Goal: Book appointment/travel/reservation

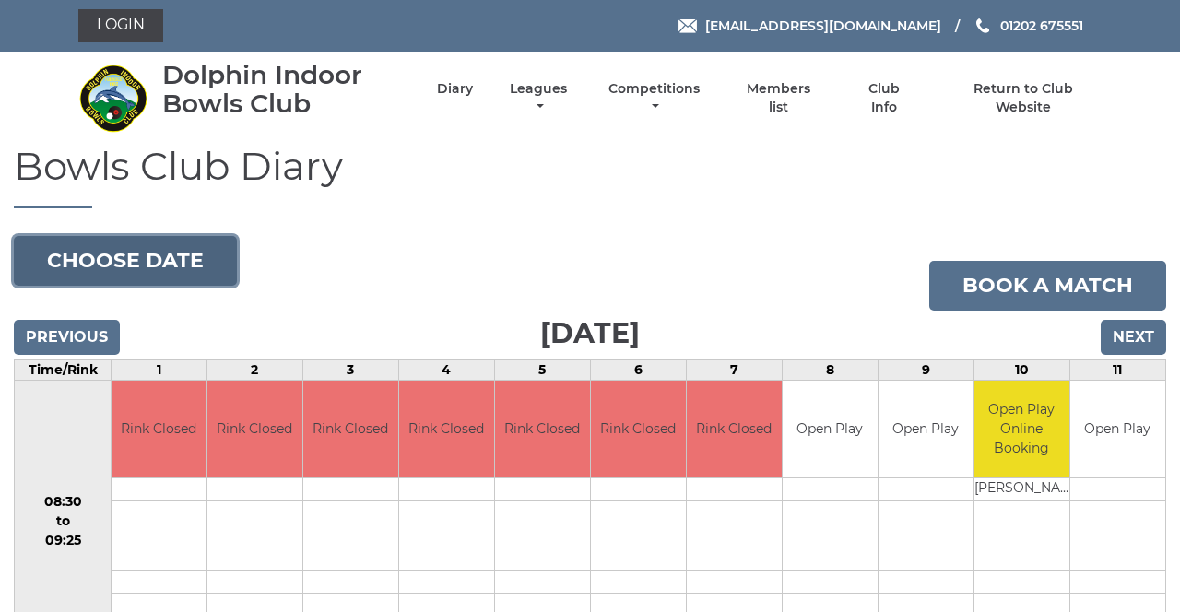
click at [205, 268] on button "Choose date" at bounding box center [125, 261] width 223 height 50
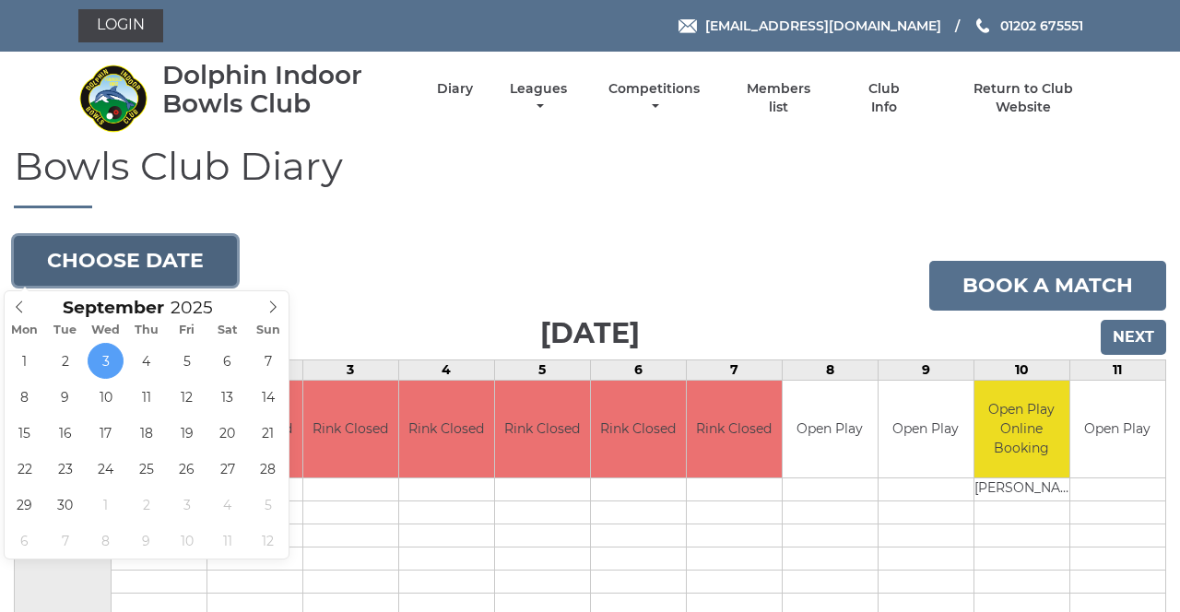
type input "[DATE]"
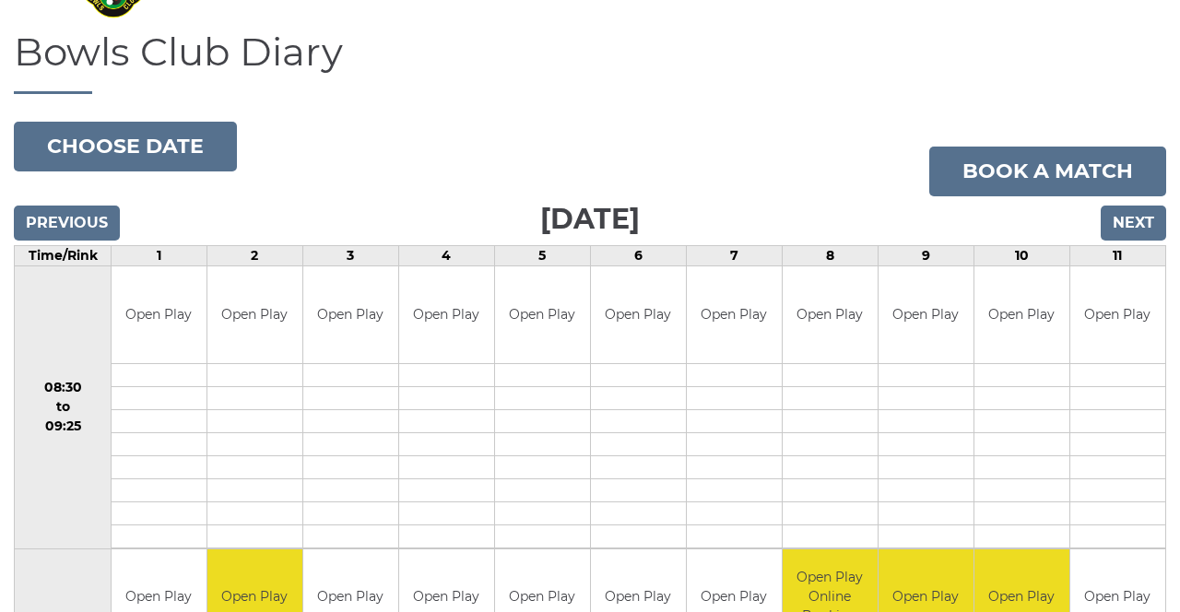
scroll to position [113, 0]
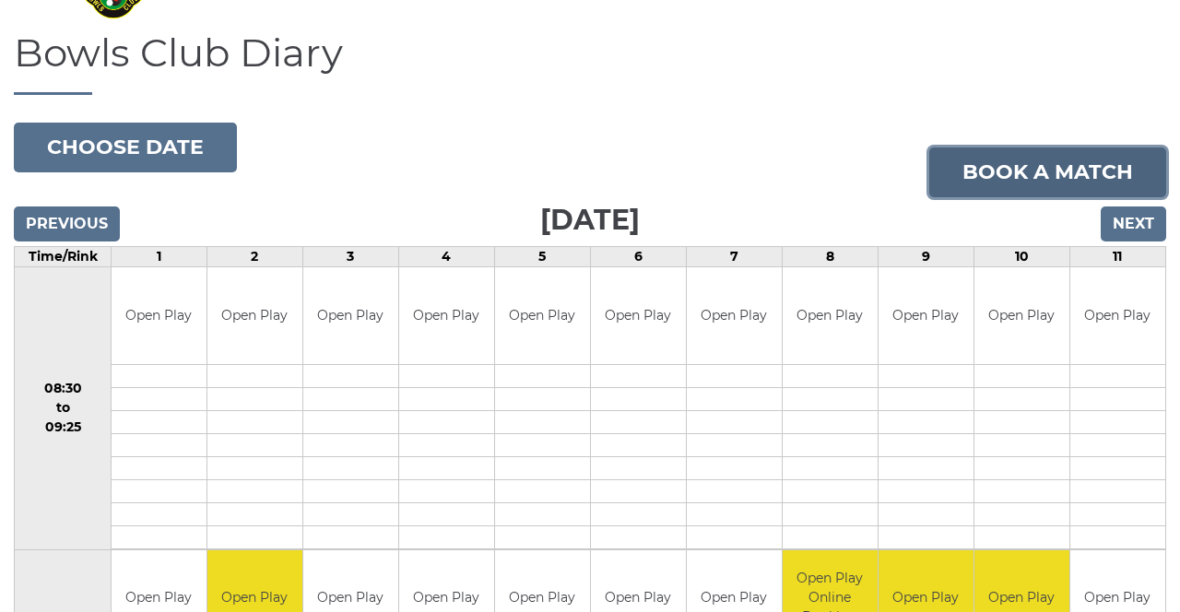
click at [1031, 168] on link "Book a match" at bounding box center [1047, 172] width 237 height 50
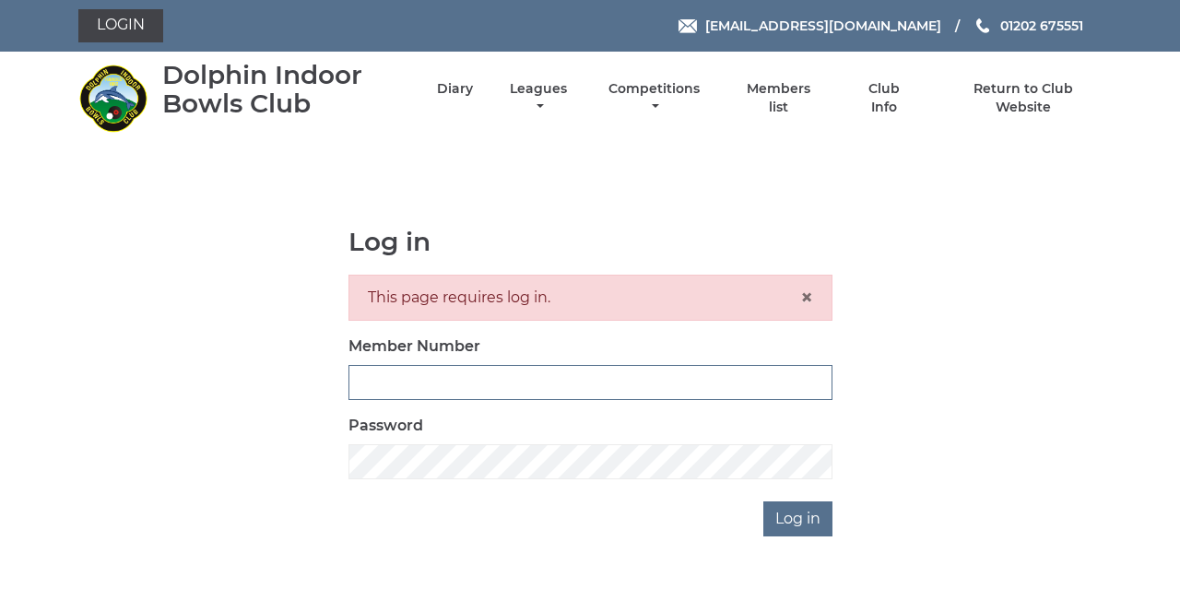
click at [540, 378] on input "Member Number" at bounding box center [590, 382] width 484 height 35
type input "4080"
click at [763, 501] on input "Log in" at bounding box center [797, 518] width 69 height 35
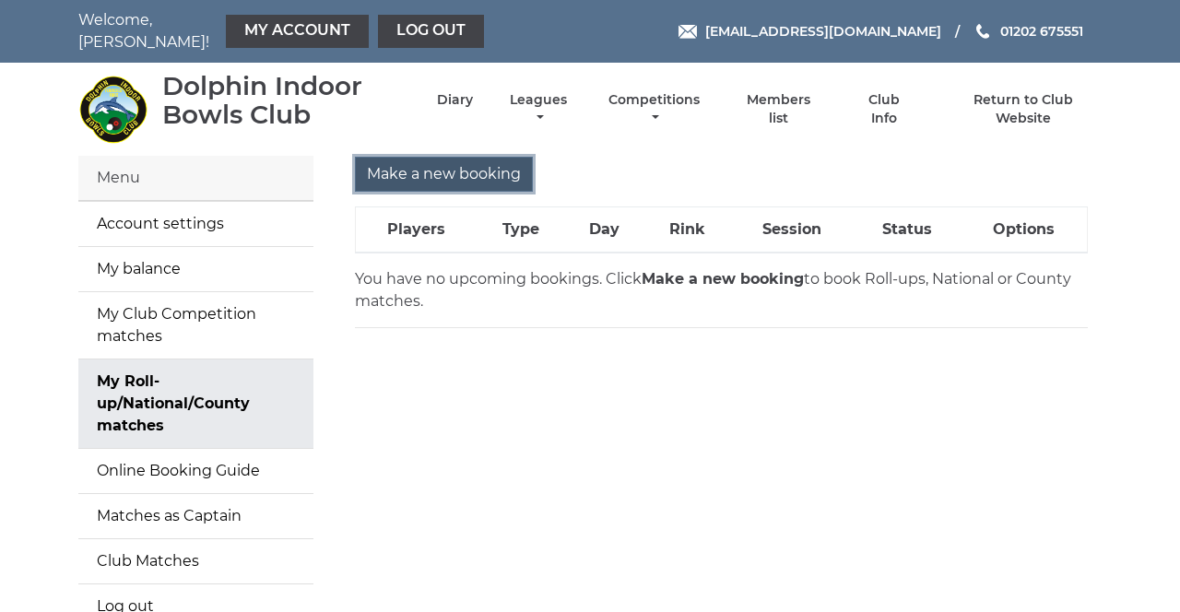
click at [492, 173] on input "Make a new booking" at bounding box center [444, 174] width 178 height 35
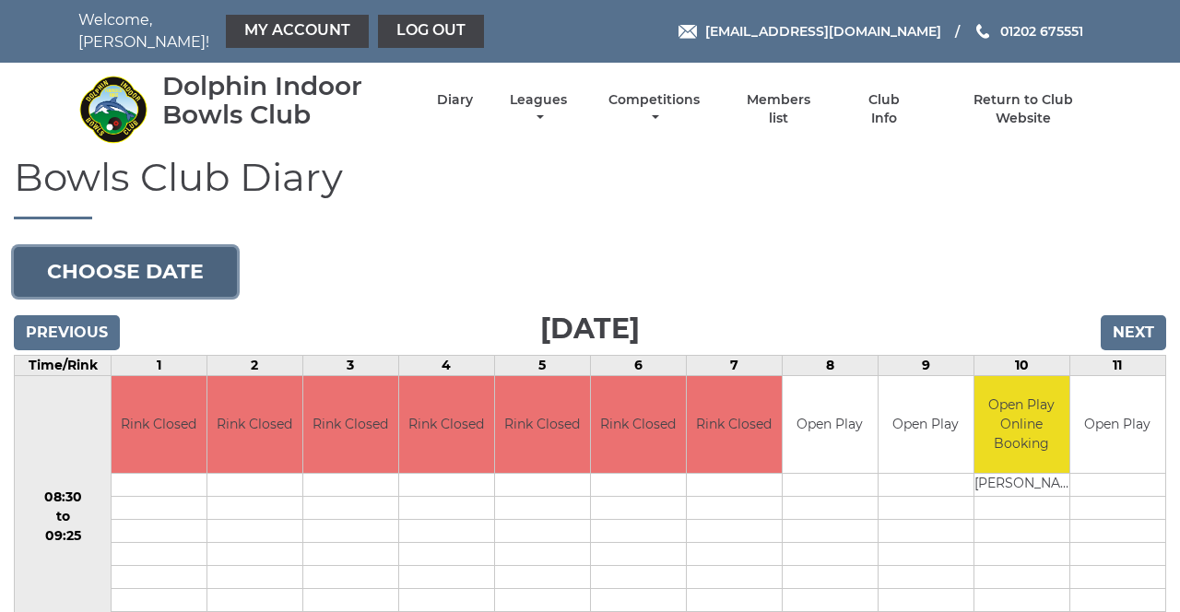
click at [197, 259] on button "Choose date" at bounding box center [125, 272] width 223 height 50
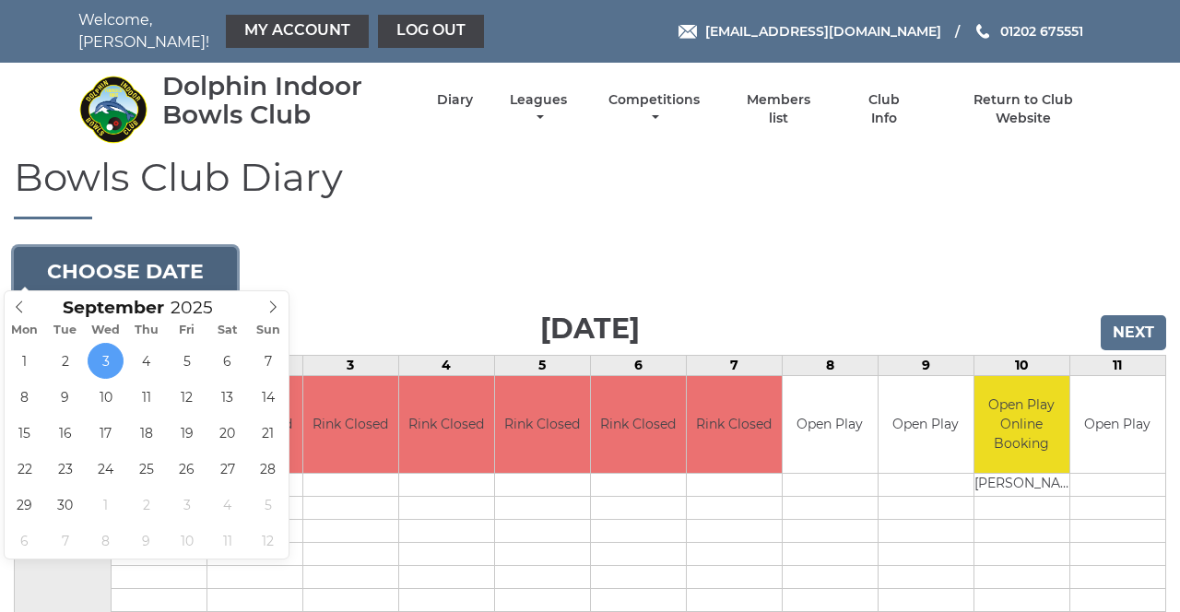
type input "[DATE]"
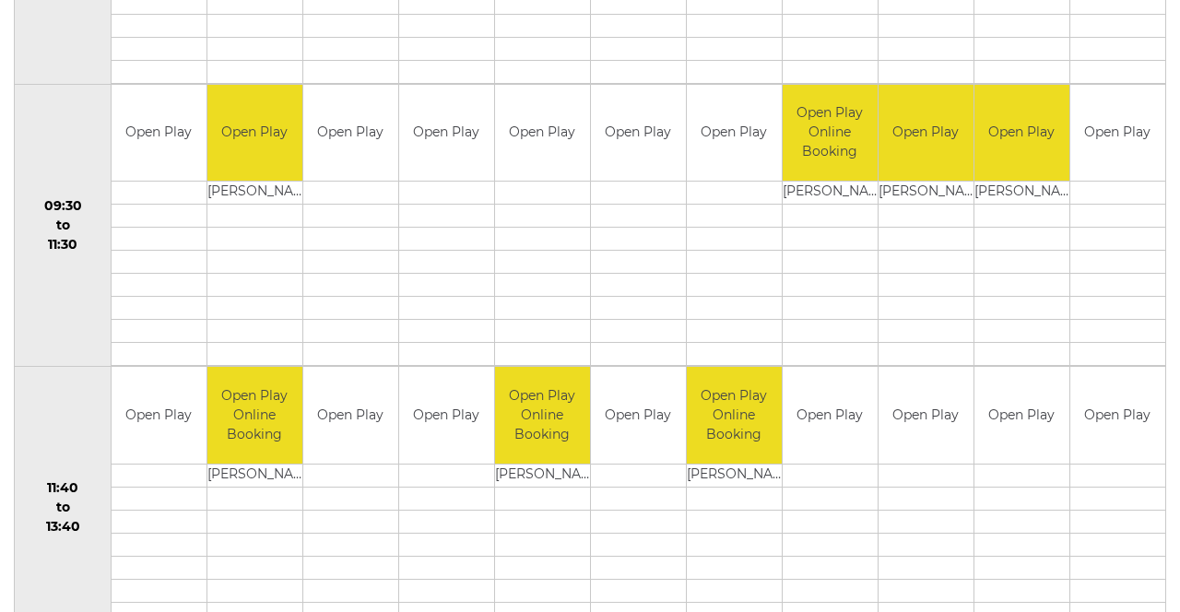
scroll to position [595, 0]
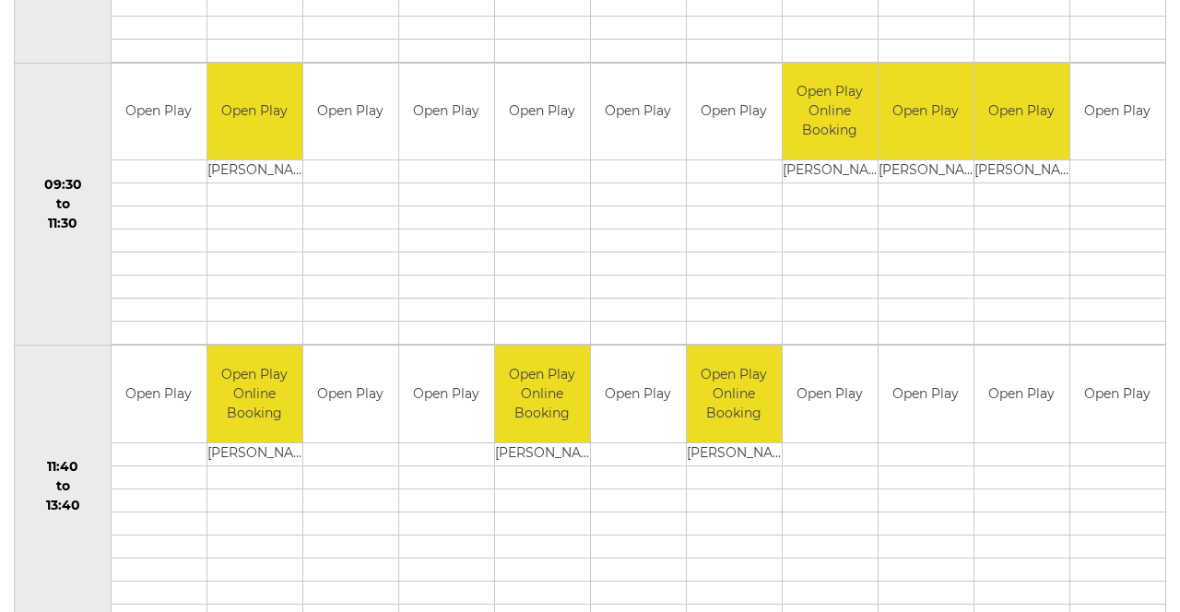
click at [0, 0] on div "Book slot" at bounding box center [0, 0] width 0 height 0
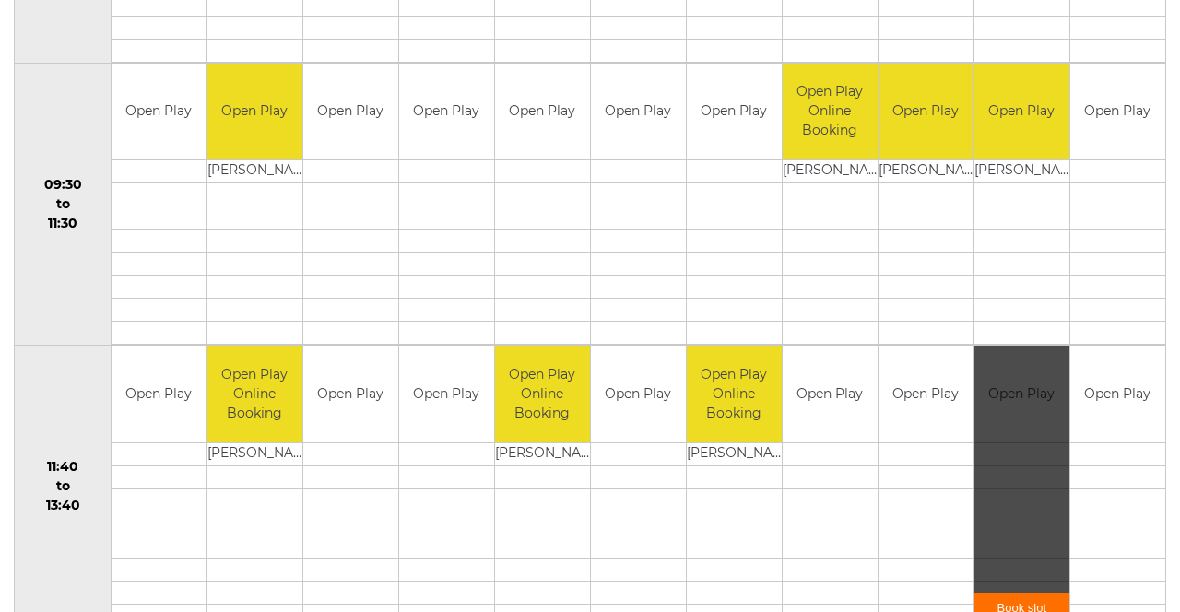
click at [1026, 593] on link "Book slot" at bounding box center [1021, 608] width 95 height 30
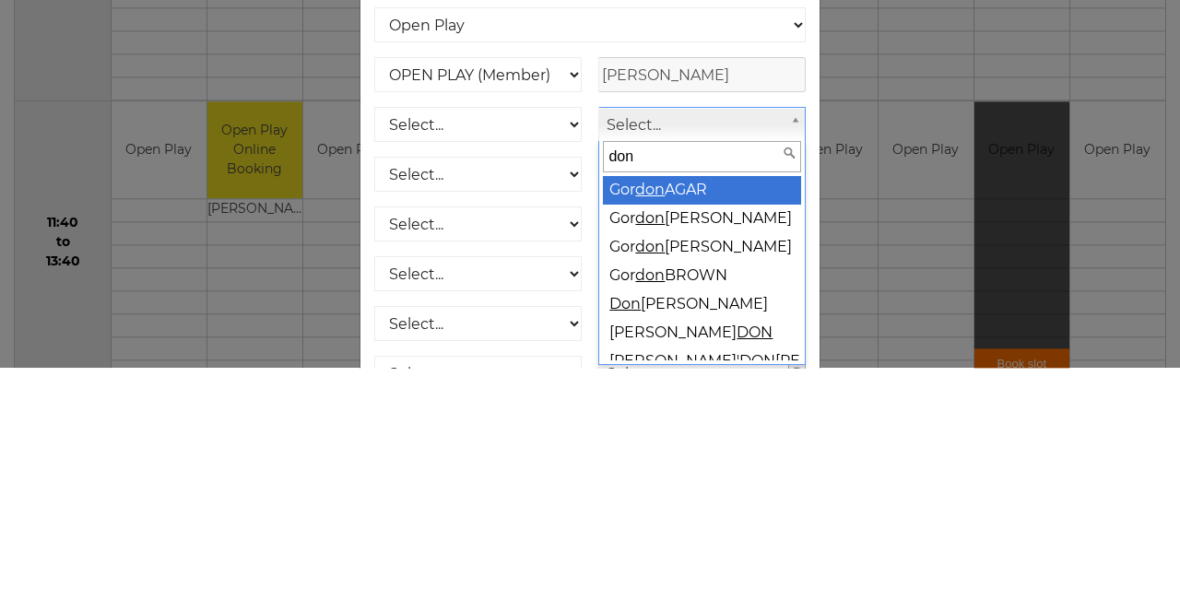
type input "donn"
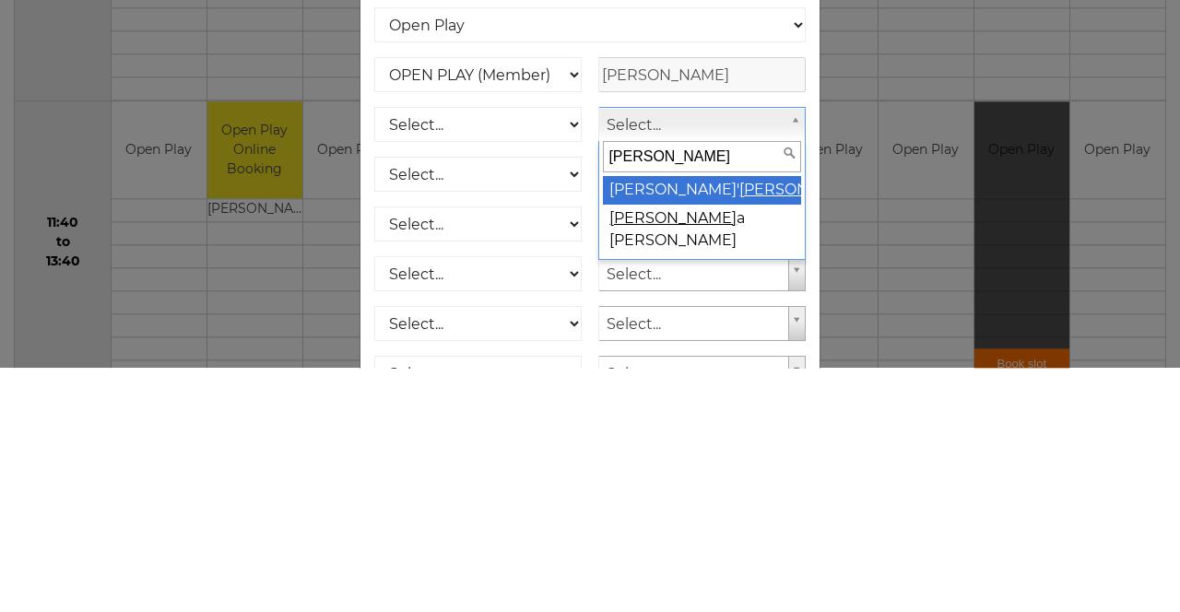
select select "2092"
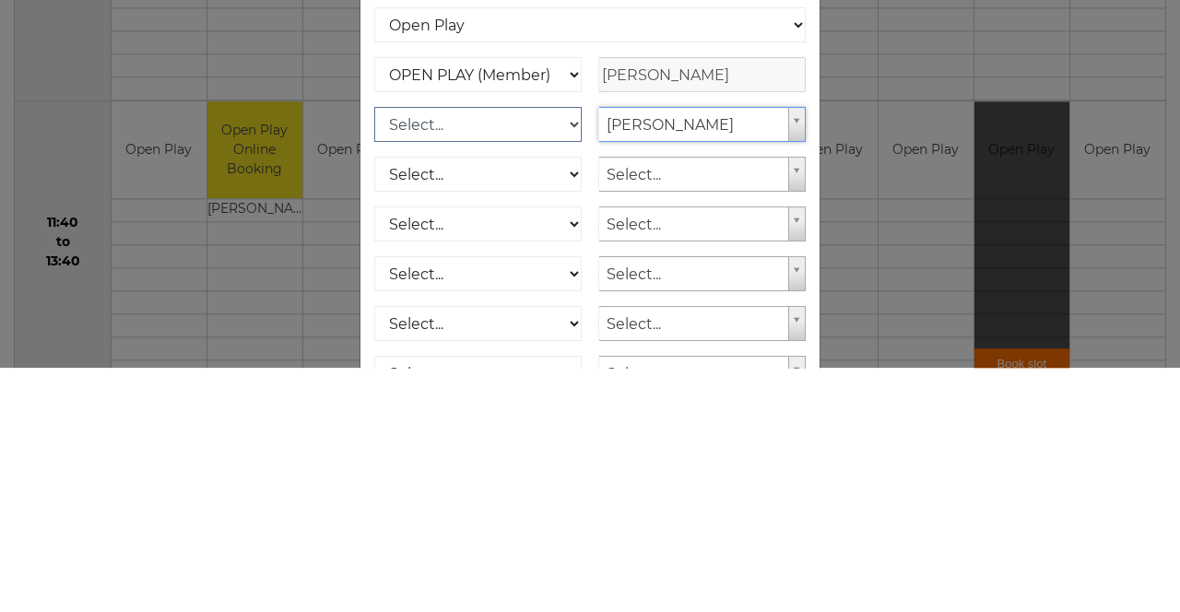
click at [518, 375] on select "Select... OPEN PLAY (Member) OPEN PLAY (Visitor) SPOONS (Member) SPOONS (Visito…" at bounding box center [477, 368] width 207 height 35
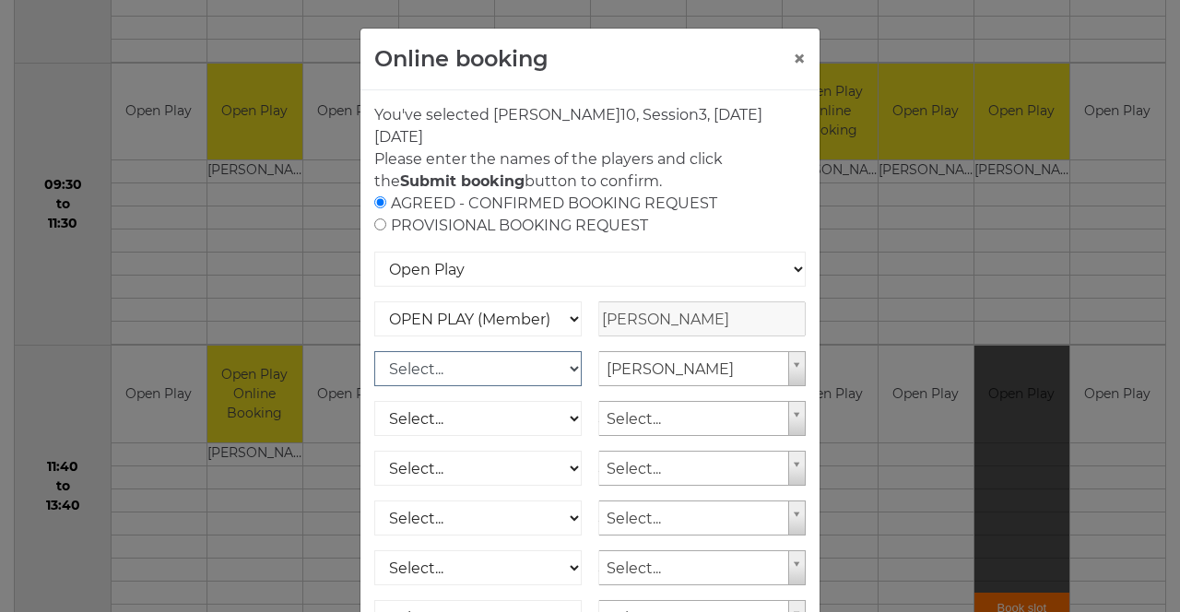
select select "1_12"
click at [374, 351] on select "Select... OPEN PLAY (Member) OPEN PLAY (Visitor) SPOONS (Member) SPOONS (Visito…" at bounding box center [477, 368] width 207 height 35
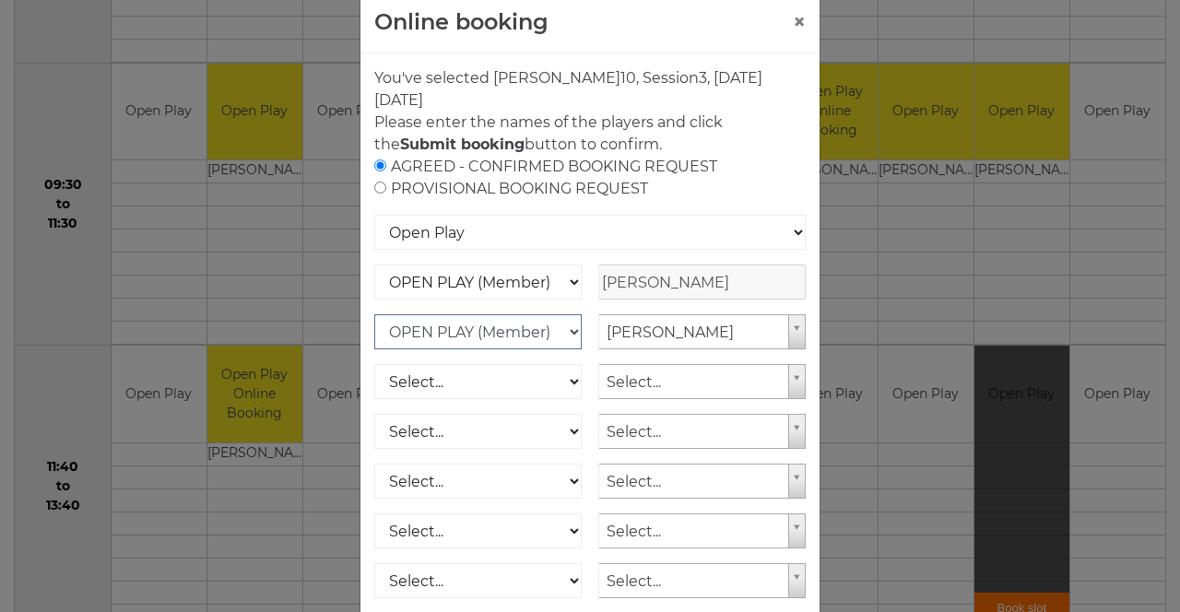
scroll to position [39, 0]
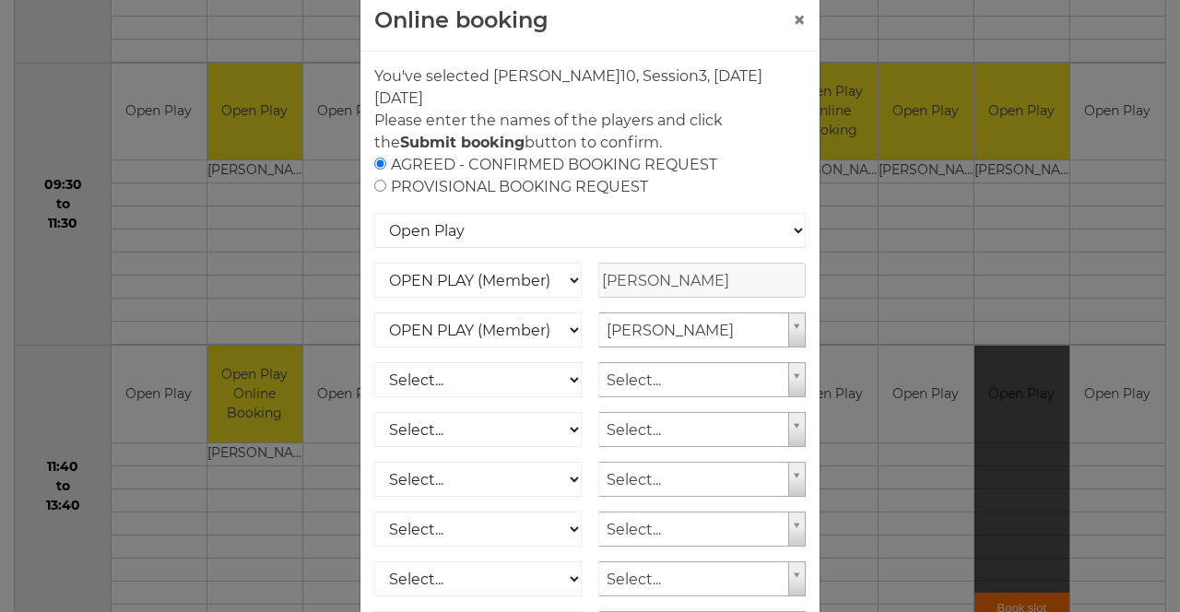
click at [911, 465] on div "Online booking × You've selected Rink 10 , Session 3 , on Monday 15th of Septem…" at bounding box center [590, 306] width 1180 height 612
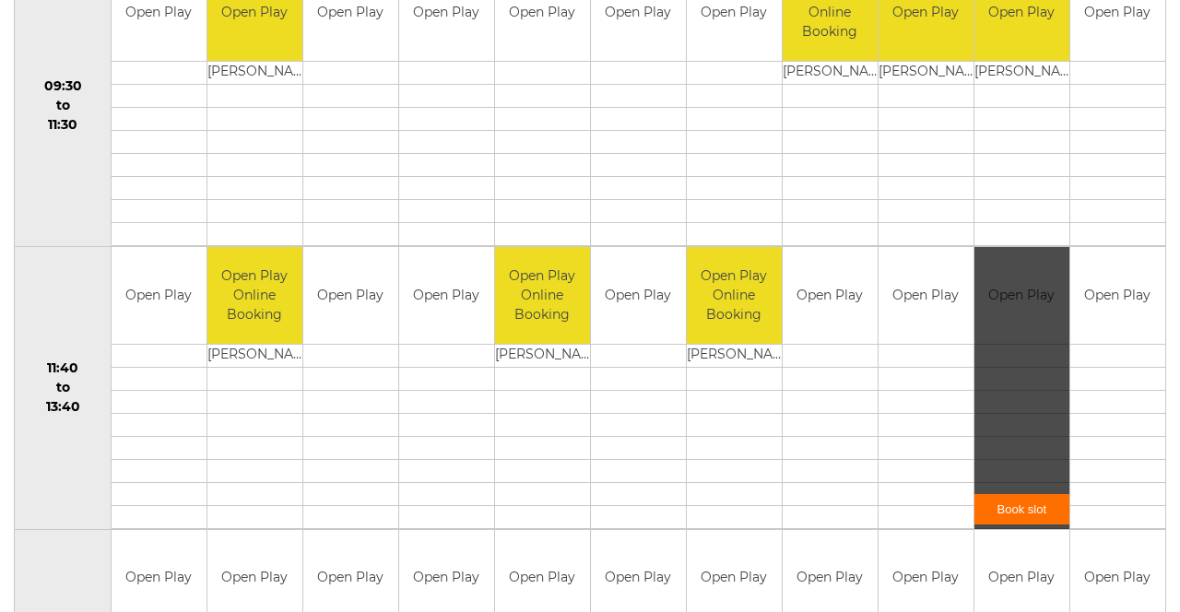
scroll to position [704, 0]
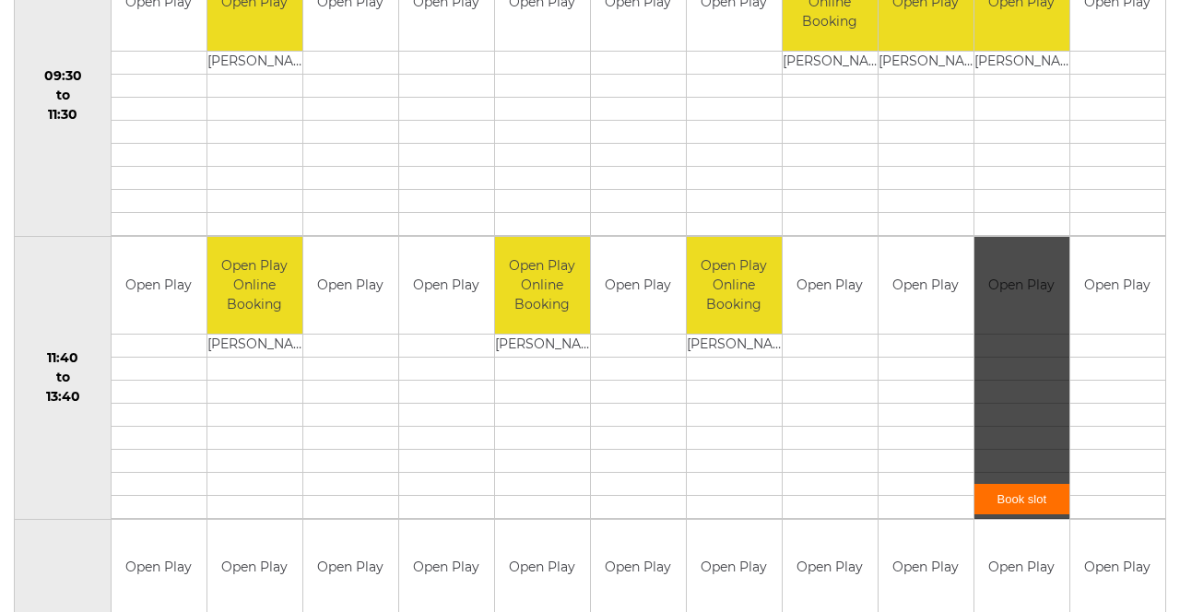
click at [1041, 485] on link "Book slot" at bounding box center [1021, 499] width 95 height 30
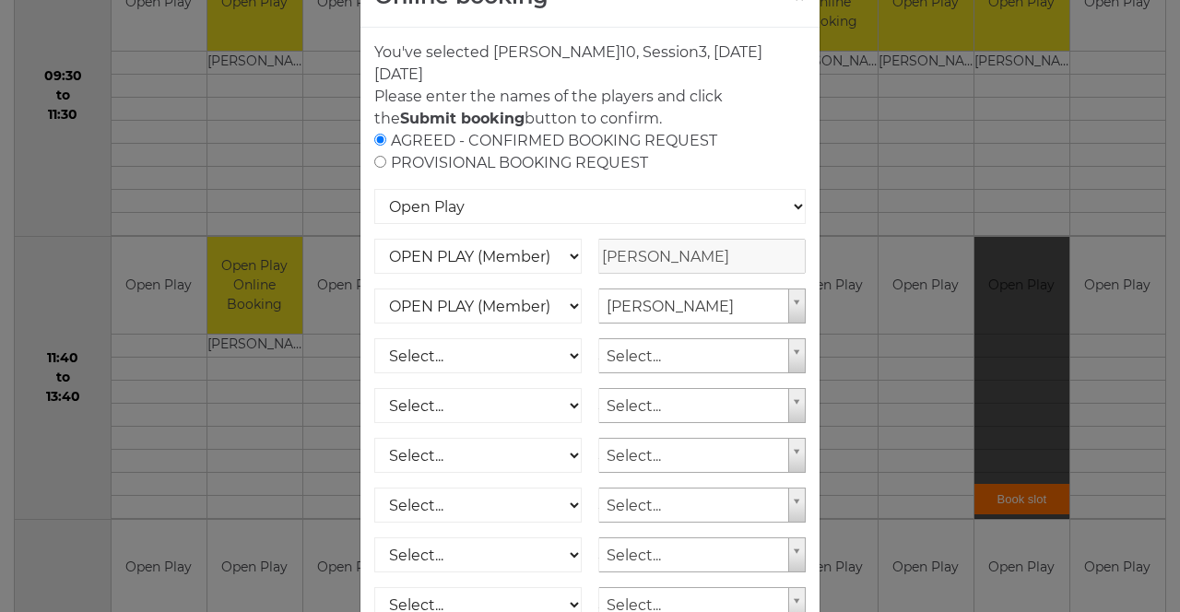
scroll to position [183, 0]
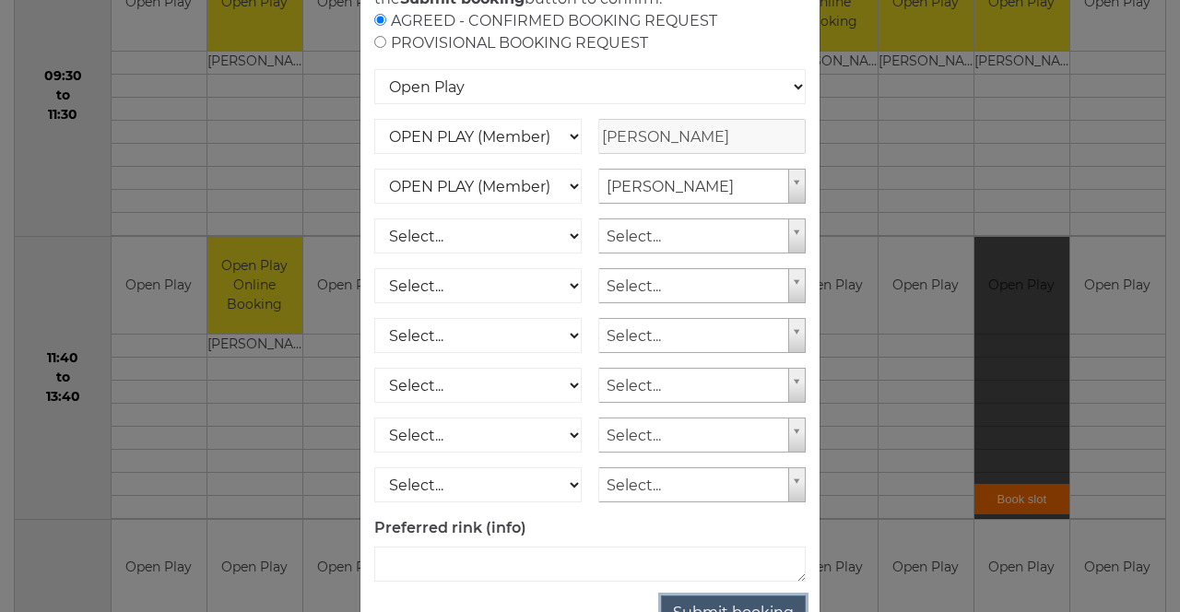
click at [748, 607] on button "Submit booking" at bounding box center [733, 612] width 145 height 35
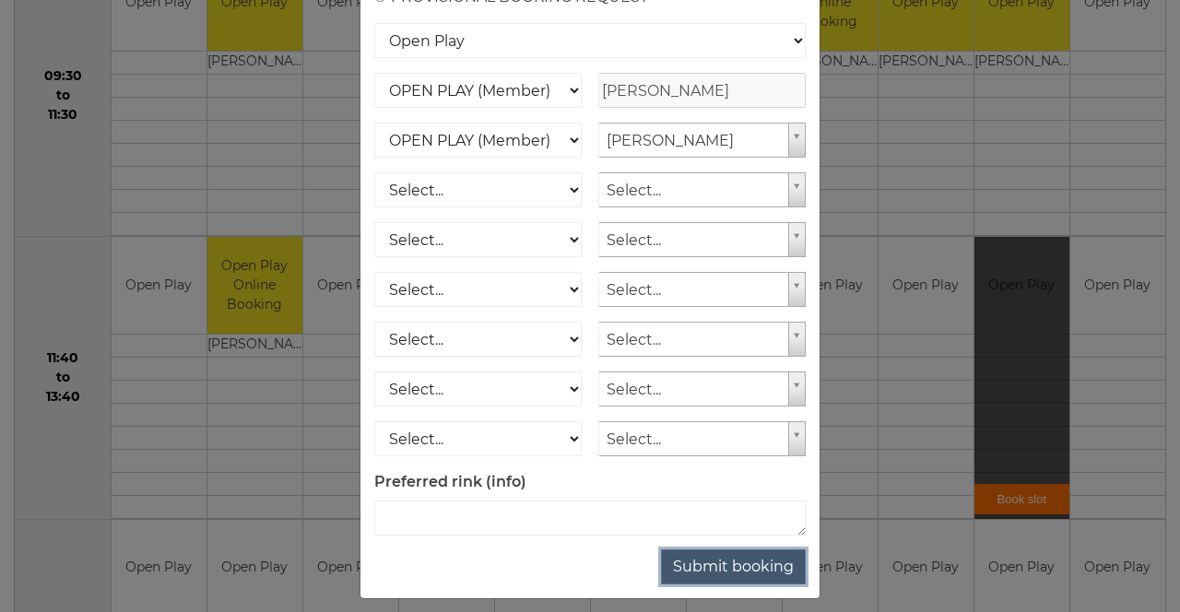
scroll to position [238, 0]
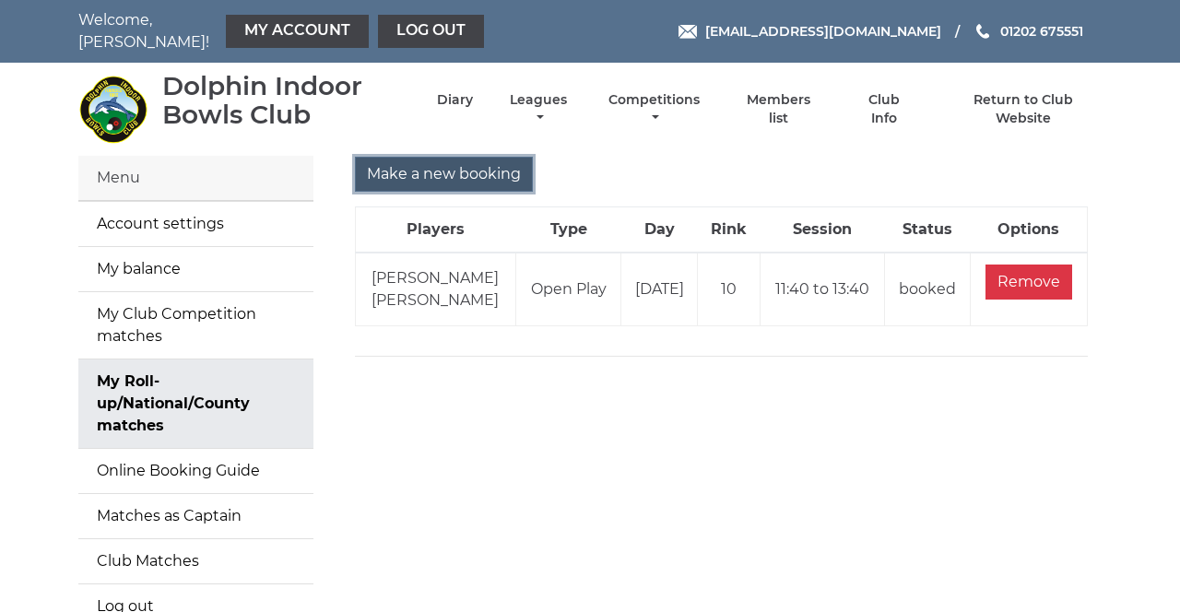
click at [452, 172] on input "Make a new booking" at bounding box center [444, 174] width 178 height 35
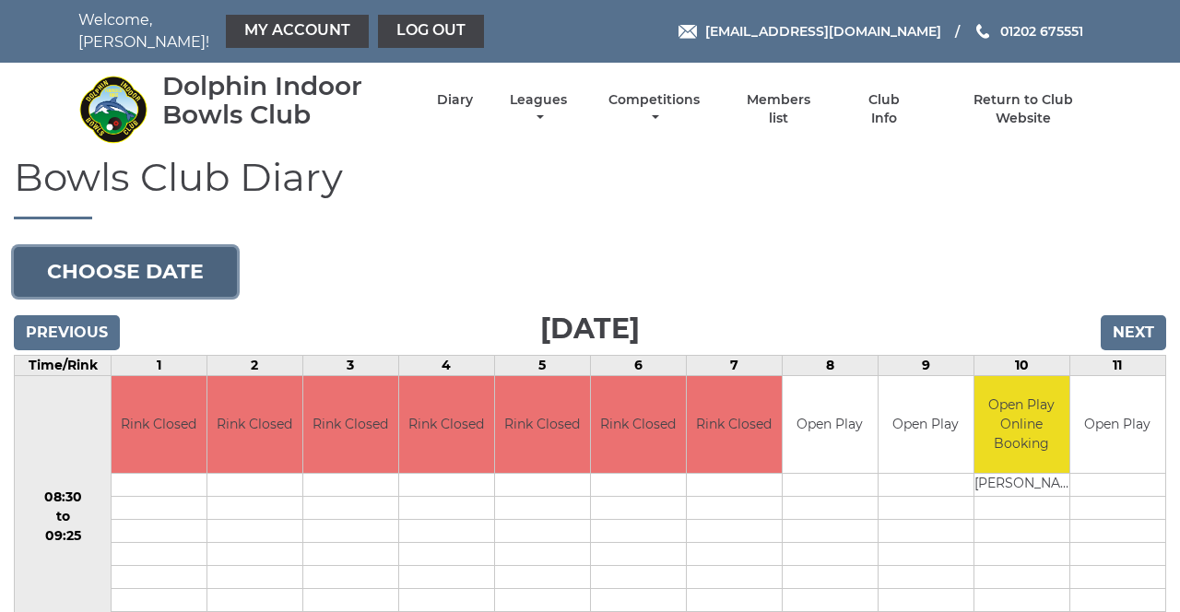
click at [162, 266] on button "Choose date" at bounding box center [125, 272] width 223 height 50
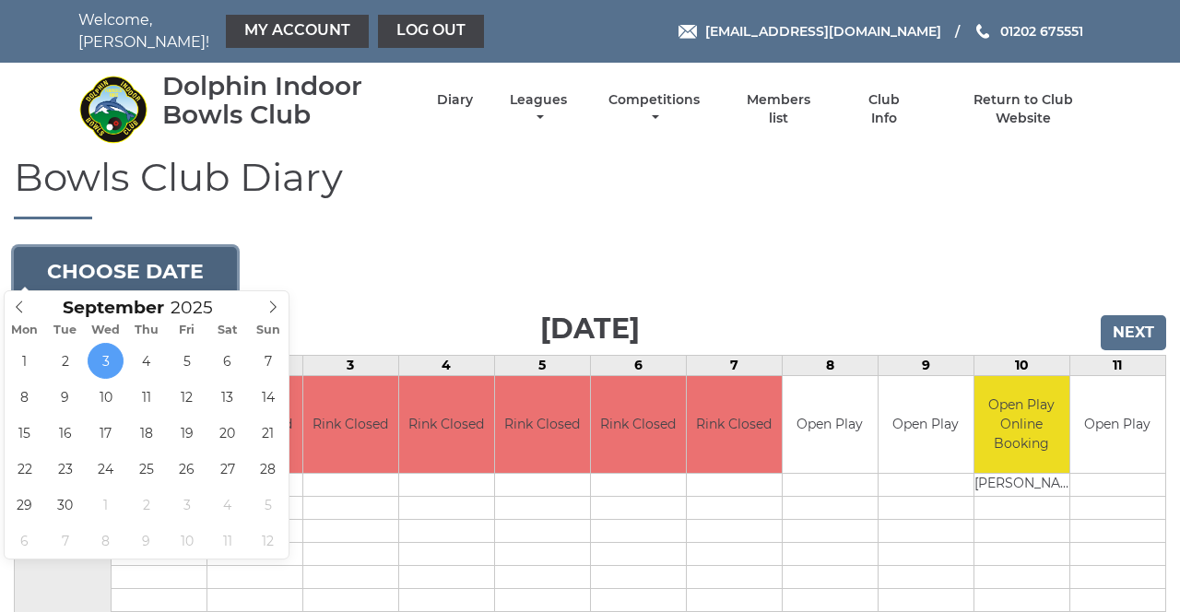
type input "2025-09-15"
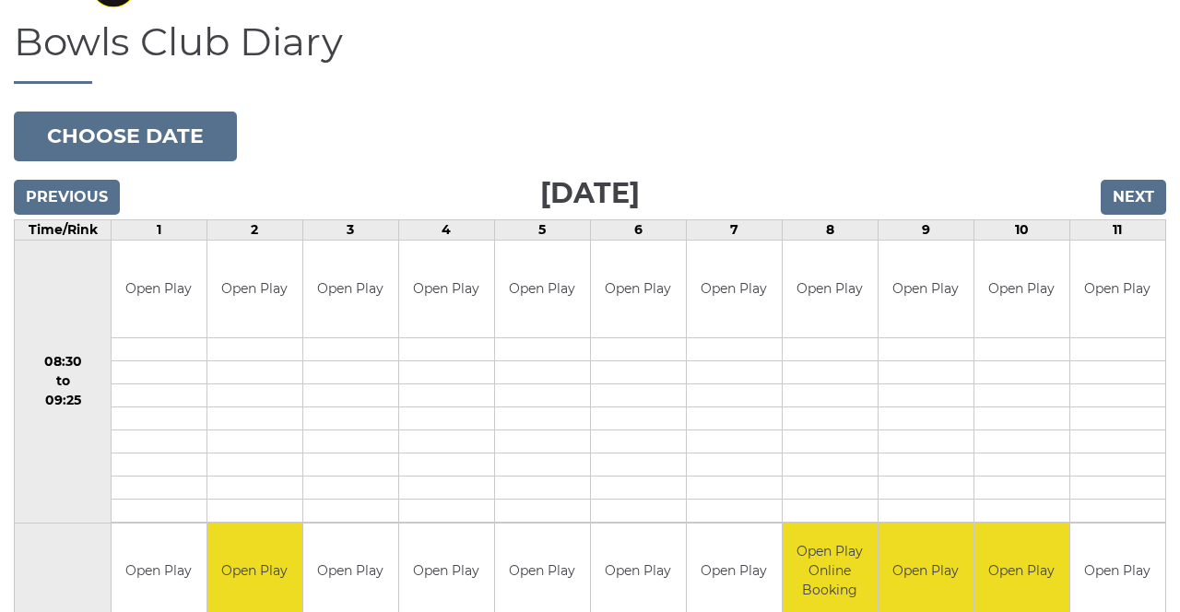
scroll to position [132, 0]
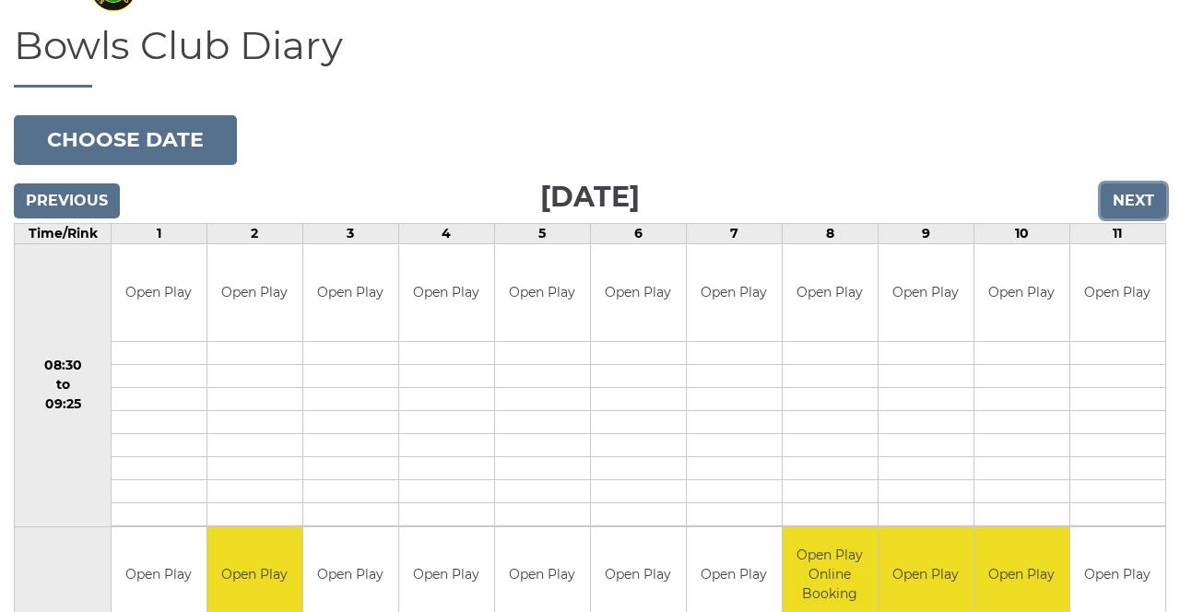
click at [1145, 188] on input "Next" at bounding box center [1133, 200] width 65 height 35
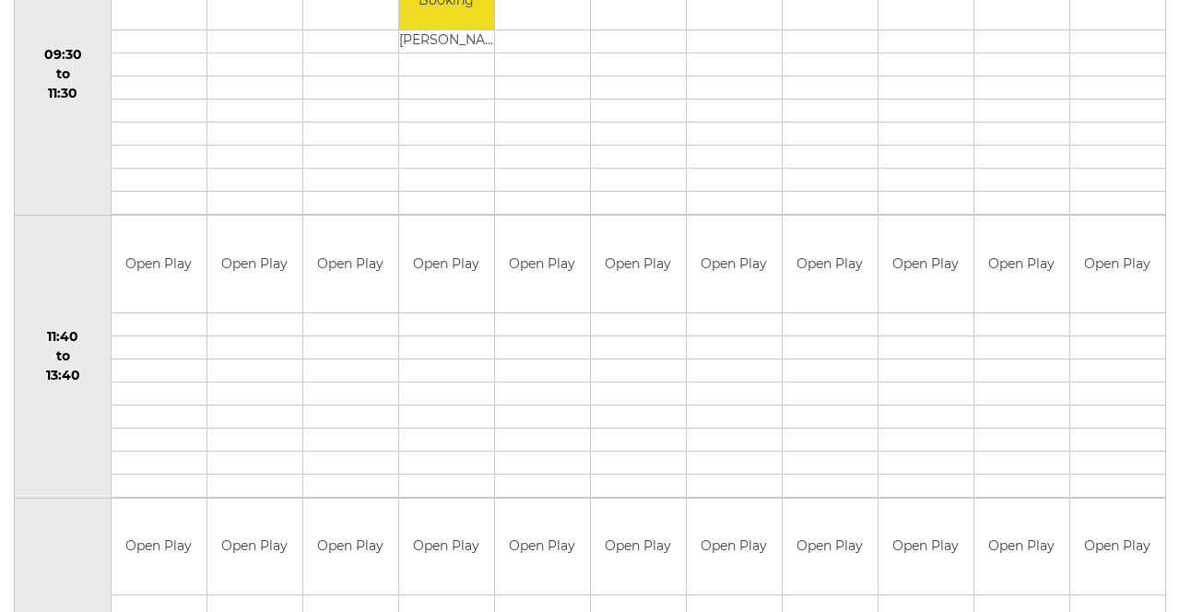
scroll to position [727, 0]
click at [0, 0] on div "Book slot" at bounding box center [0, 0] width 0 height 0
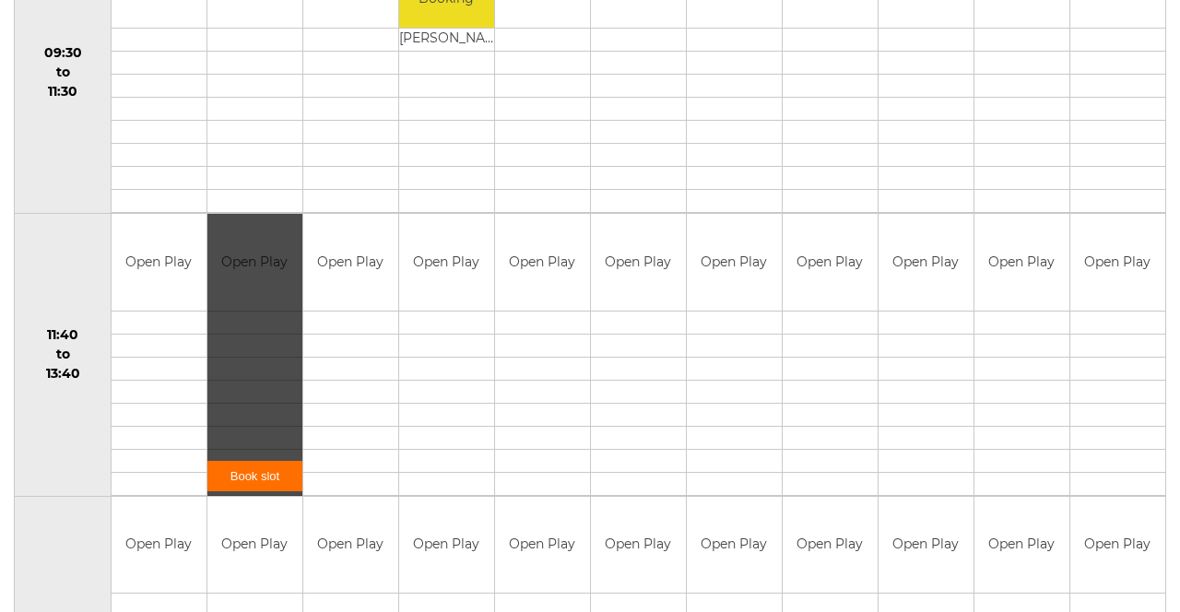
click at [267, 466] on link "Book slot" at bounding box center [254, 476] width 95 height 30
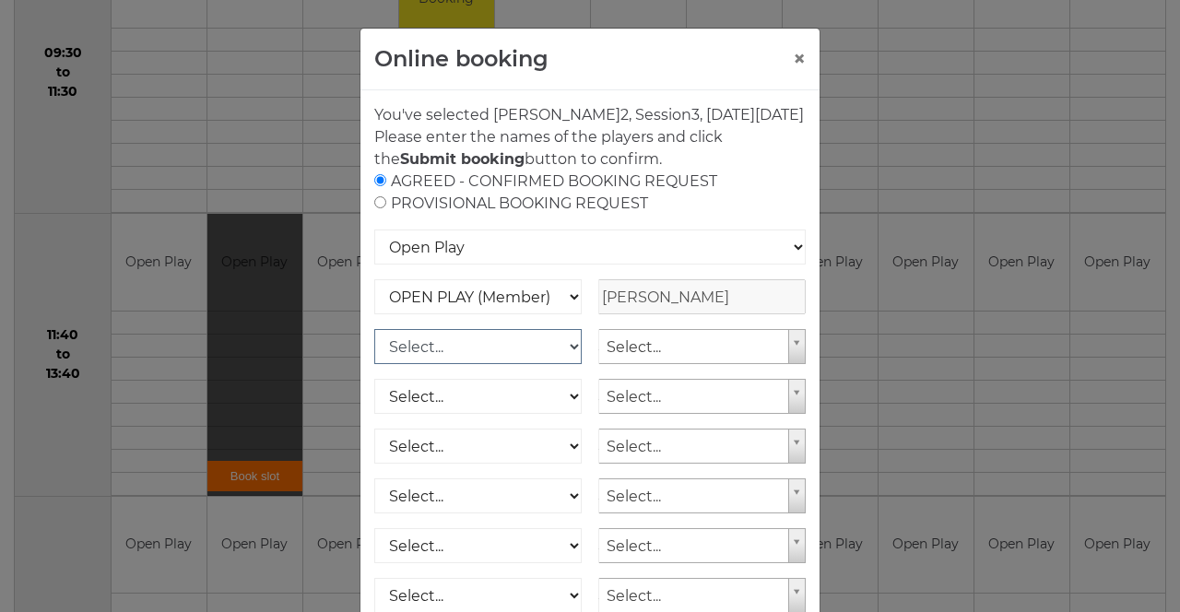
click at [527, 364] on select "Select... OPEN PLAY (Member) OPEN PLAY (Visitor) SPOONS (Member) SPOONS (Visito…" at bounding box center [477, 346] width 207 height 35
select select "1_12"
click at [374, 350] on select "Select... OPEN PLAY (Member) OPEN PLAY (Visitor) SPOONS (Member) SPOONS (Visito…" at bounding box center [477, 346] width 207 height 35
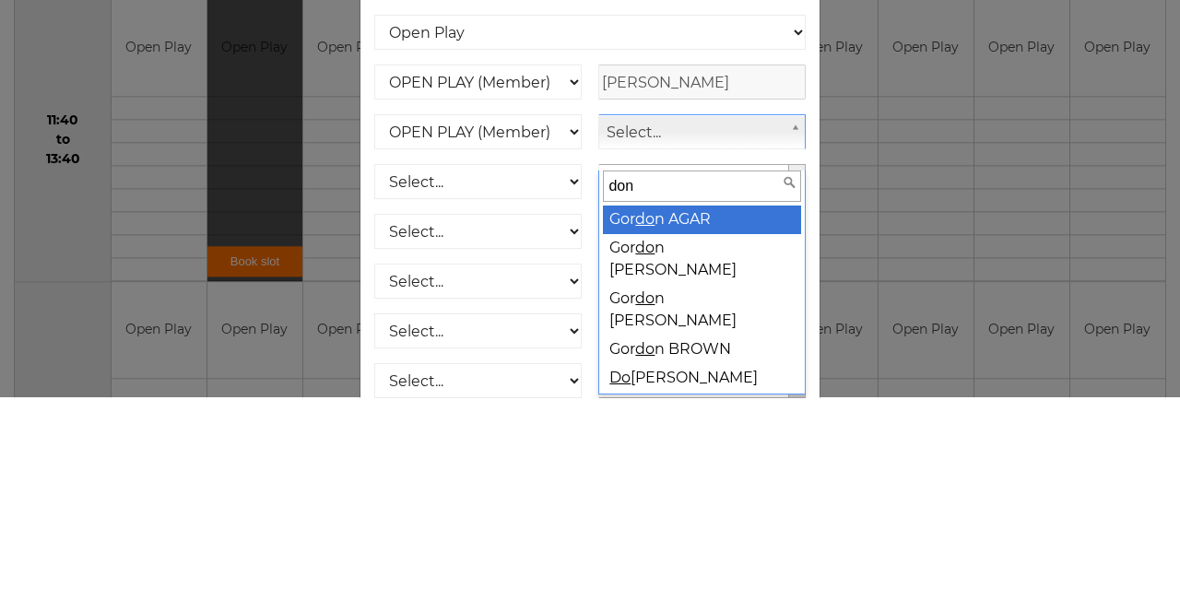
type input "donn"
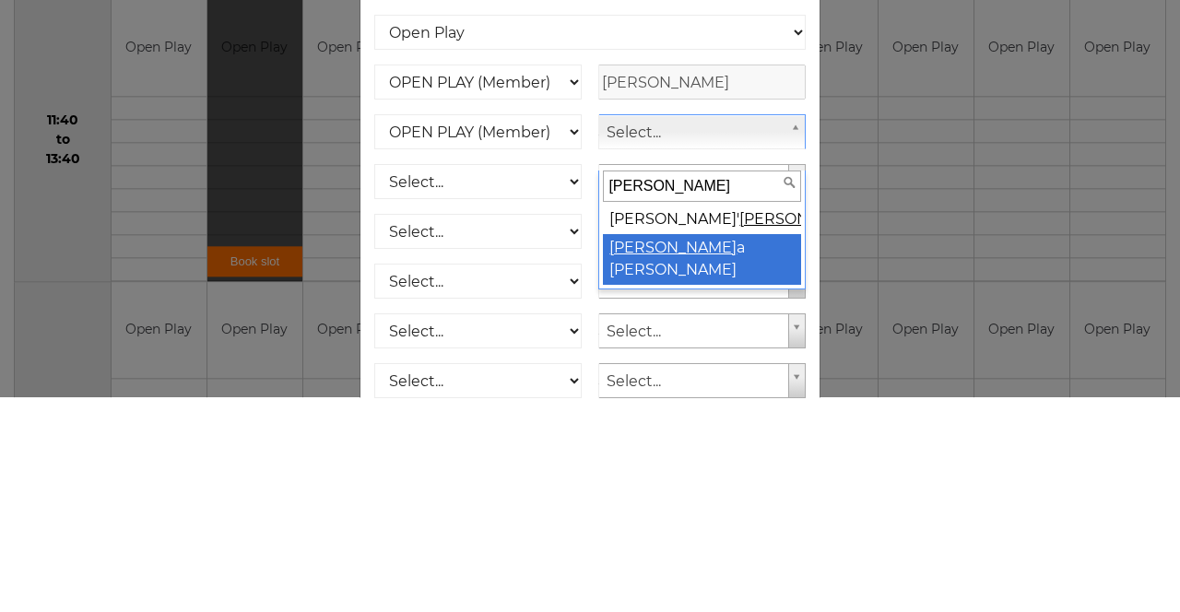
select select "2092"
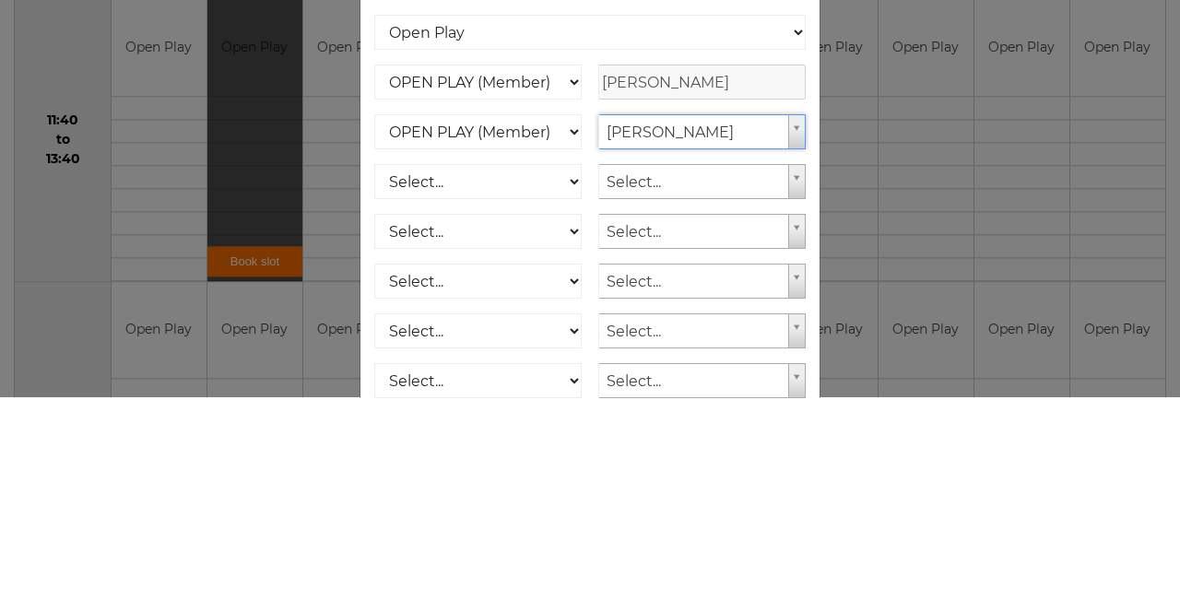
click at [929, 397] on div "Online booking × You've selected Rink 2 , Session 3 , on Tuesday 16th of Septem…" at bounding box center [590, 306] width 1180 height 612
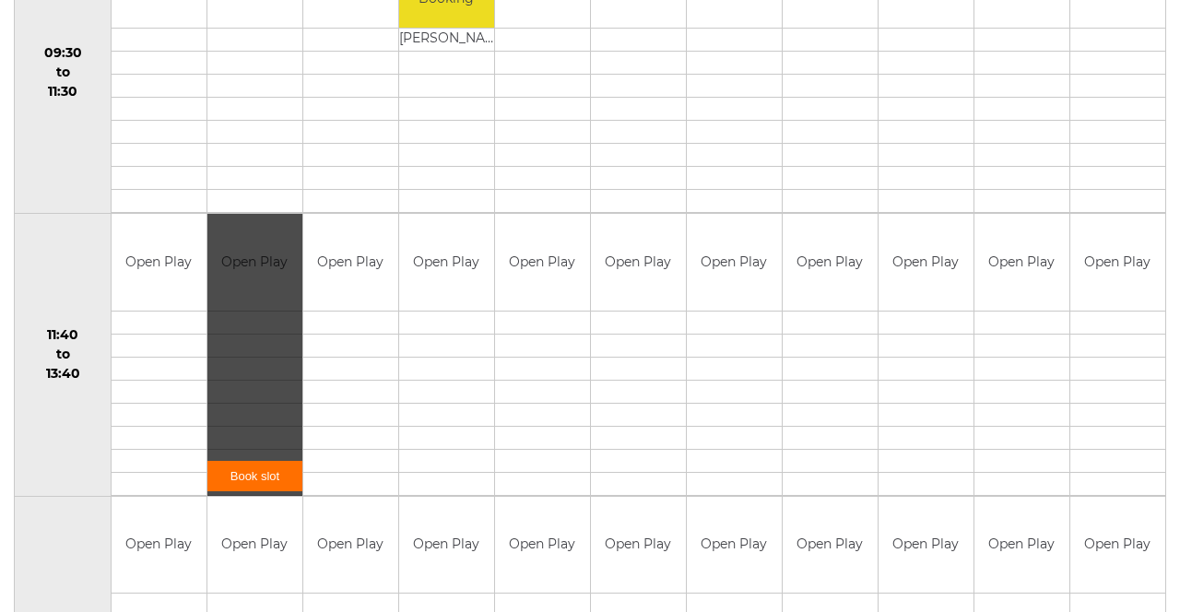
click at [264, 461] on link "Book slot" at bounding box center [254, 476] width 95 height 30
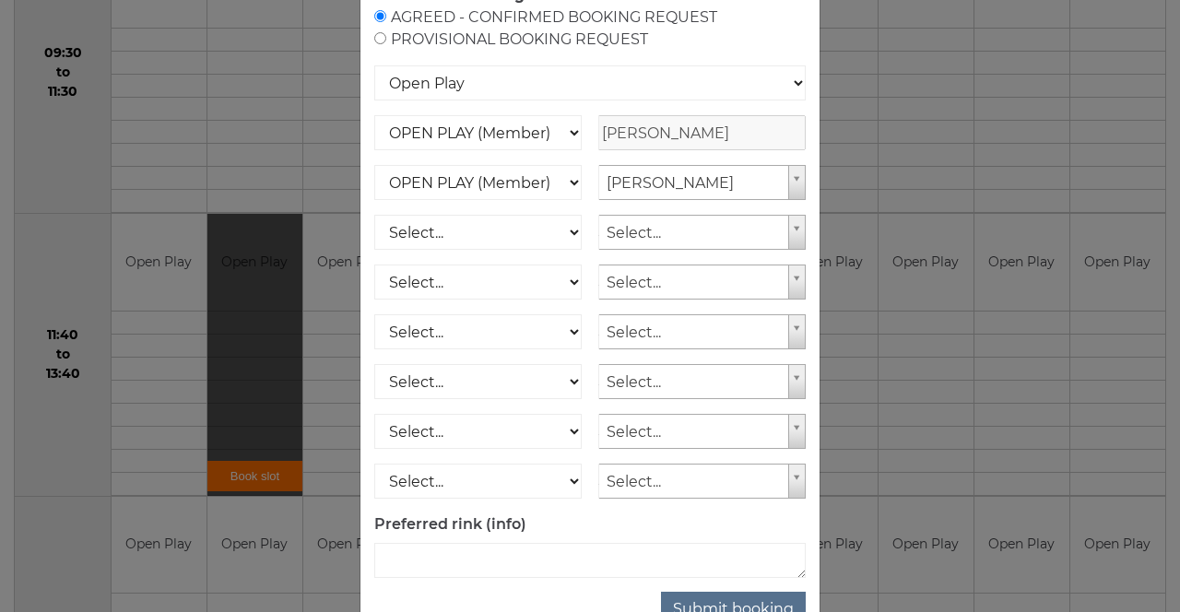
scroll to position [183, 0]
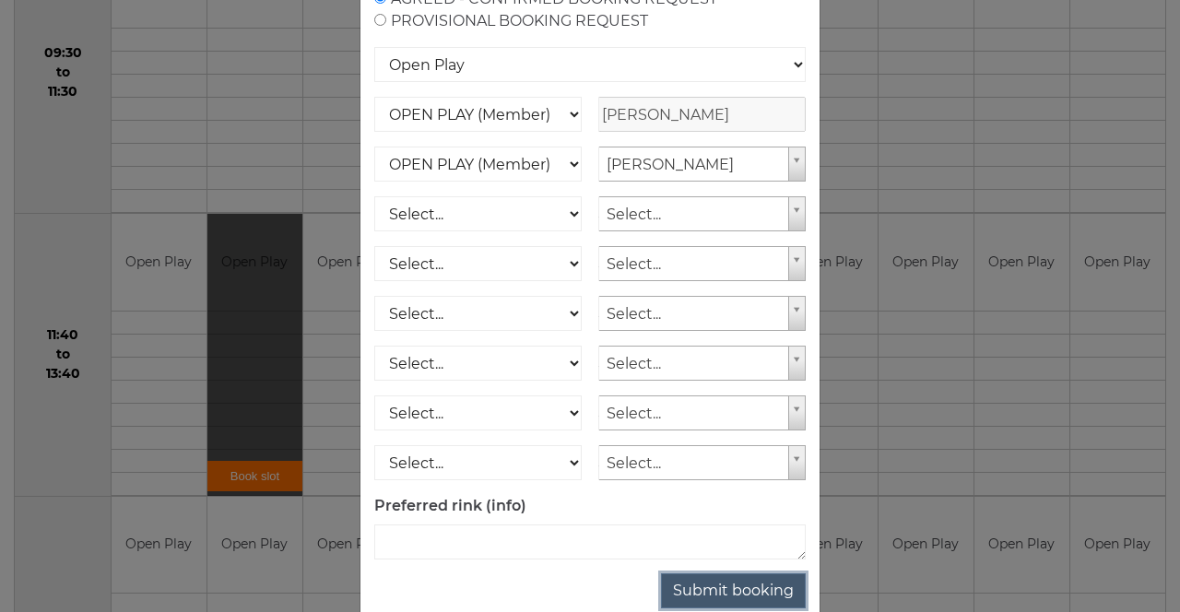
click at [751, 608] on button "Submit booking" at bounding box center [733, 590] width 145 height 35
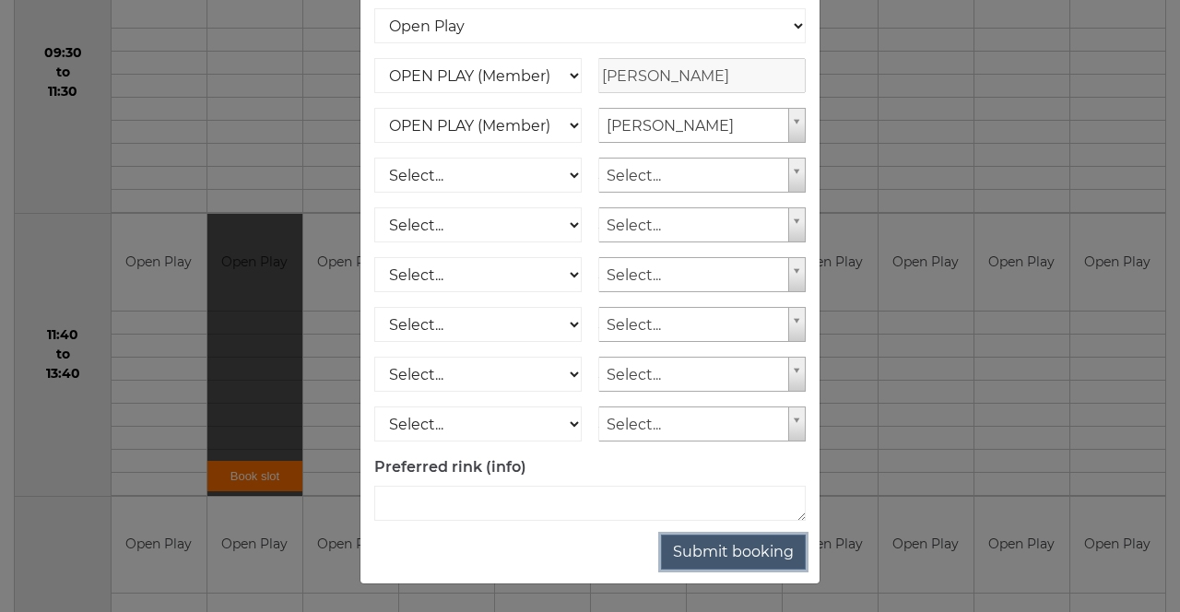
scroll to position [238, 0]
click at [747, 560] on button "Submit booking" at bounding box center [733, 552] width 145 height 35
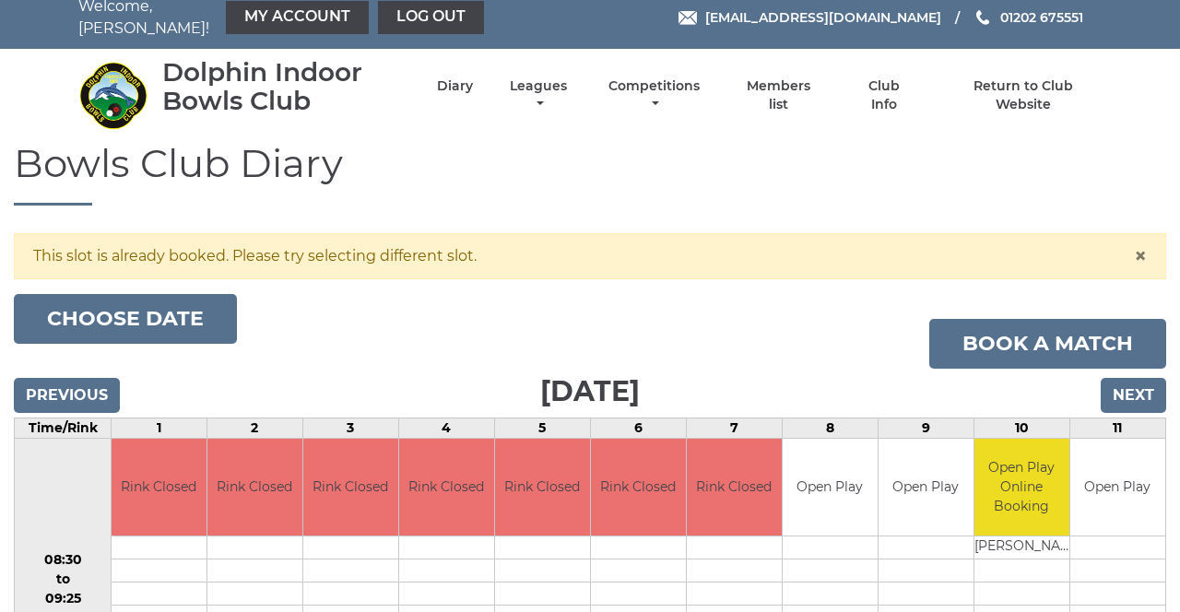
scroll to position [35, 0]
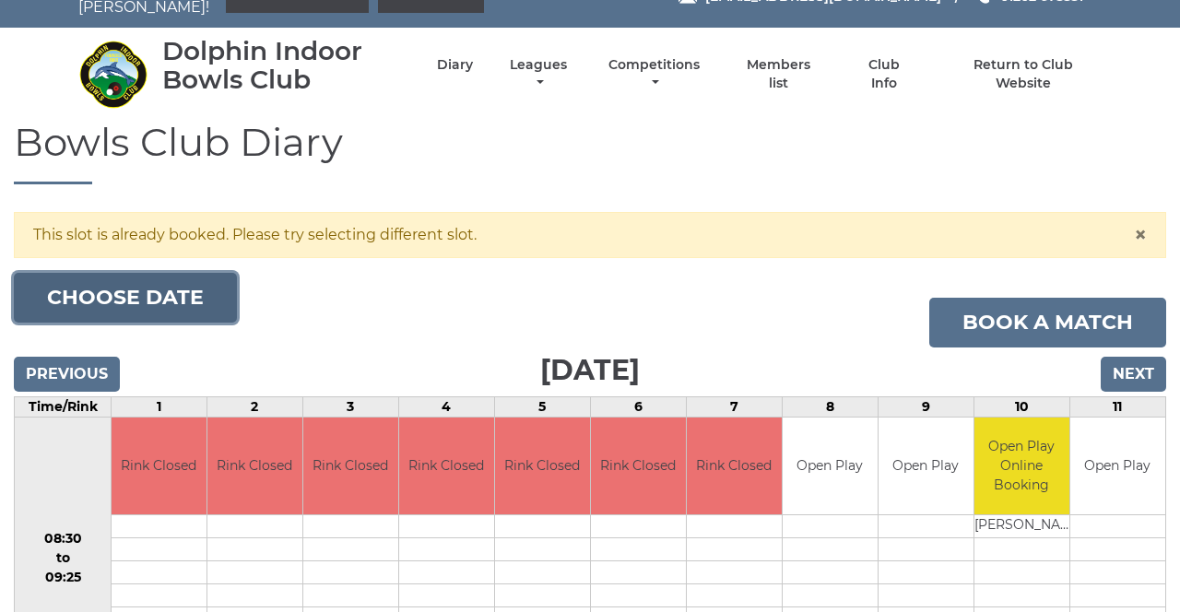
click at [191, 283] on button "Choose date" at bounding box center [125, 298] width 223 height 50
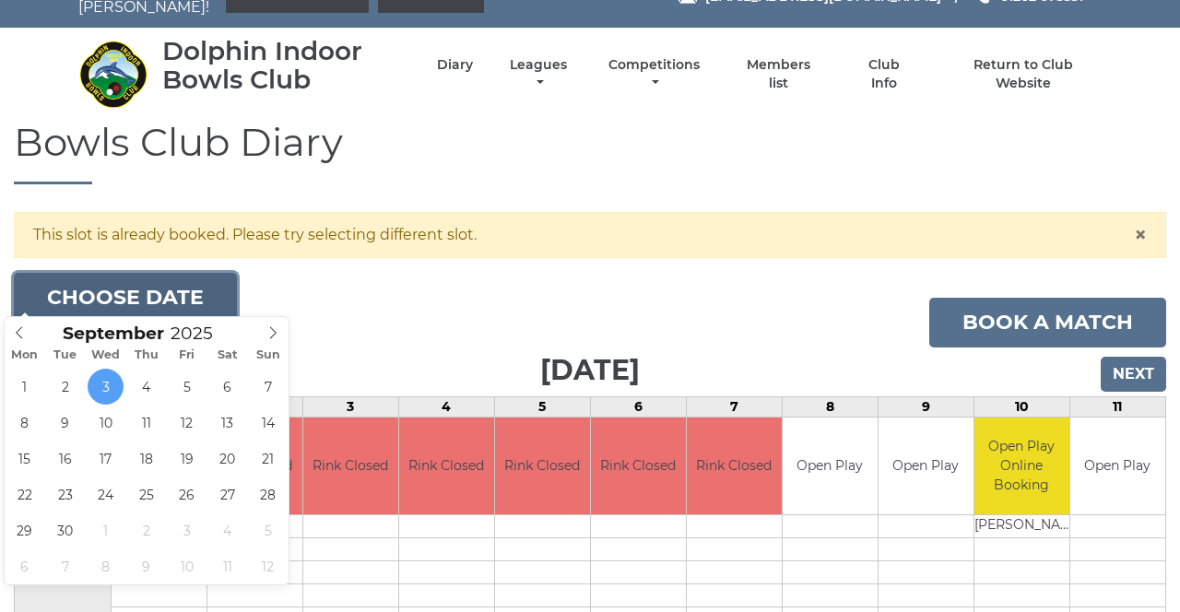
type input "[DATE]"
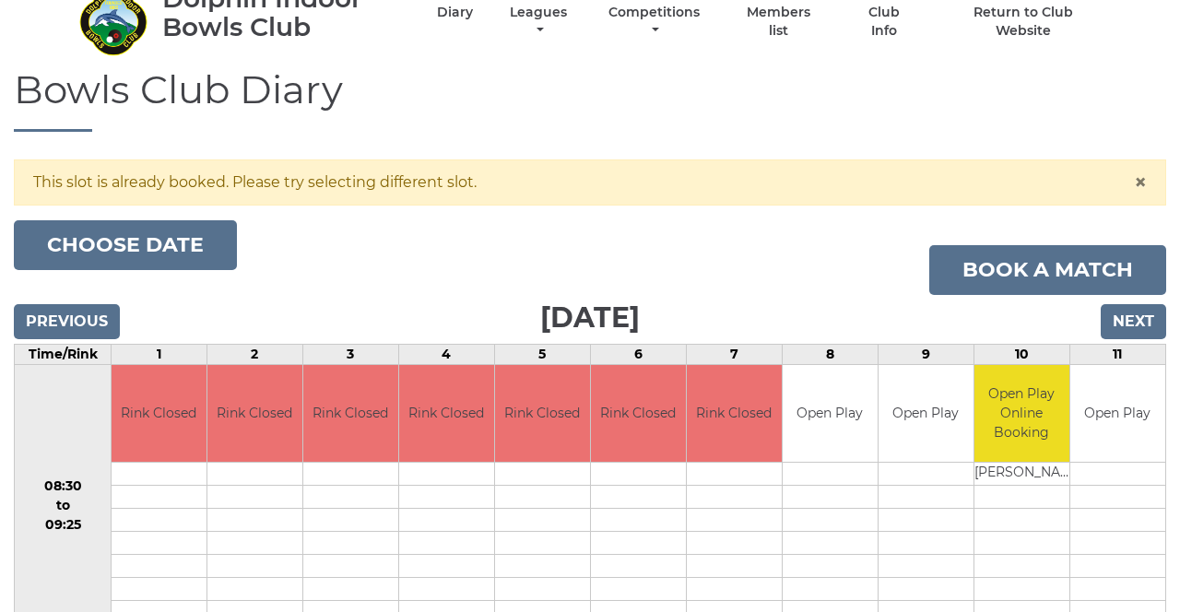
scroll to position [94, 0]
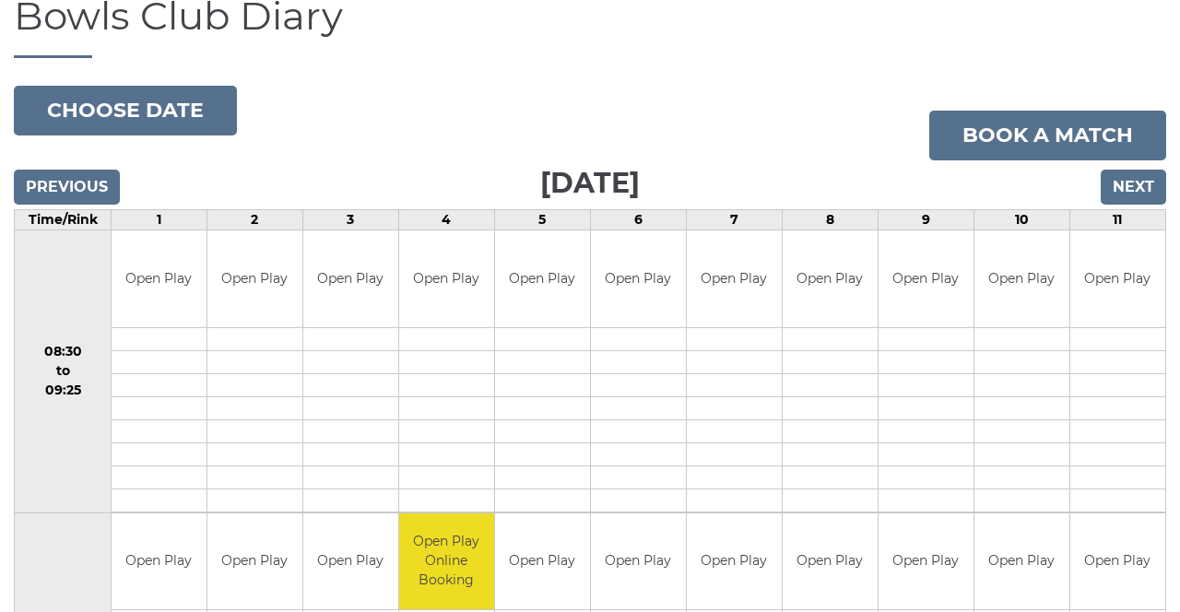
scroll to position [147, 0]
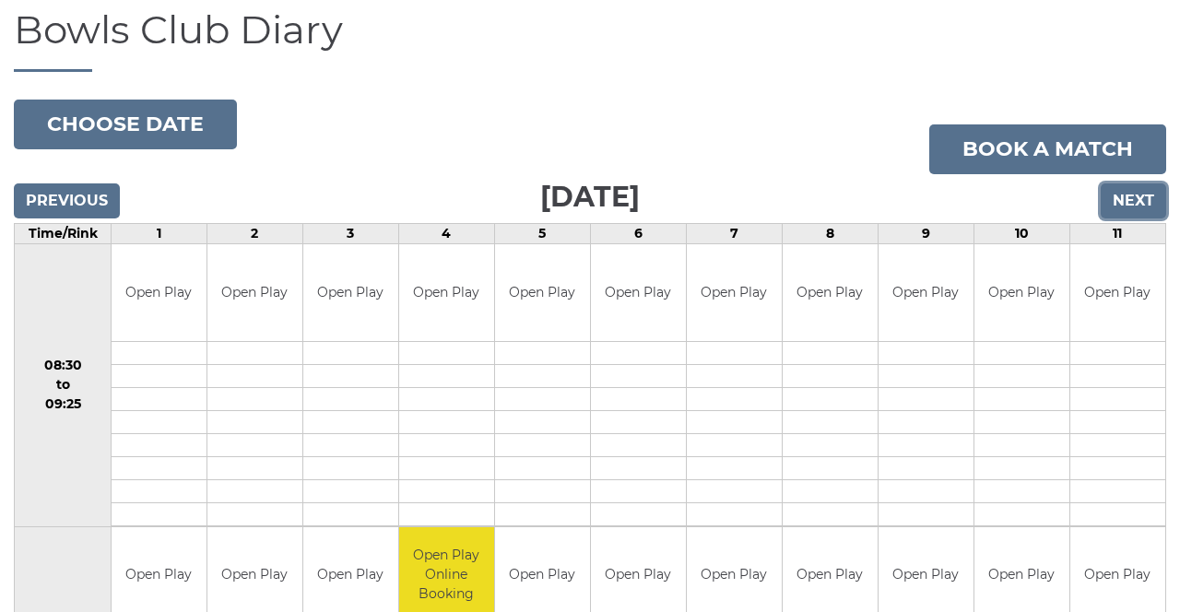
click at [1136, 194] on input "Next" at bounding box center [1133, 200] width 65 height 35
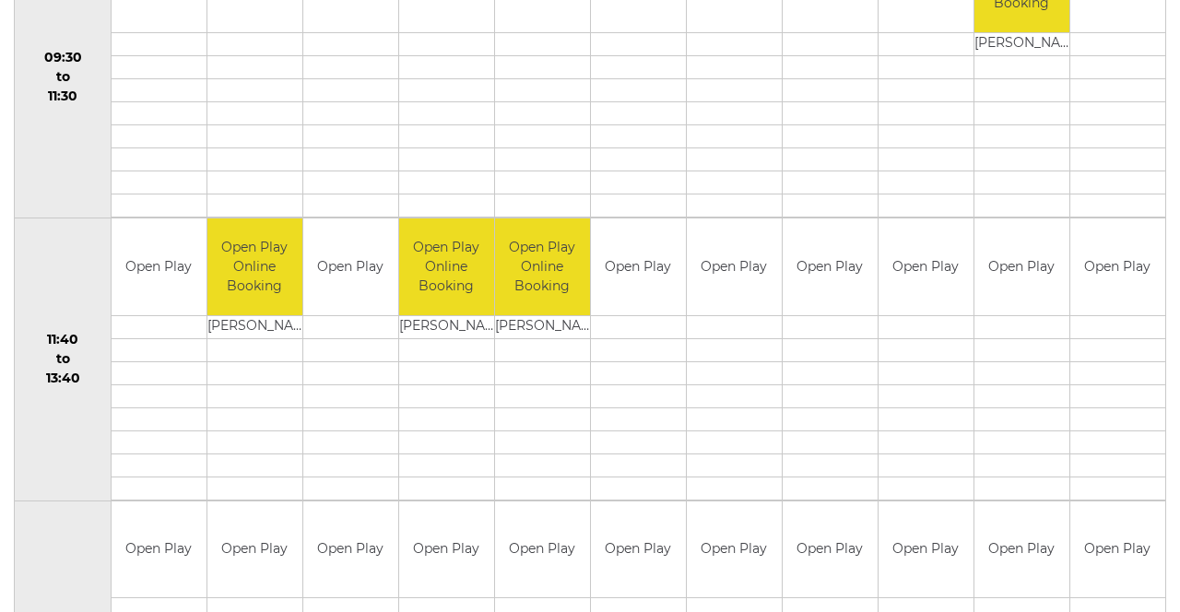
scroll to position [747, 0]
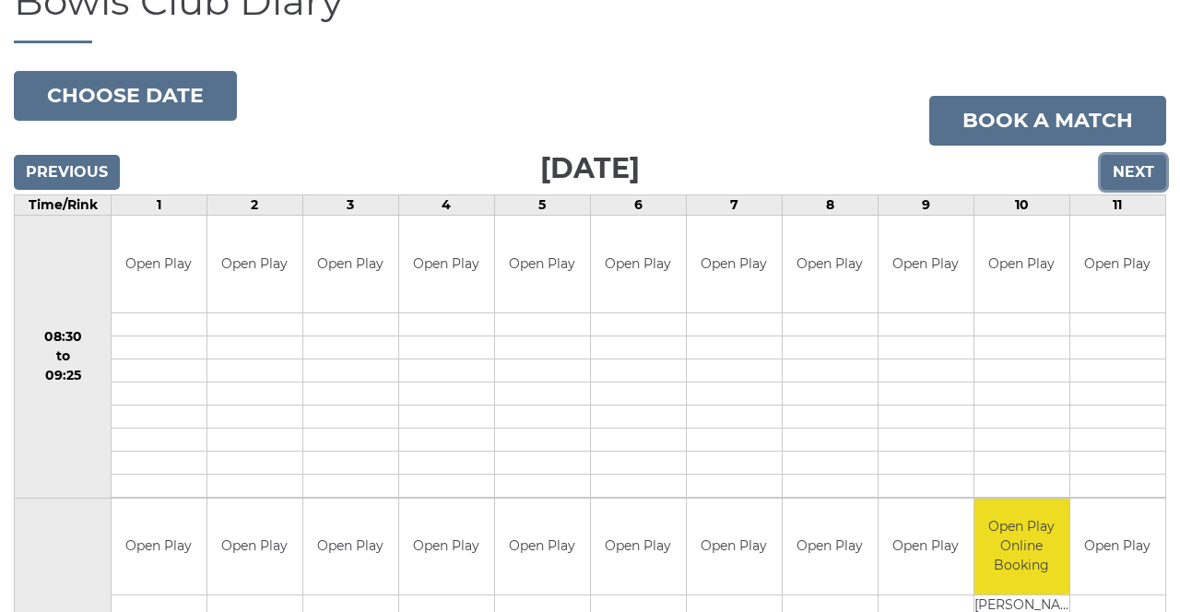
click at [1148, 168] on input "Next" at bounding box center [1133, 172] width 65 height 35
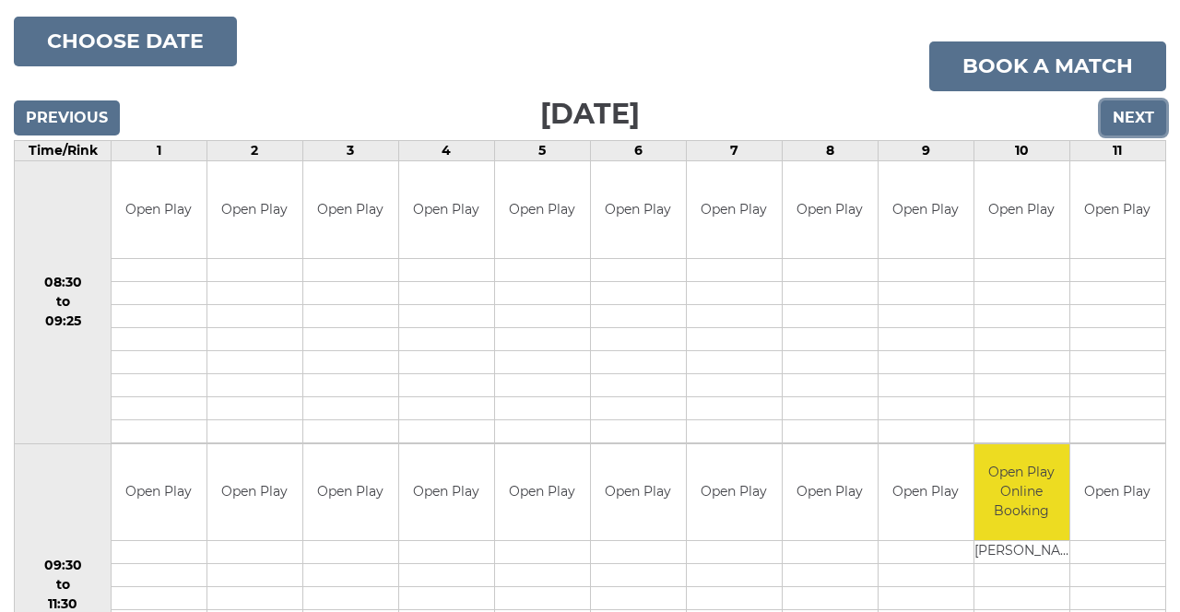
scroll to position [235, 0]
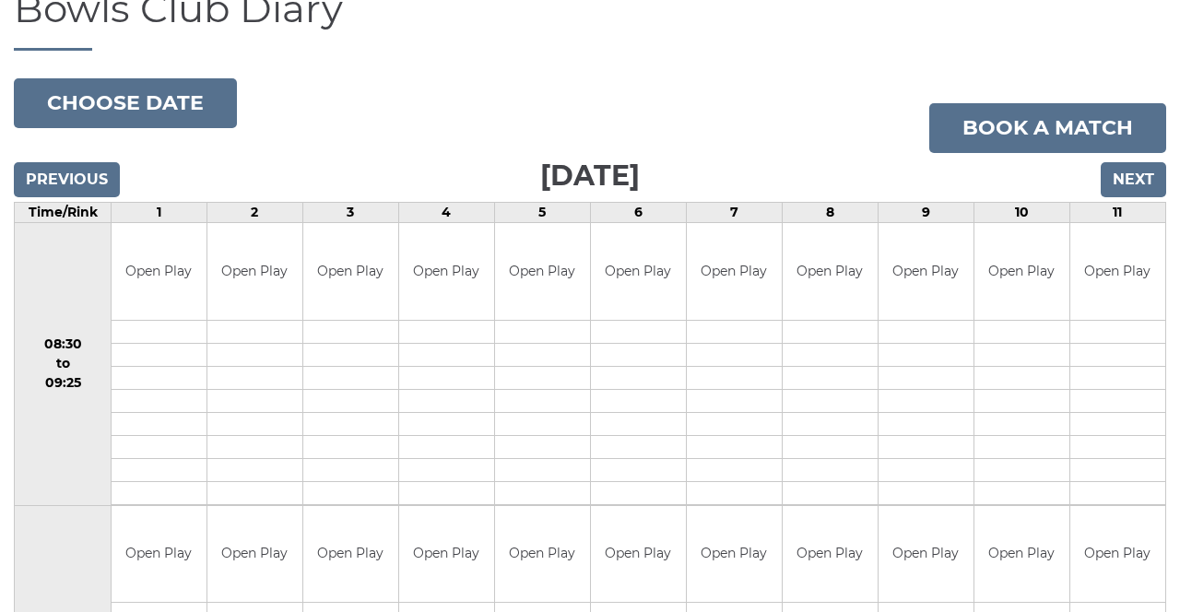
scroll to position [165, 0]
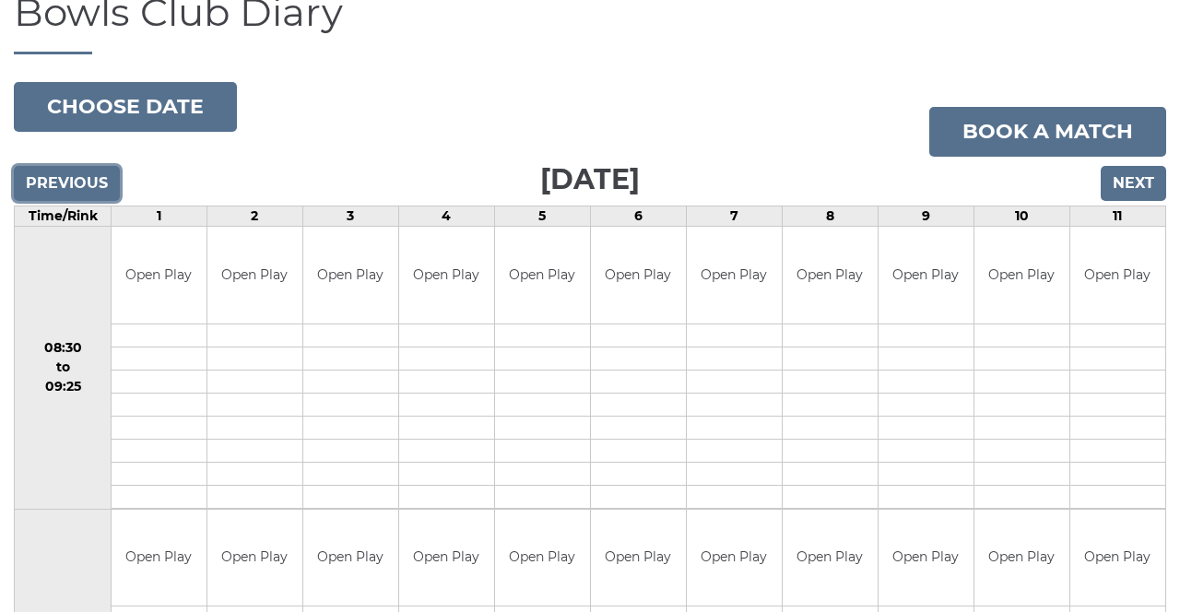
click at [70, 174] on input "Previous" at bounding box center [67, 183] width 106 height 35
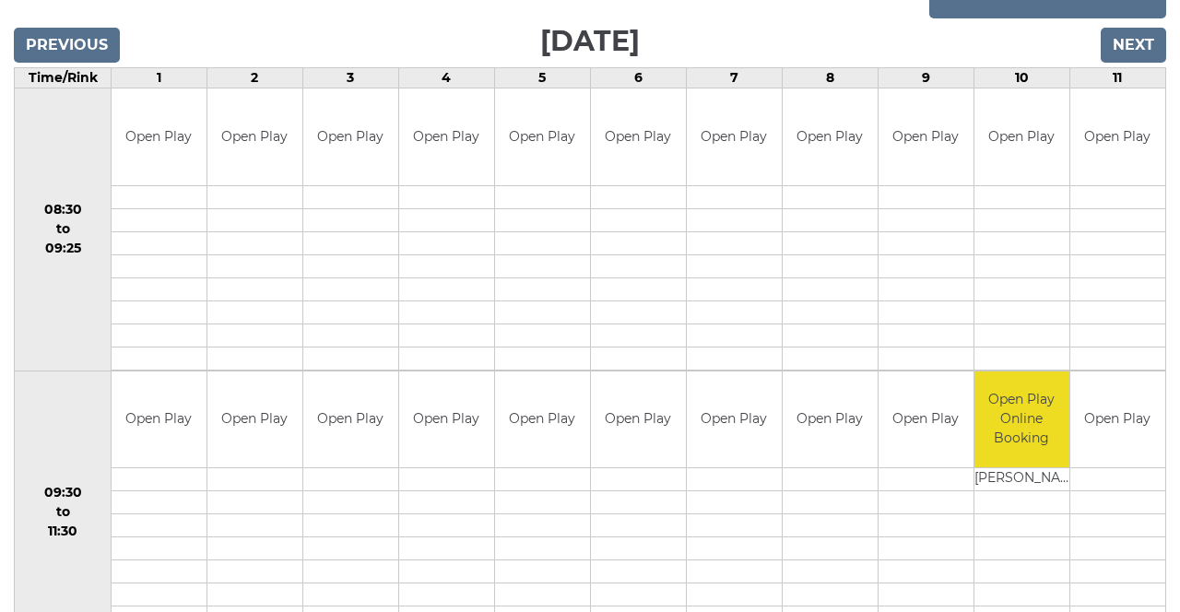
scroll to position [307, 0]
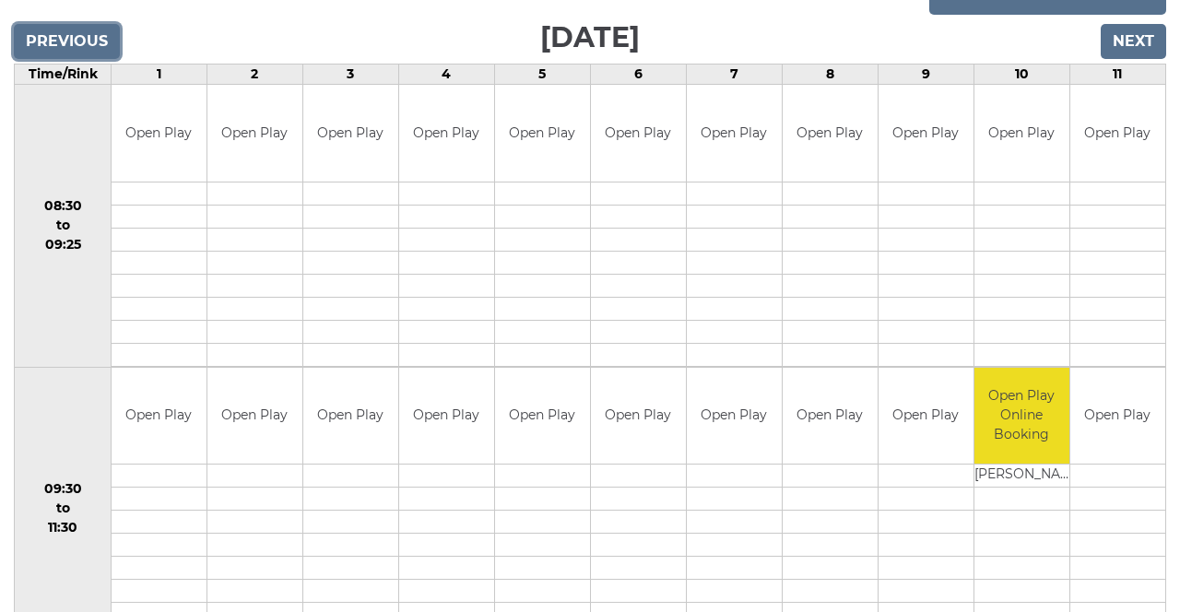
click at [42, 30] on input "Previous" at bounding box center [67, 41] width 106 height 35
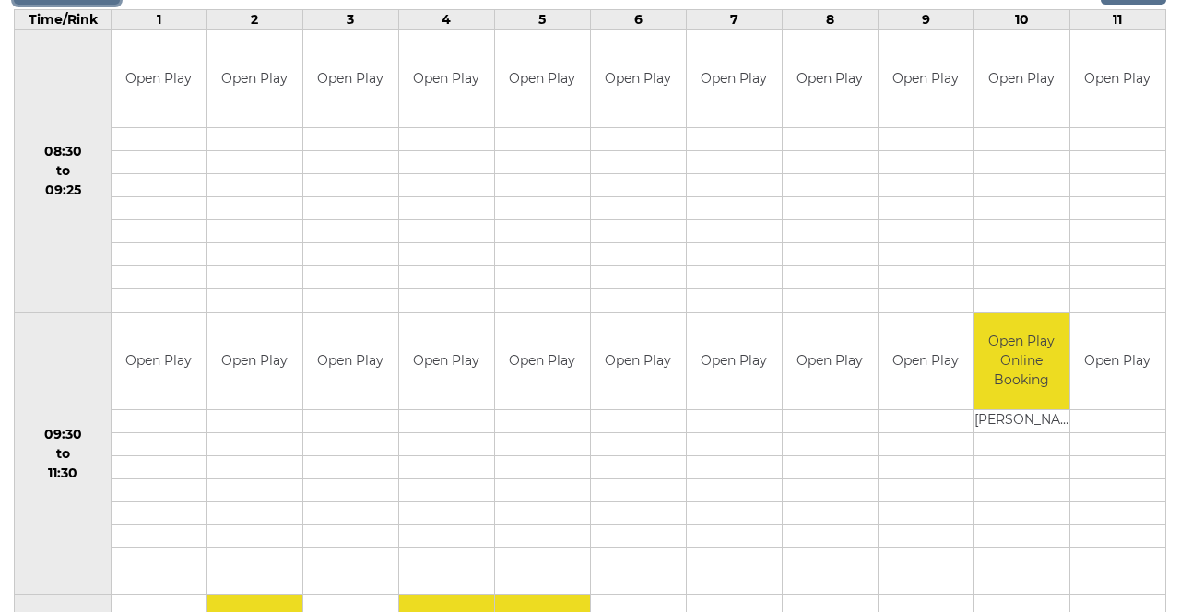
scroll to position [366, 0]
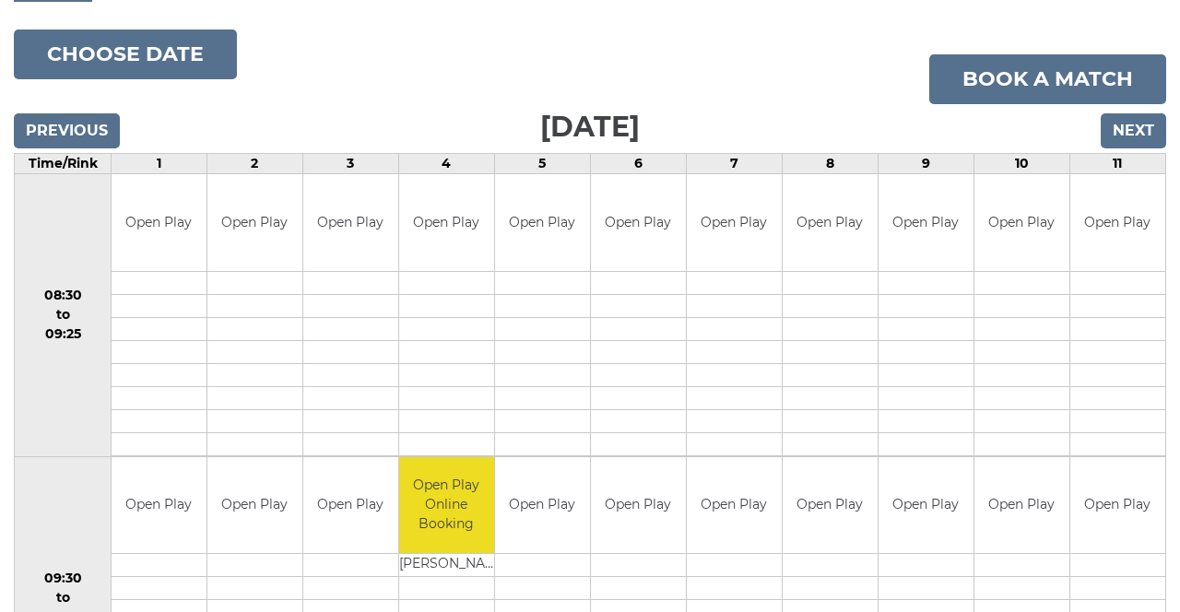
scroll to position [211, 0]
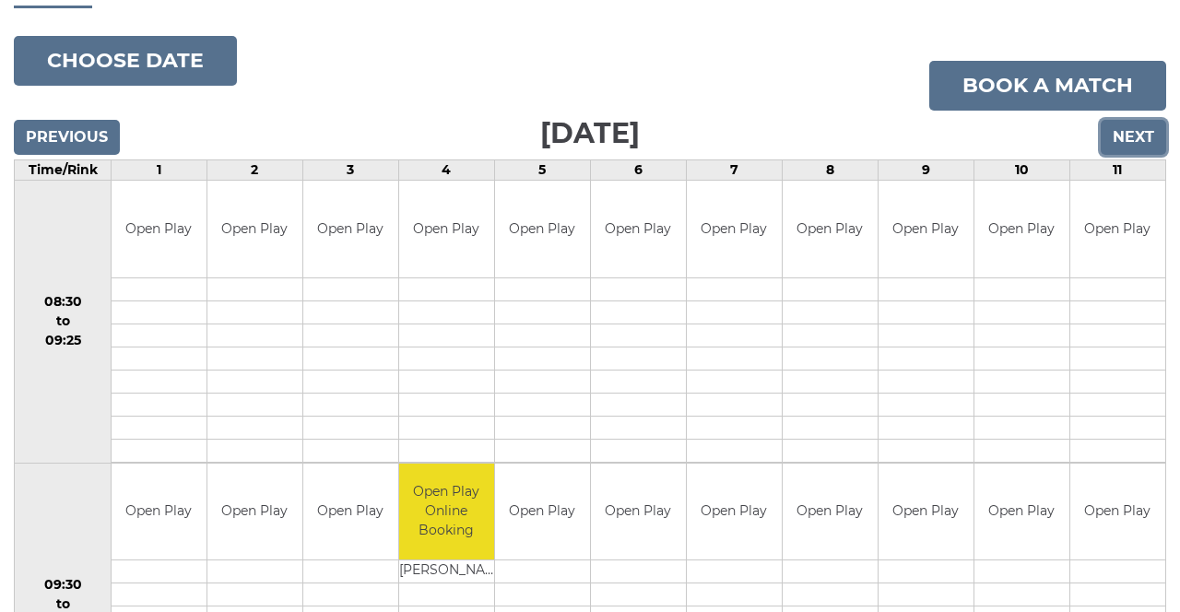
click at [1129, 129] on input "Next" at bounding box center [1133, 137] width 65 height 35
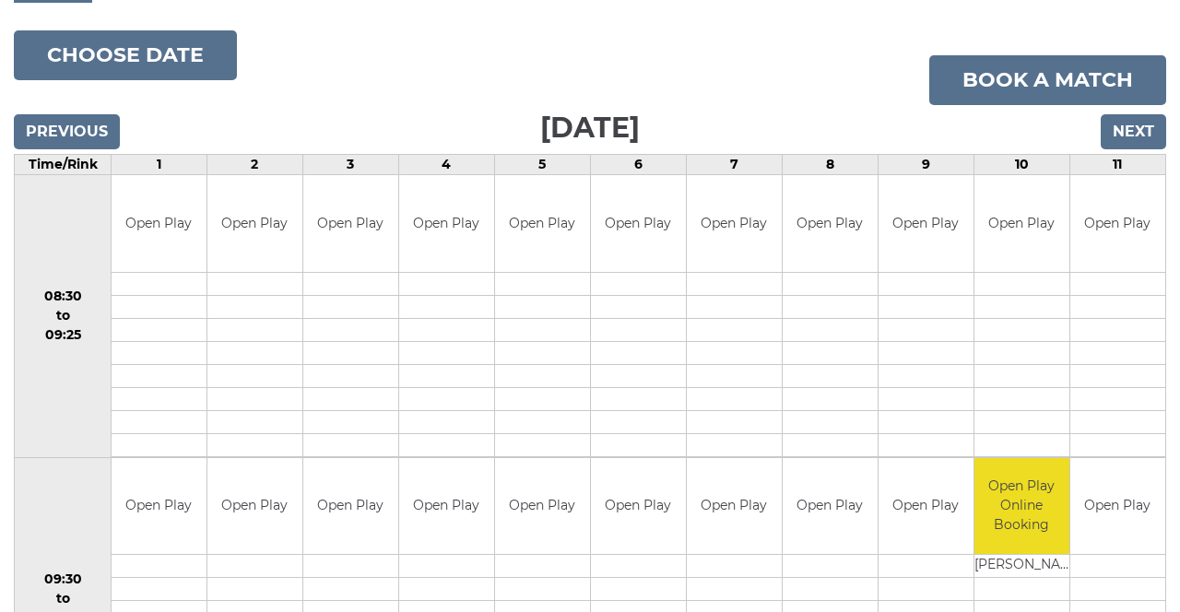
scroll to position [219, 0]
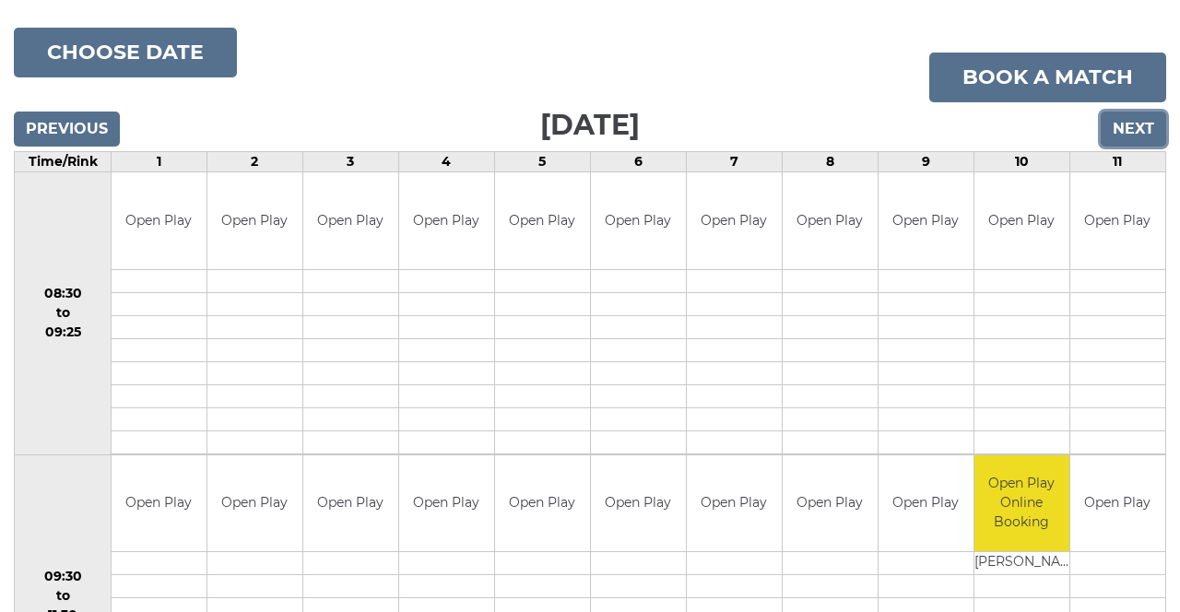
click at [1145, 120] on input "Next" at bounding box center [1133, 129] width 65 height 35
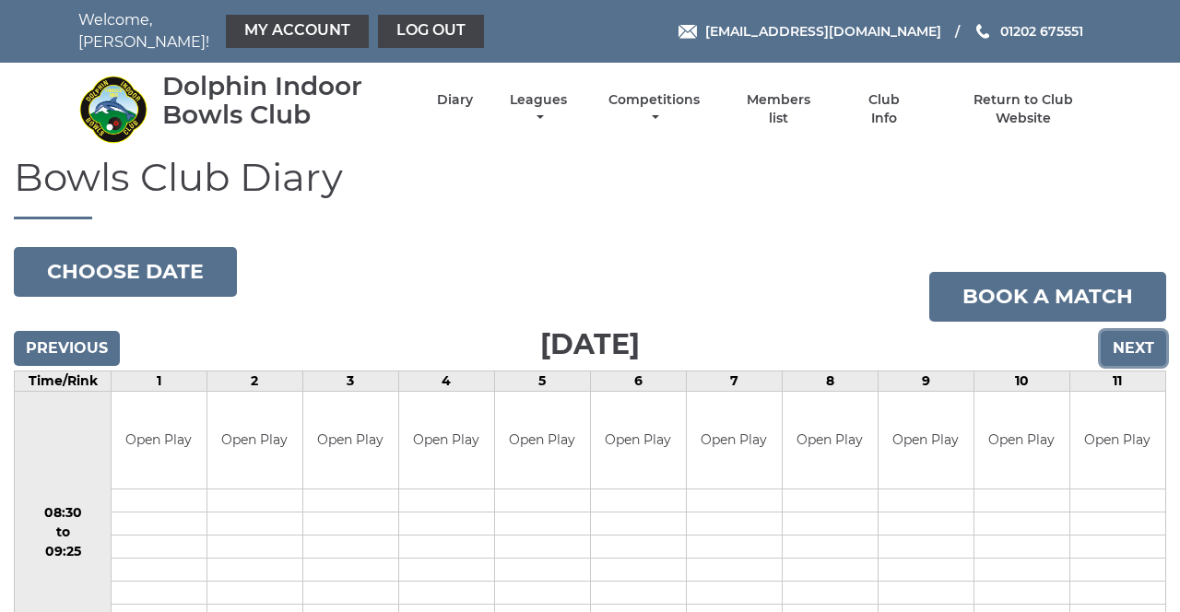
click at [1147, 338] on input "Next" at bounding box center [1133, 348] width 65 height 35
click at [88, 343] on input "Previous" at bounding box center [67, 348] width 106 height 35
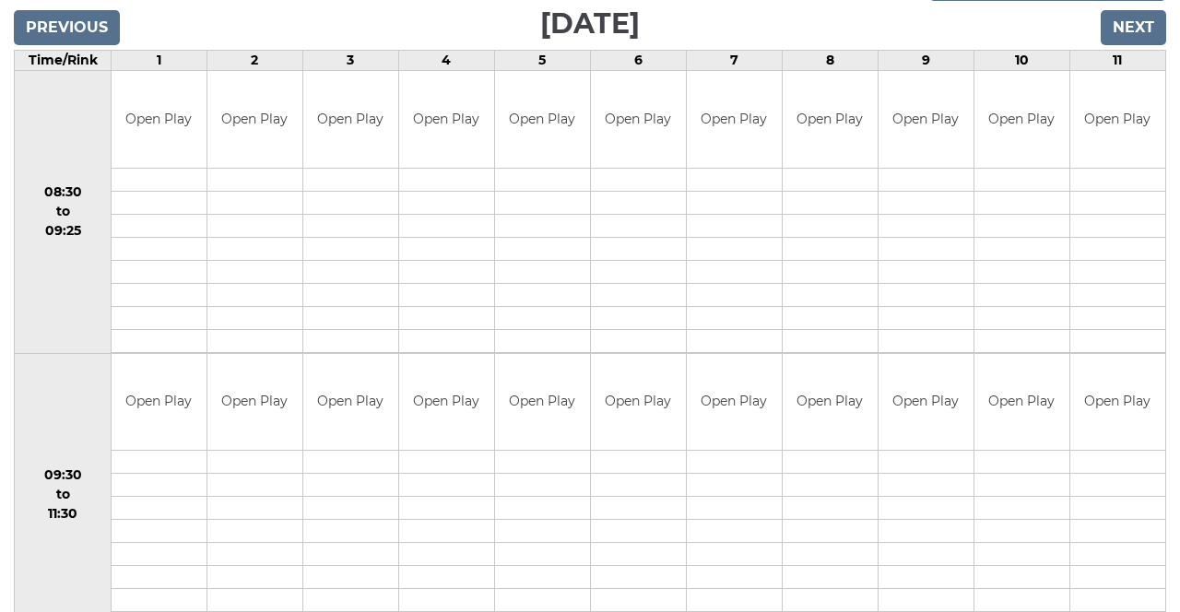
scroll to position [313, 0]
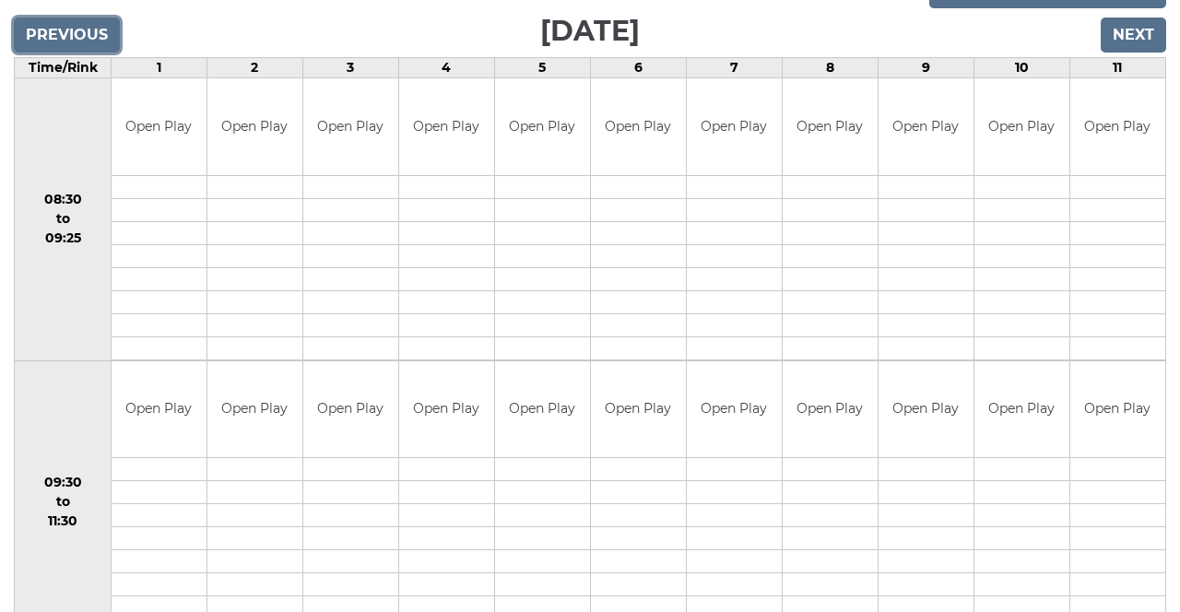
click at [93, 32] on input "Previous" at bounding box center [67, 35] width 106 height 35
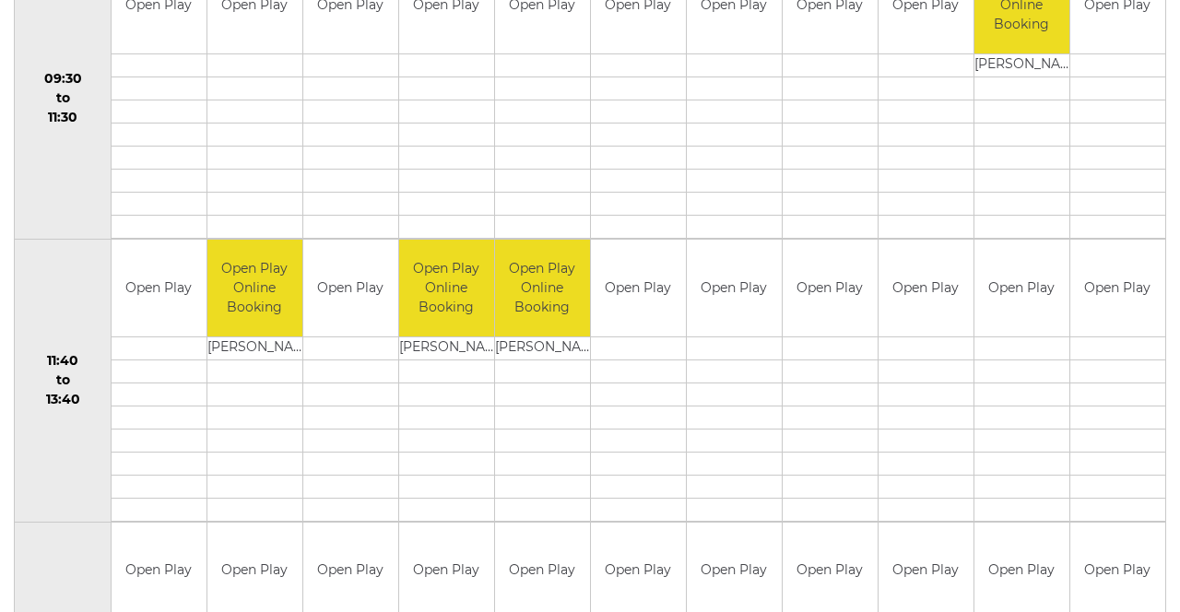
scroll to position [724, 0]
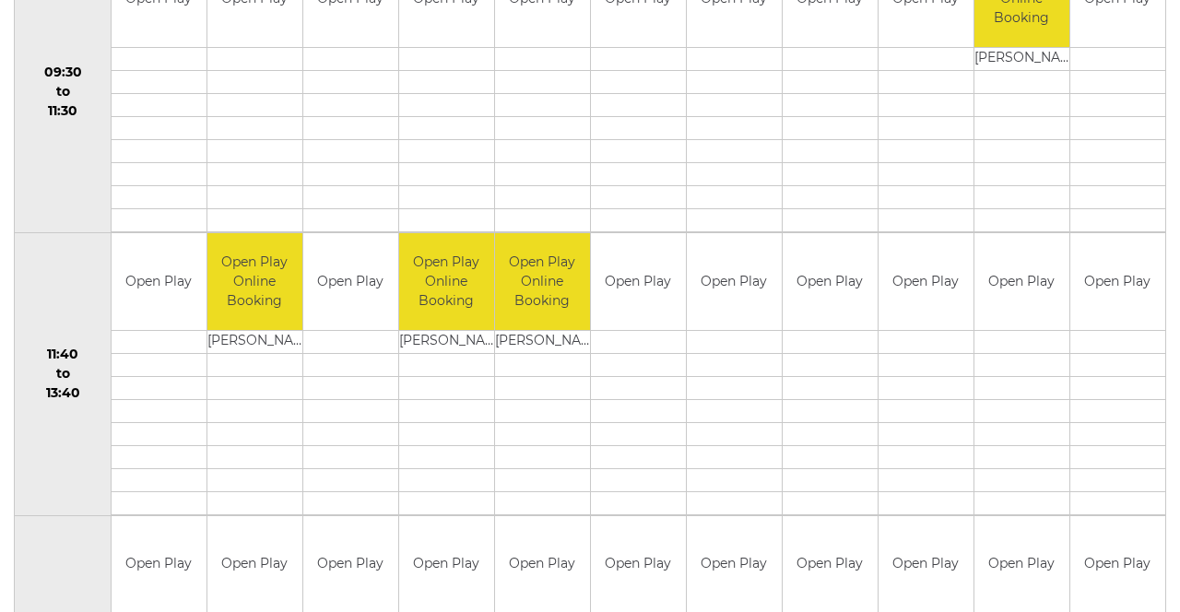
click at [752, 293] on td "Open Play" at bounding box center [734, 281] width 95 height 97
click at [741, 293] on td "Open Play" at bounding box center [734, 281] width 95 height 97
click at [754, 445] on td at bounding box center [734, 456] width 95 height 23
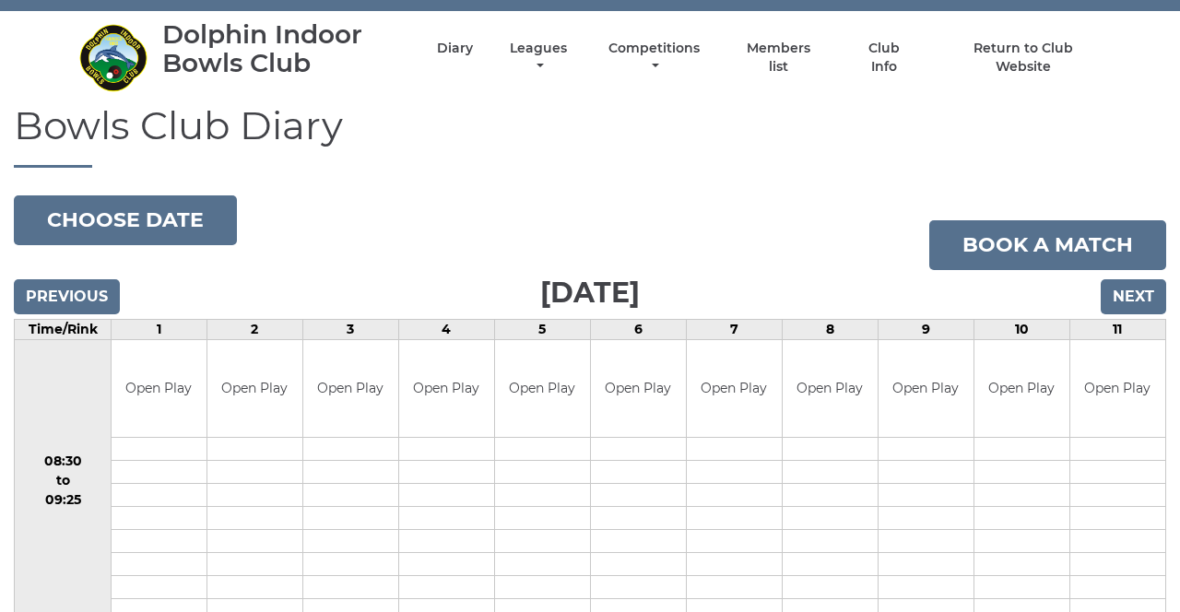
scroll to position [50, 0]
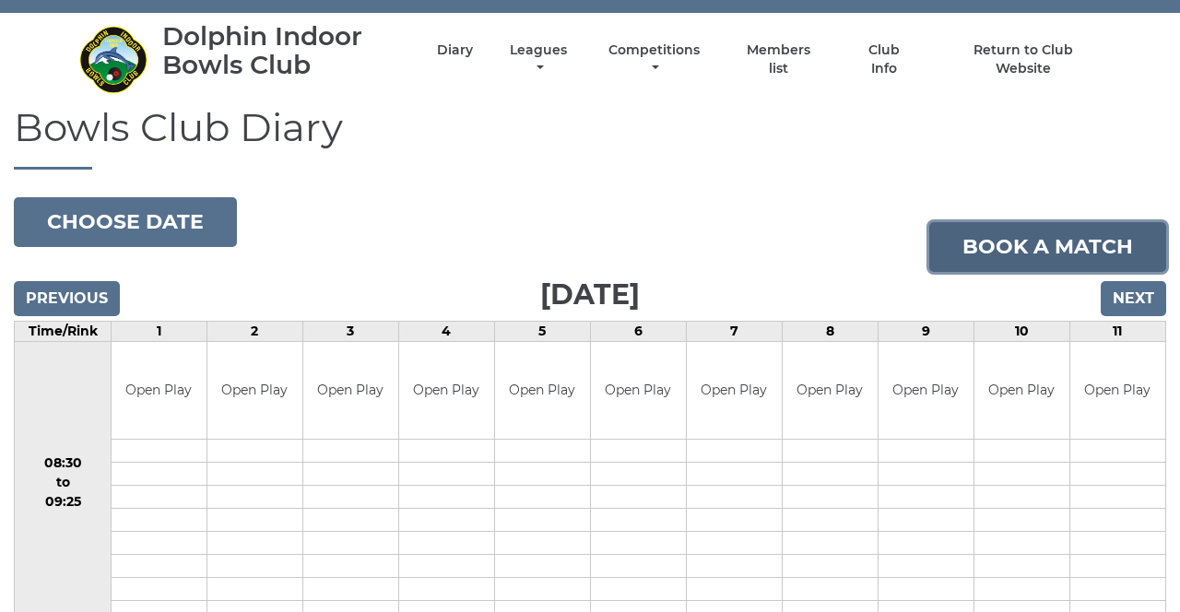
click at [1023, 245] on link "Book a match" at bounding box center [1047, 247] width 237 height 50
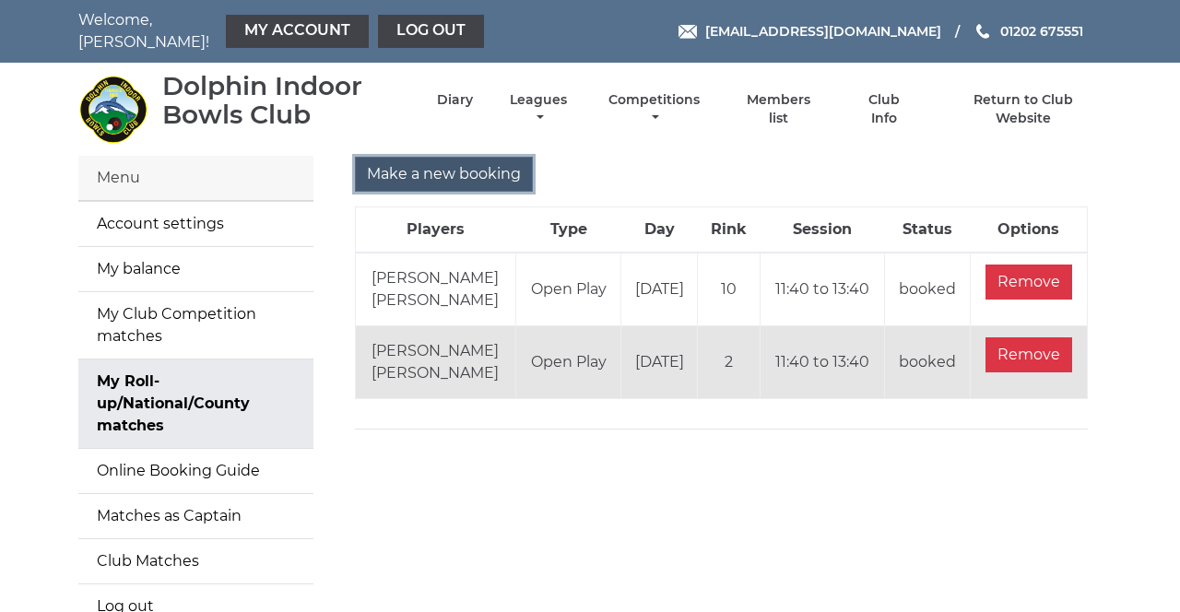
click at [497, 171] on input "Make a new booking" at bounding box center [444, 174] width 178 height 35
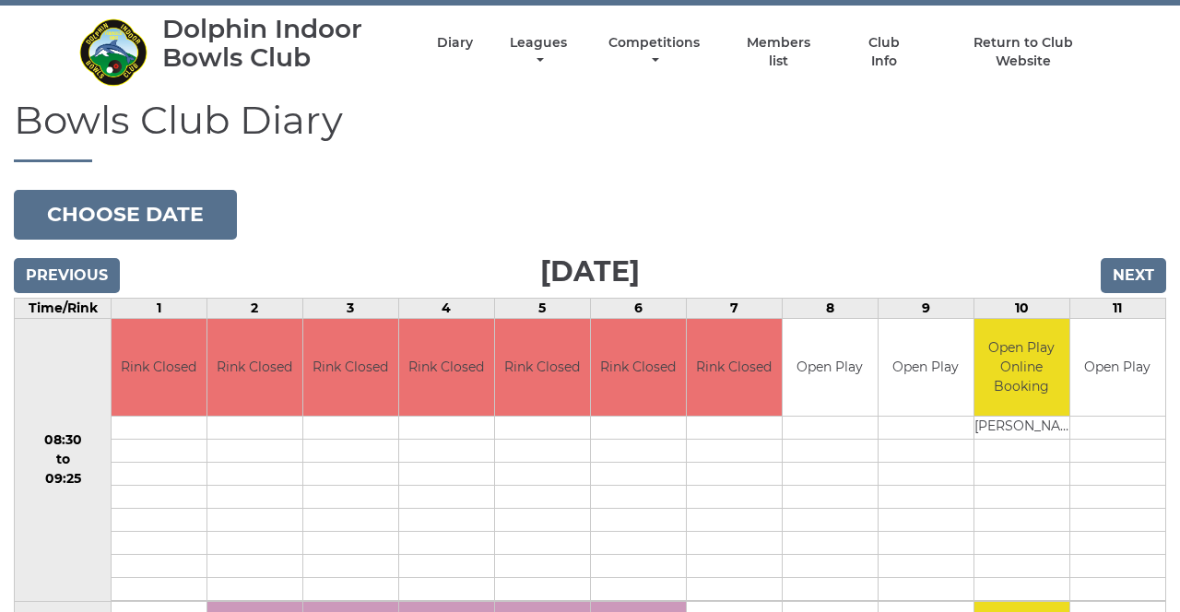
scroll to position [102, 0]
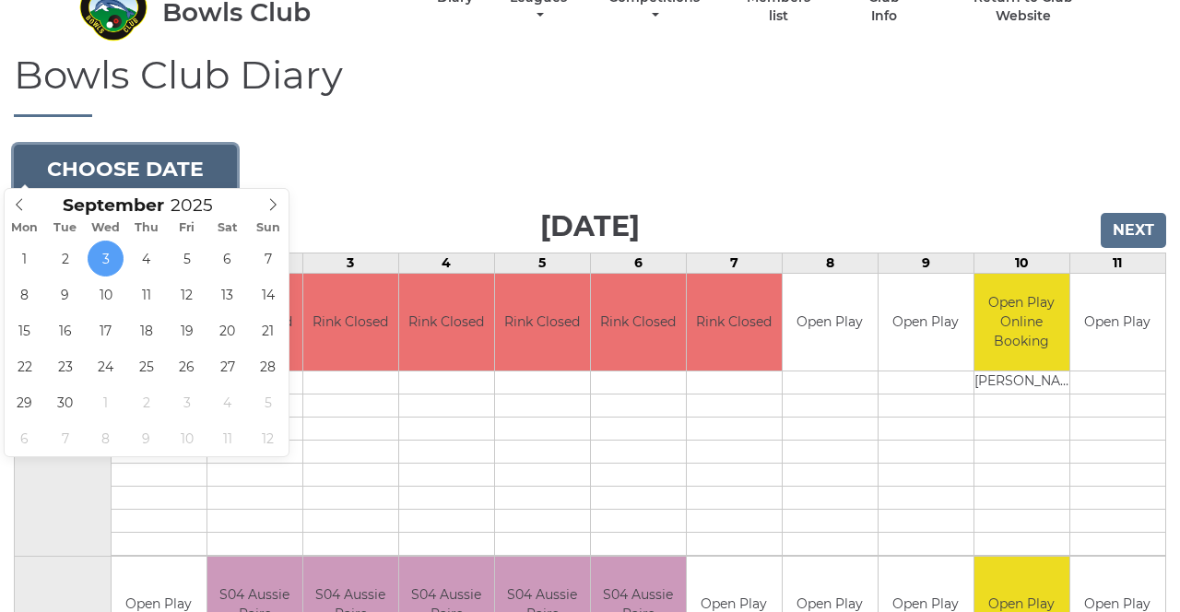
type input "[DATE]"
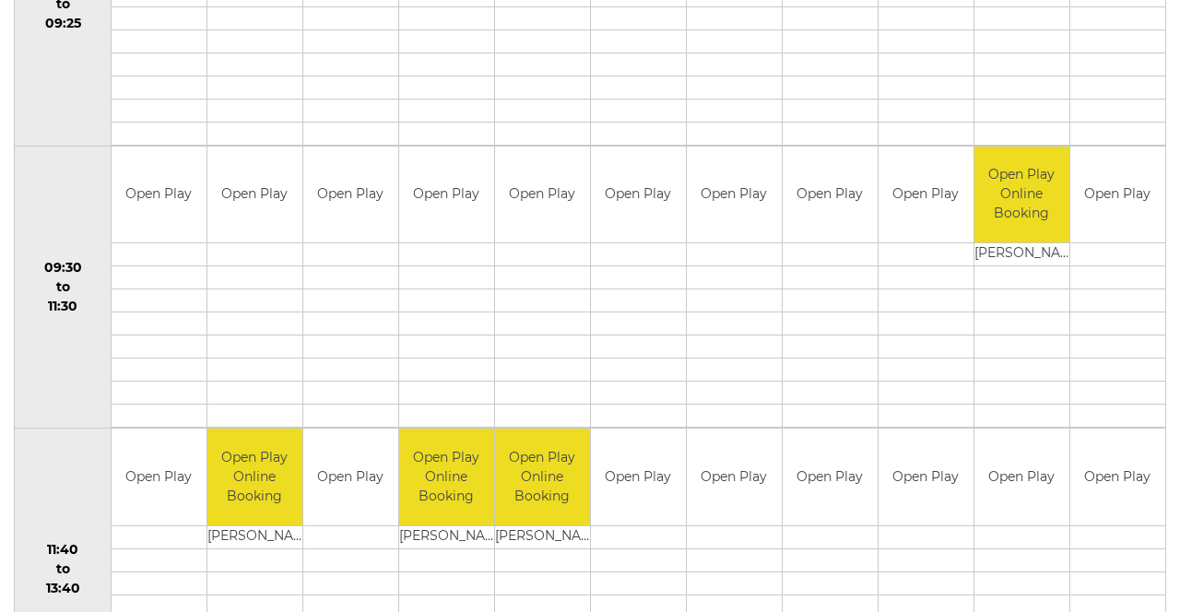
scroll to position [512, 0]
click at [0, 0] on div "Book slot" at bounding box center [0, 0] width 0 height 0
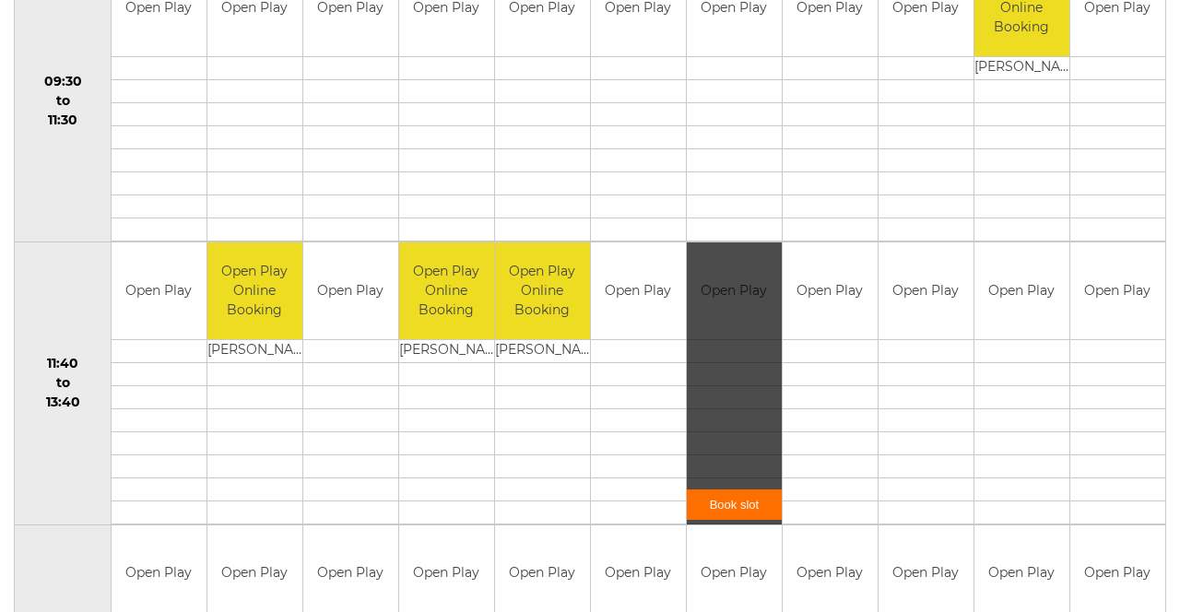
scroll to position [699, 0]
click at [738, 489] on link "Book slot" at bounding box center [734, 504] width 95 height 30
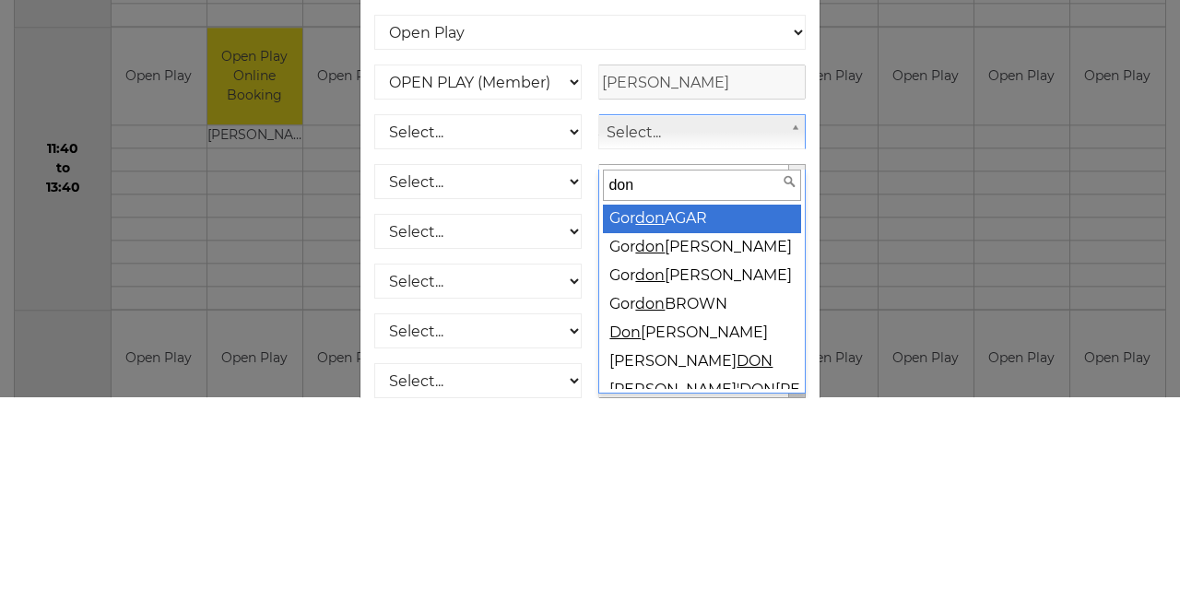
type input "donn"
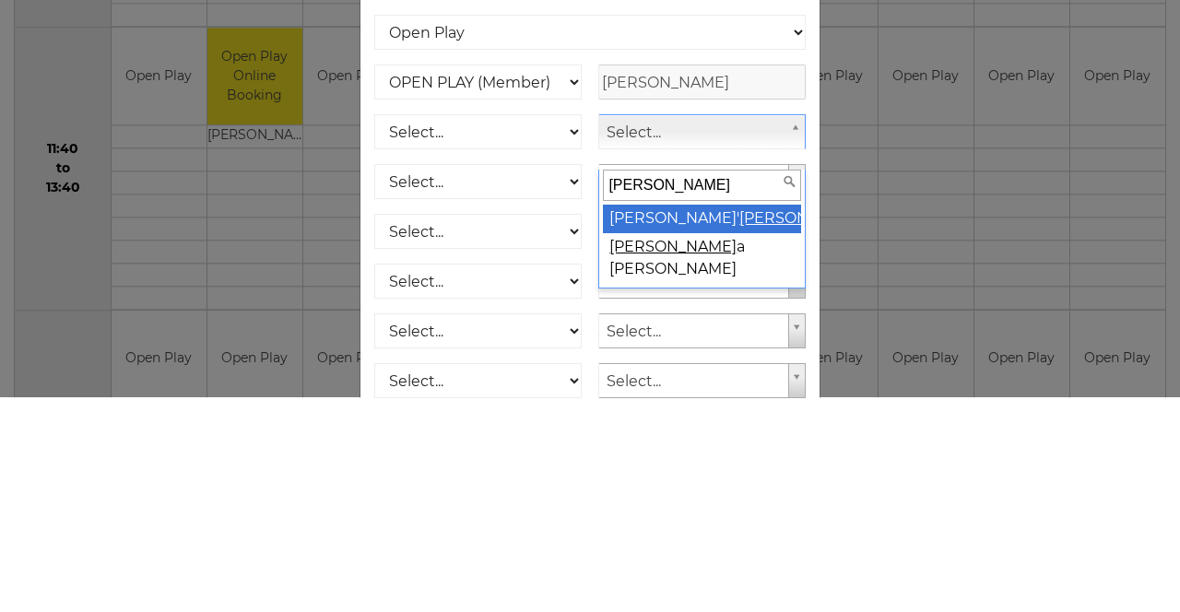
select select "2092"
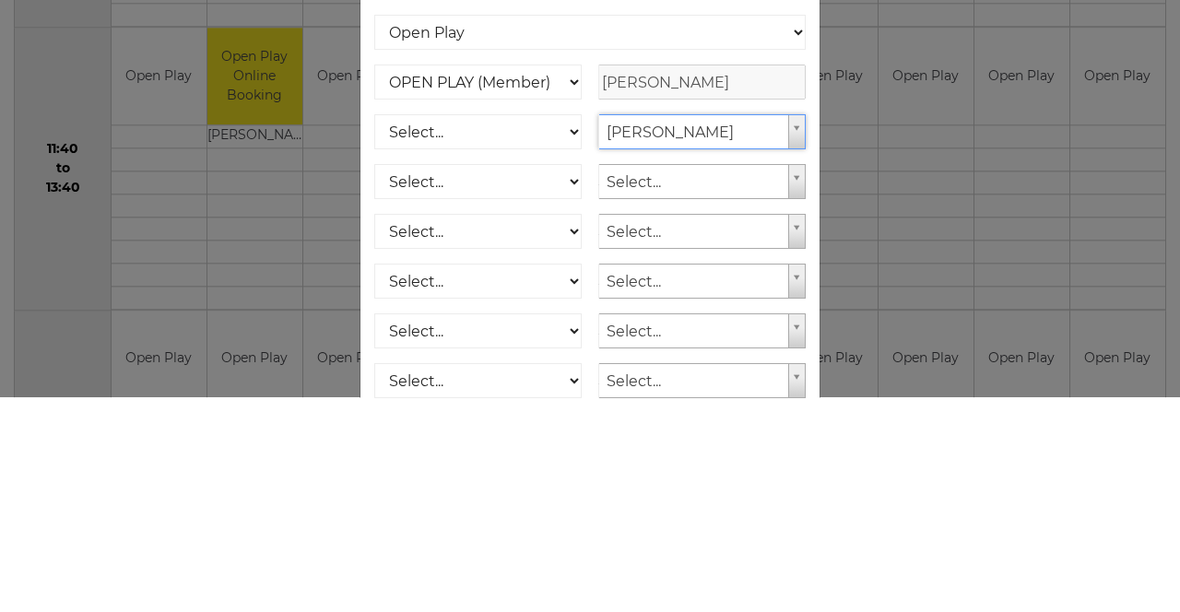
click at [955, 411] on div "Online booking × You've selected Rink 7 , Session 3 , on Wednesday 17th of Sept…" at bounding box center [590, 306] width 1180 height 612
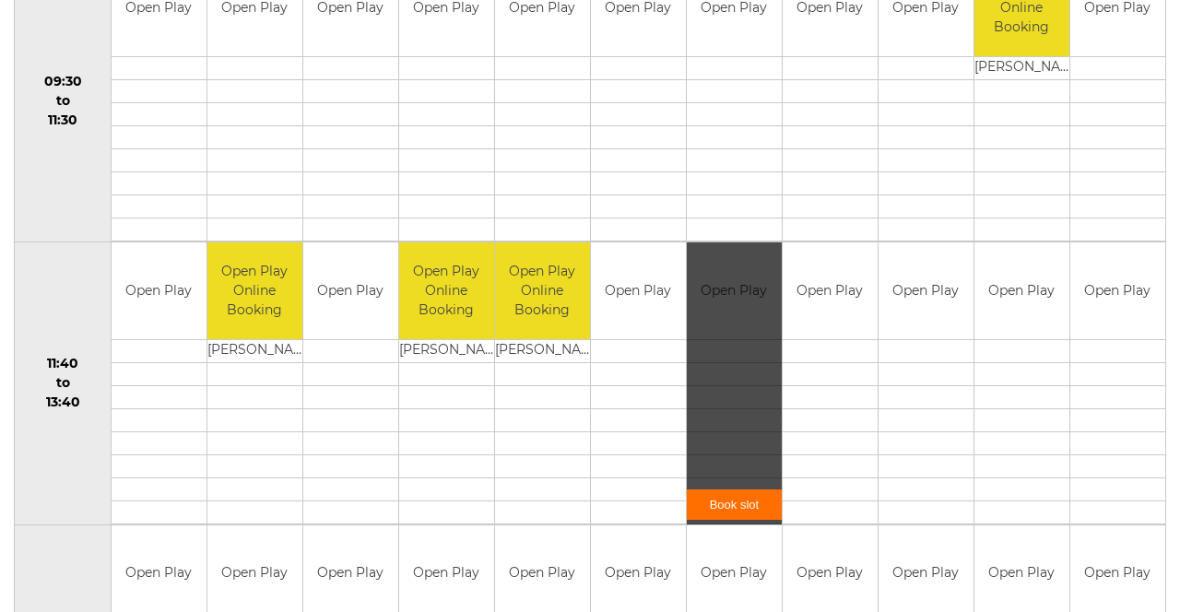
click at [759, 491] on link "Book slot" at bounding box center [734, 504] width 95 height 30
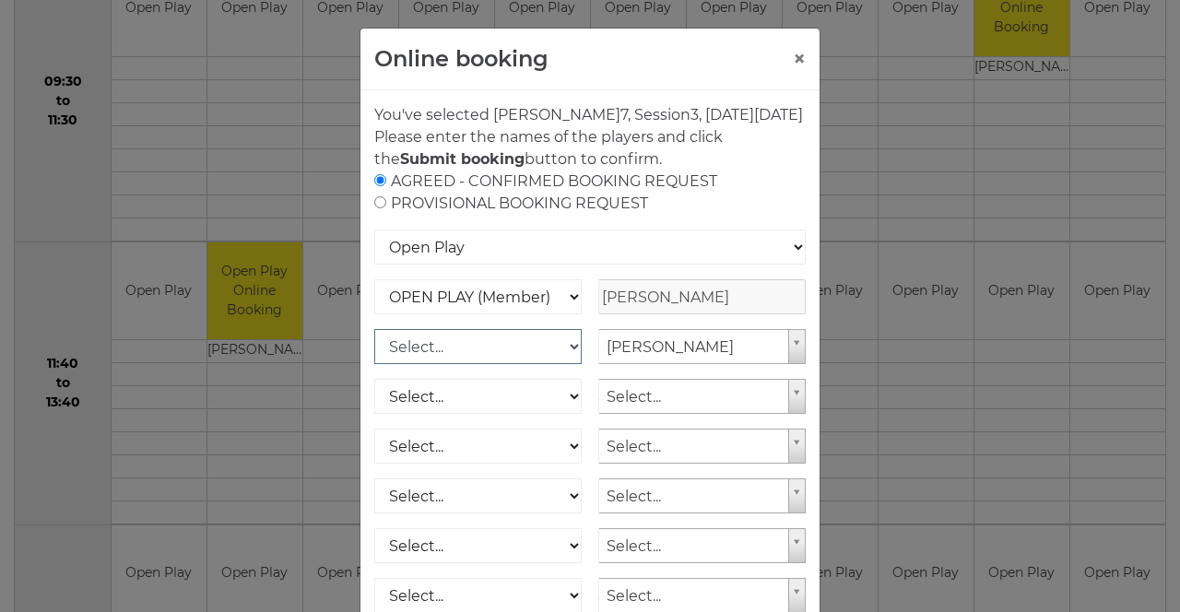
click at [518, 364] on select "Select... OPEN PLAY (Member) OPEN PLAY (Visitor) SPOONS (Member) SPOONS (Visito…" at bounding box center [477, 346] width 207 height 35
select select "1_12"
click at [374, 350] on select "Select... OPEN PLAY (Member) OPEN PLAY (Visitor) SPOONS (Member) SPOONS (Visito…" at bounding box center [477, 346] width 207 height 35
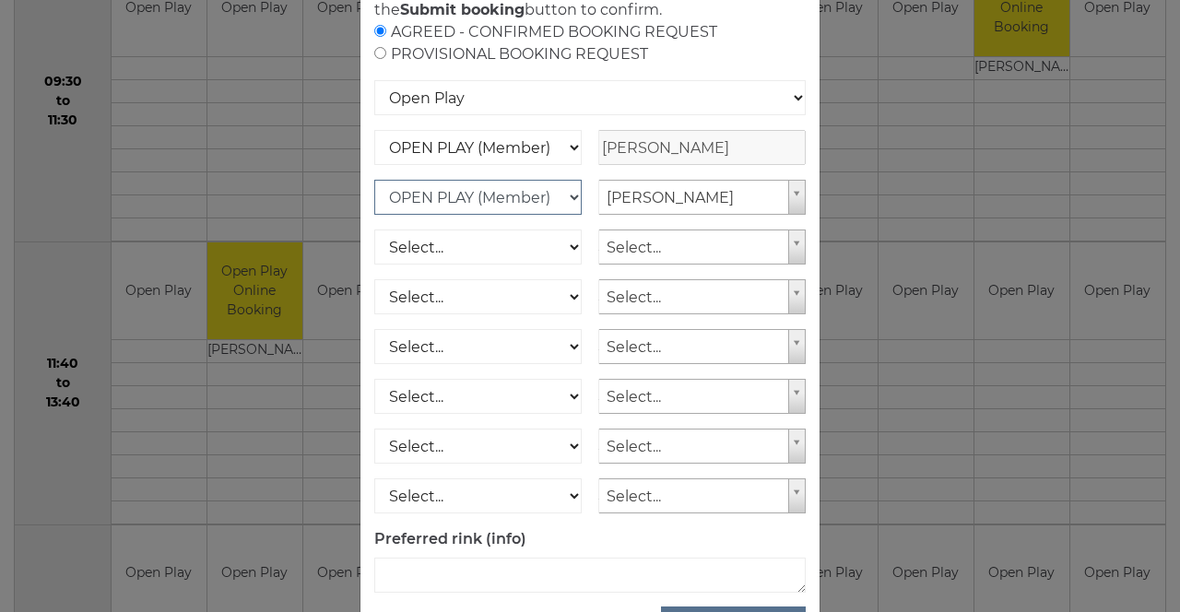
scroll to position [183, 0]
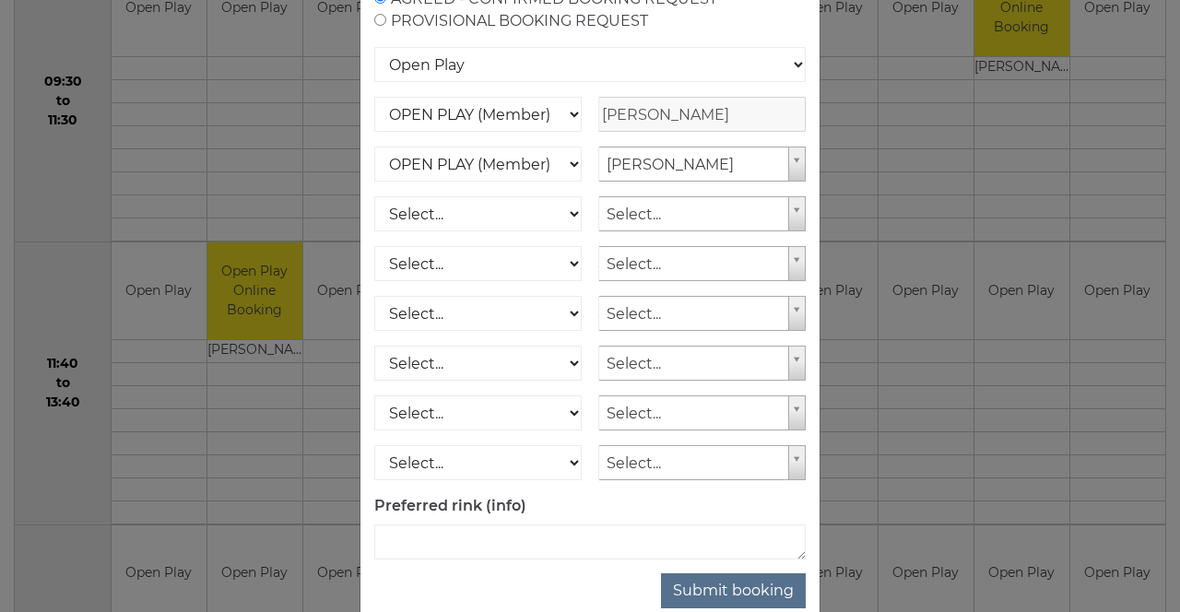
click at [984, 184] on div "Online booking × You've selected Rink 7 , Session 3 , on Wednesday 17th of Sept…" at bounding box center [590, 306] width 1180 height 612
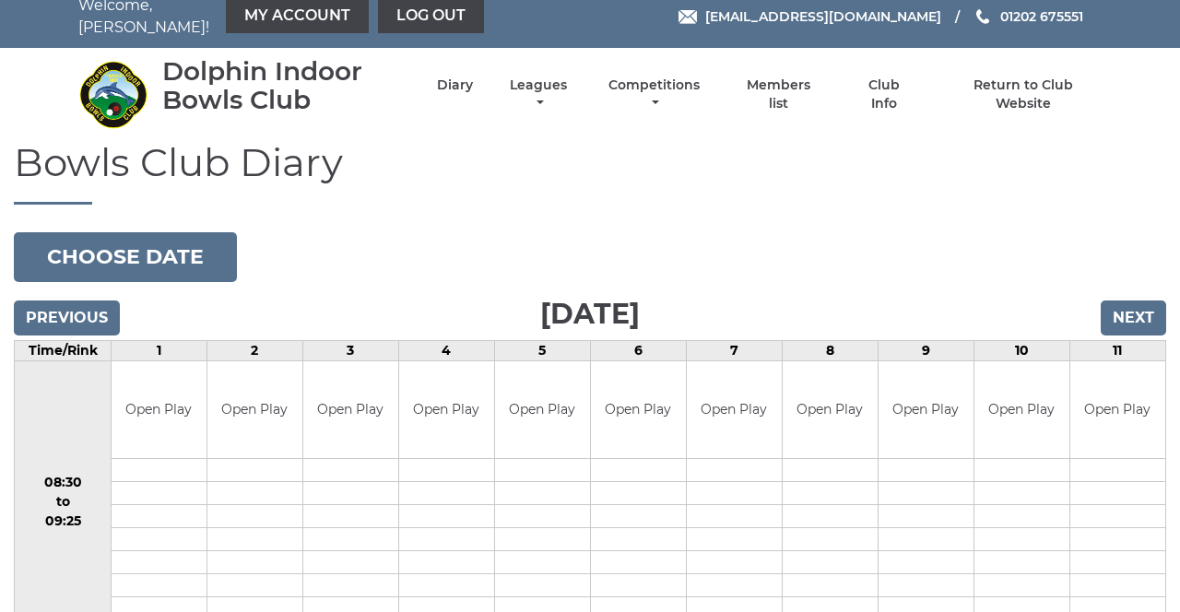
scroll to position [0, 0]
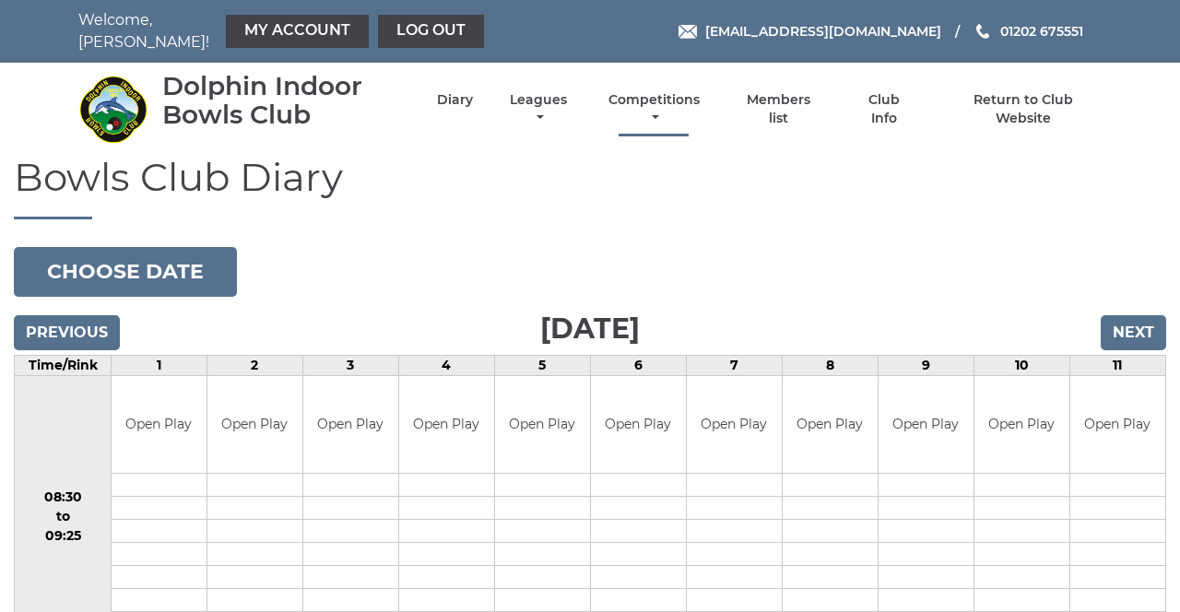
click at [656, 105] on link "Competitions" at bounding box center [654, 109] width 100 height 36
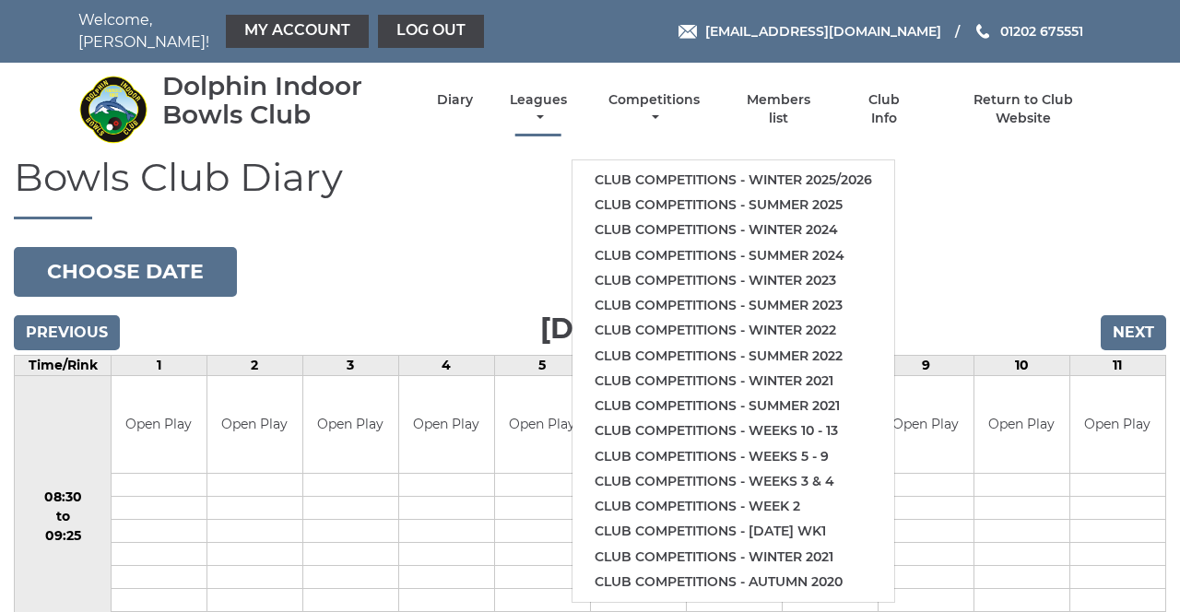
click at [540, 105] on link "Leagues" at bounding box center [538, 109] width 66 height 36
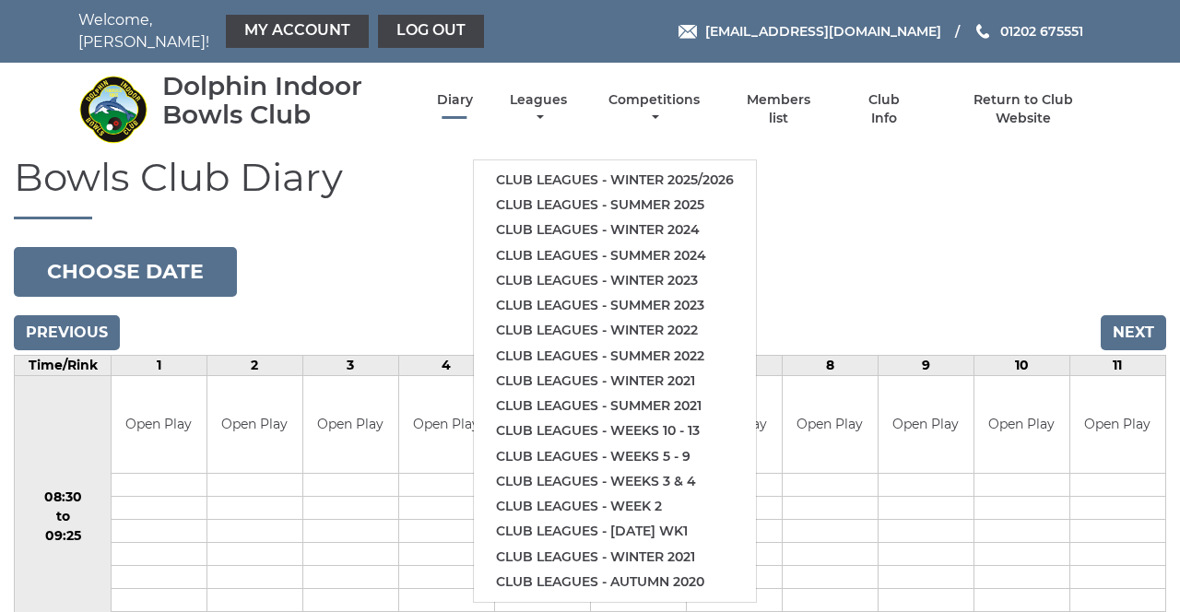
click at [461, 95] on link "Diary" at bounding box center [455, 100] width 36 height 18
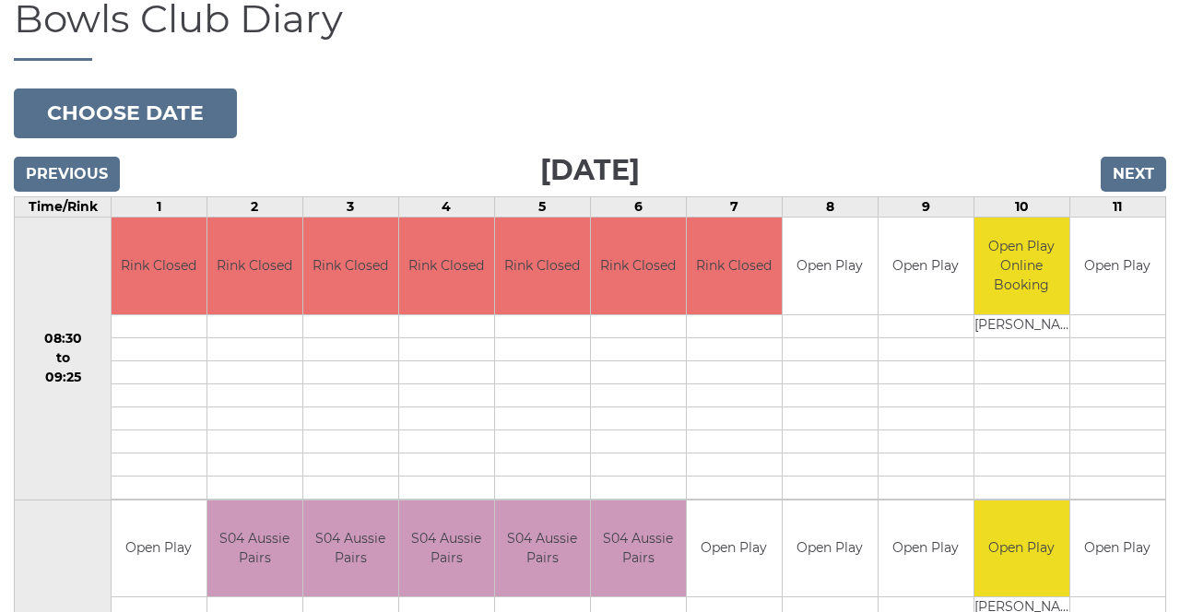
scroll to position [159, 0]
click at [1149, 159] on input "Next" at bounding box center [1133, 174] width 65 height 35
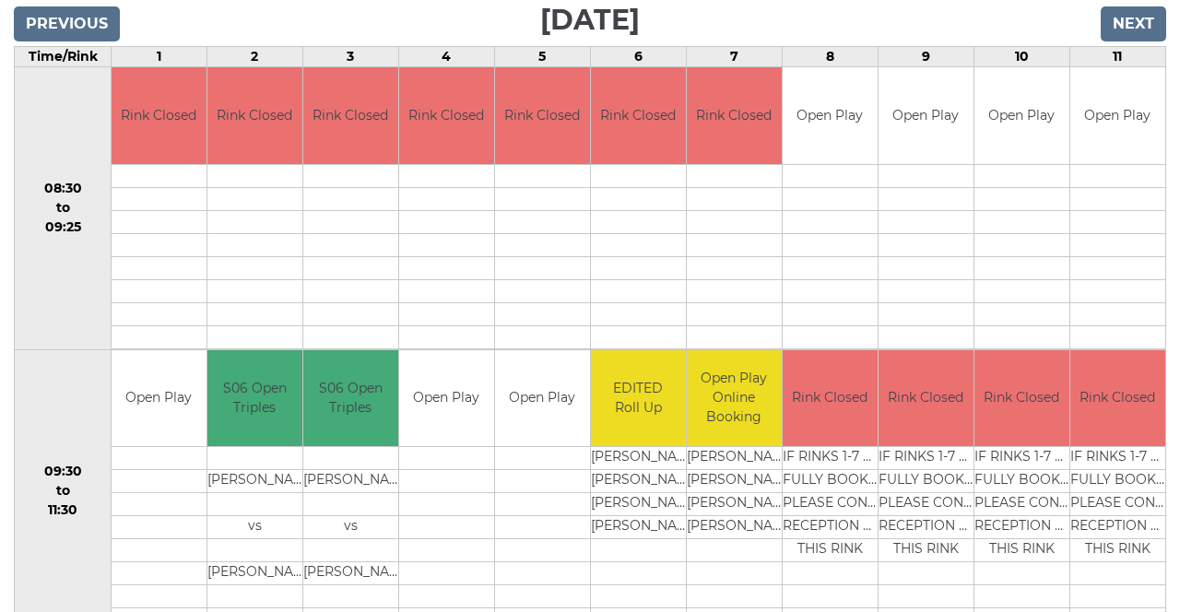
scroll to position [308, 0]
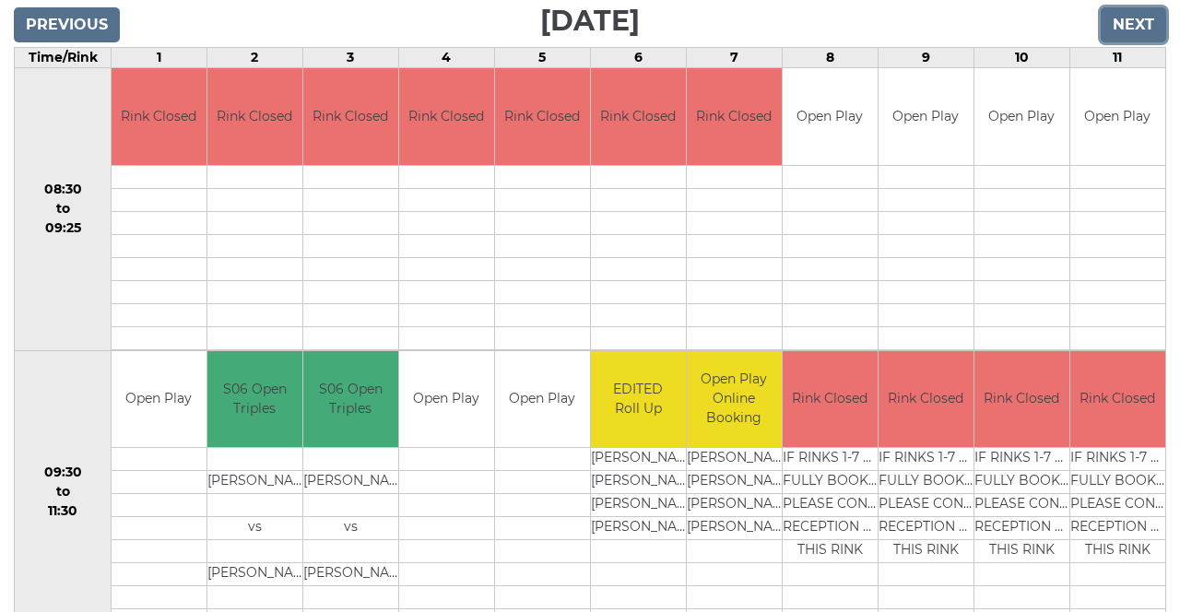
click at [1152, 18] on input "Next" at bounding box center [1133, 24] width 65 height 35
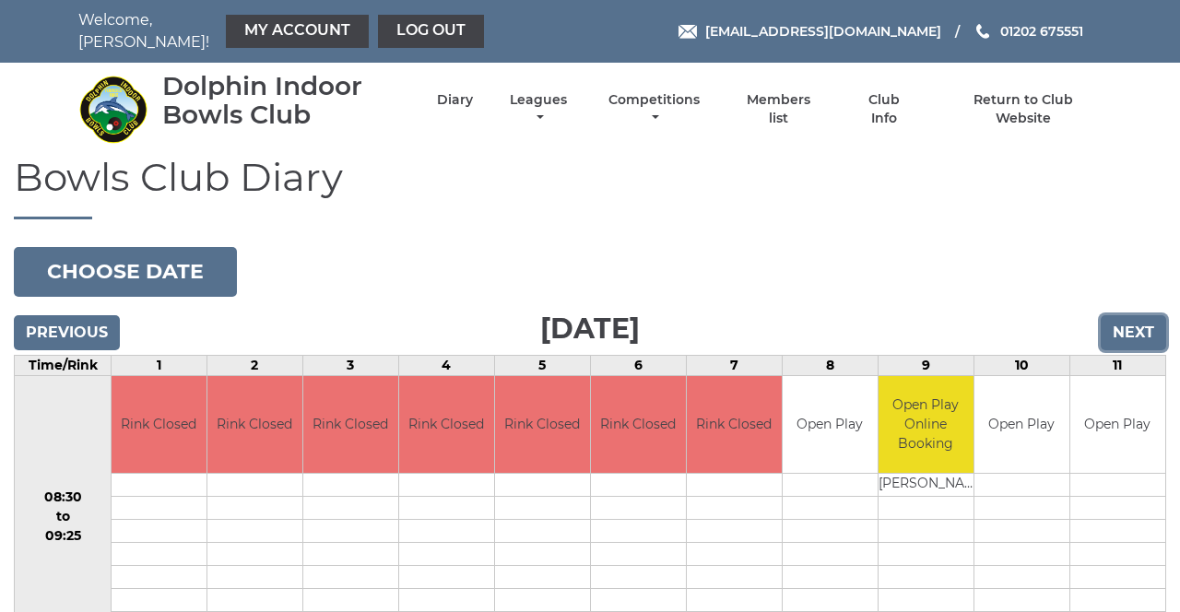
click at [1150, 329] on input "Next" at bounding box center [1133, 332] width 65 height 35
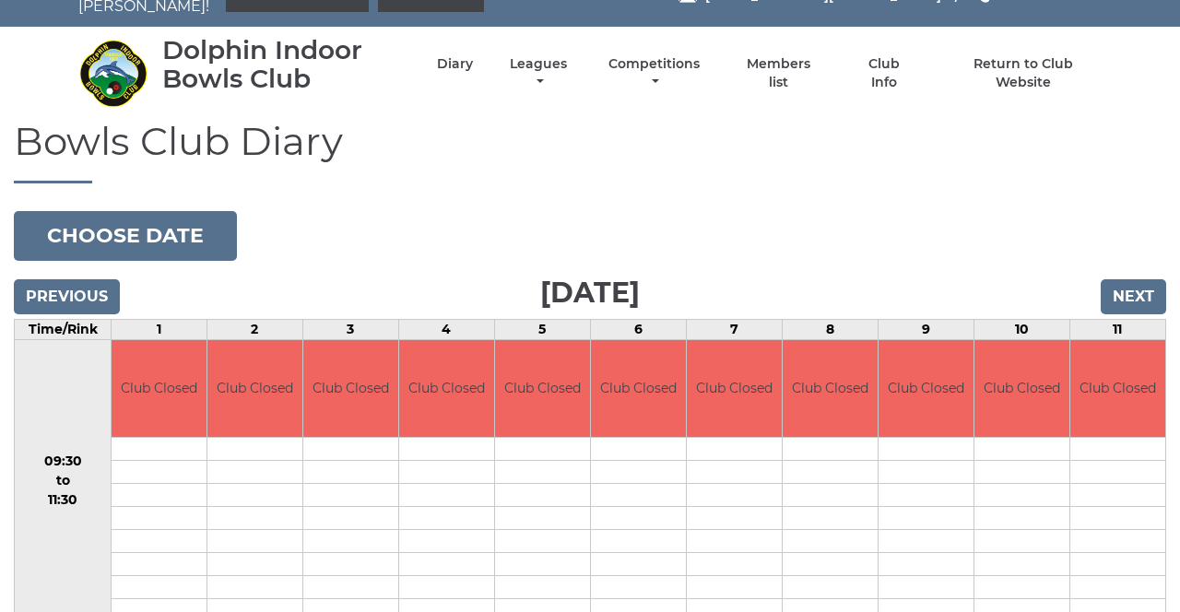
scroll to position [31, 0]
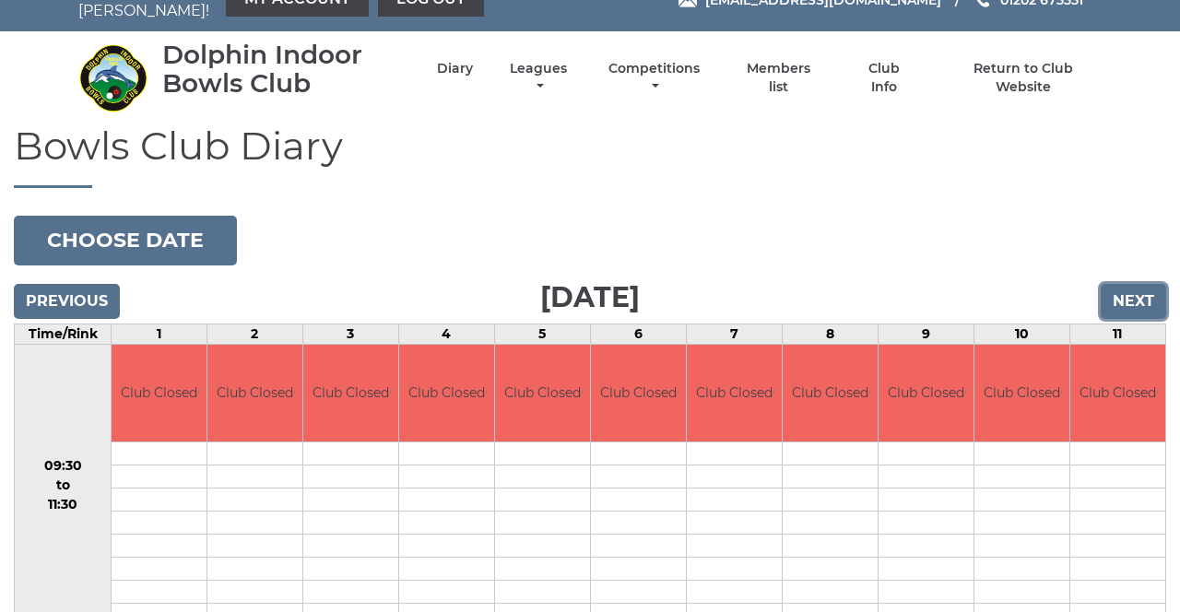
click at [1149, 284] on input "Next" at bounding box center [1133, 301] width 65 height 35
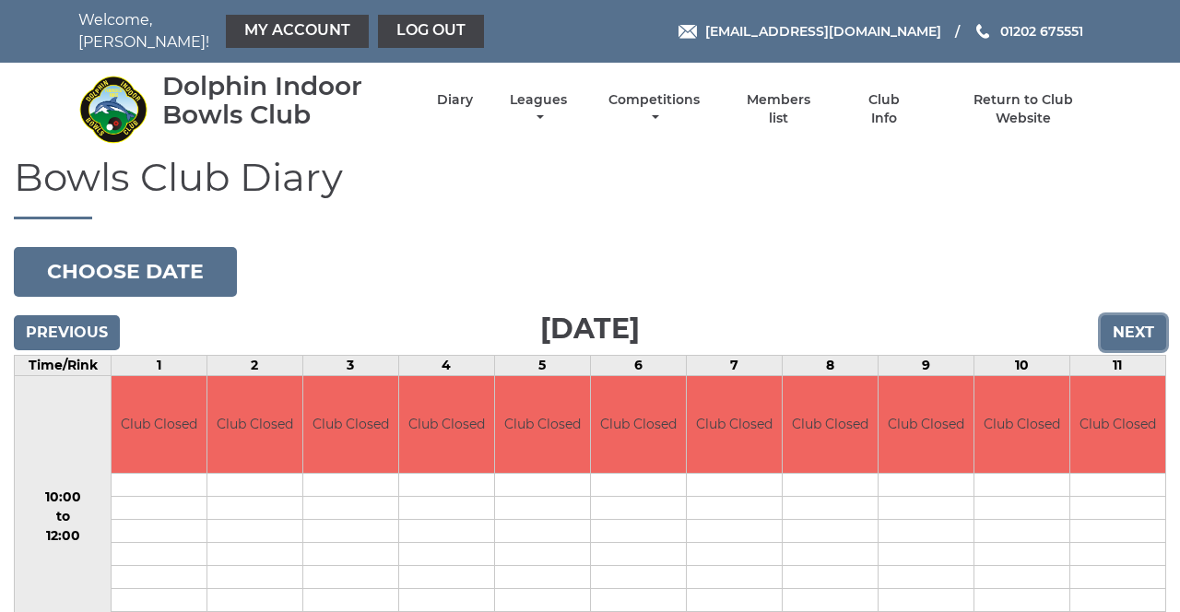
click at [1135, 336] on input "Next" at bounding box center [1133, 332] width 65 height 35
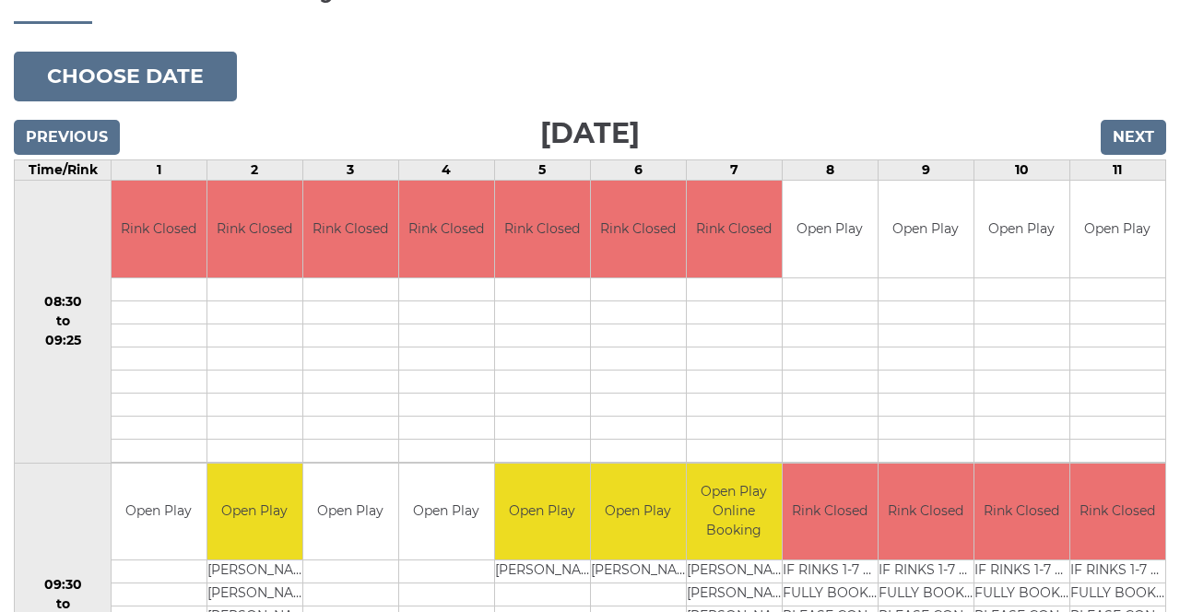
scroll to position [168, 0]
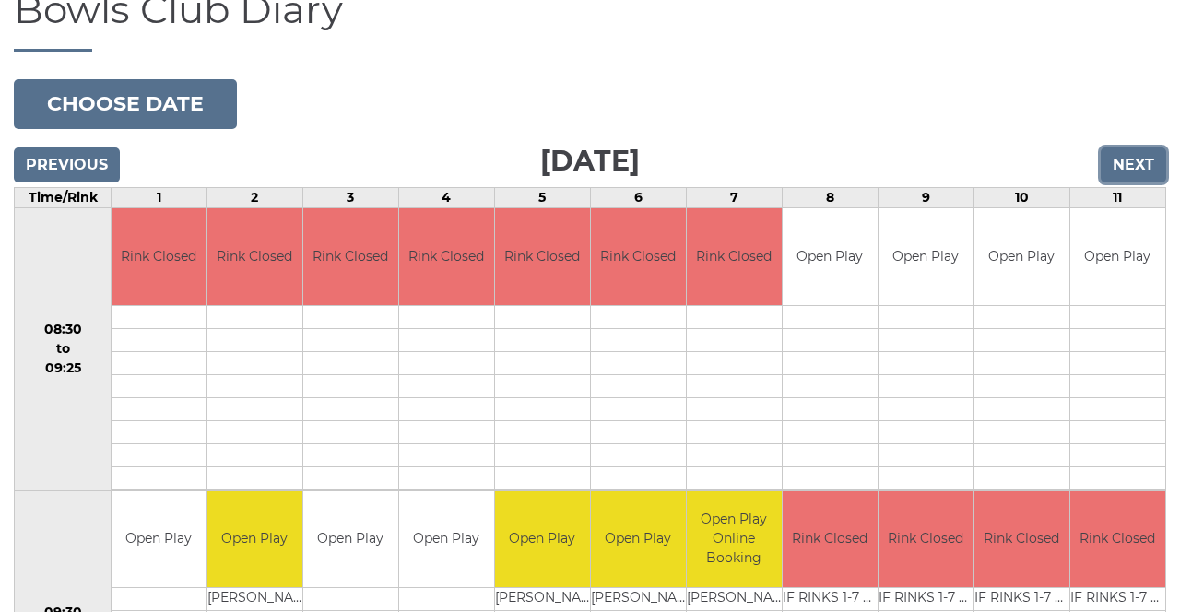
click at [1143, 147] on input "Next" at bounding box center [1133, 164] width 65 height 35
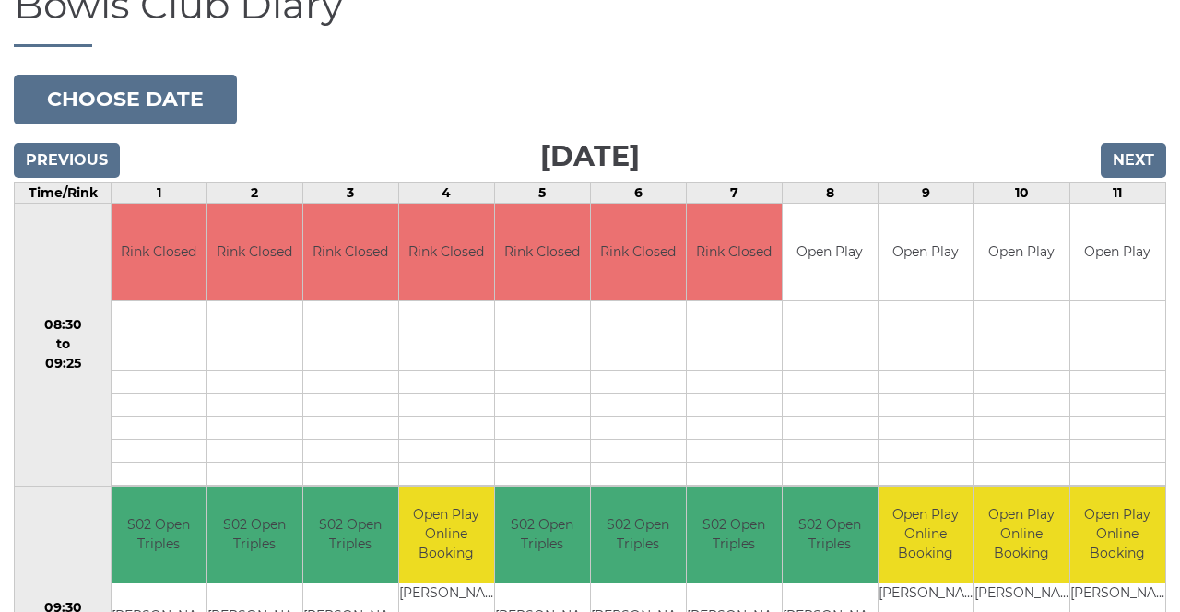
scroll to position [171, 0]
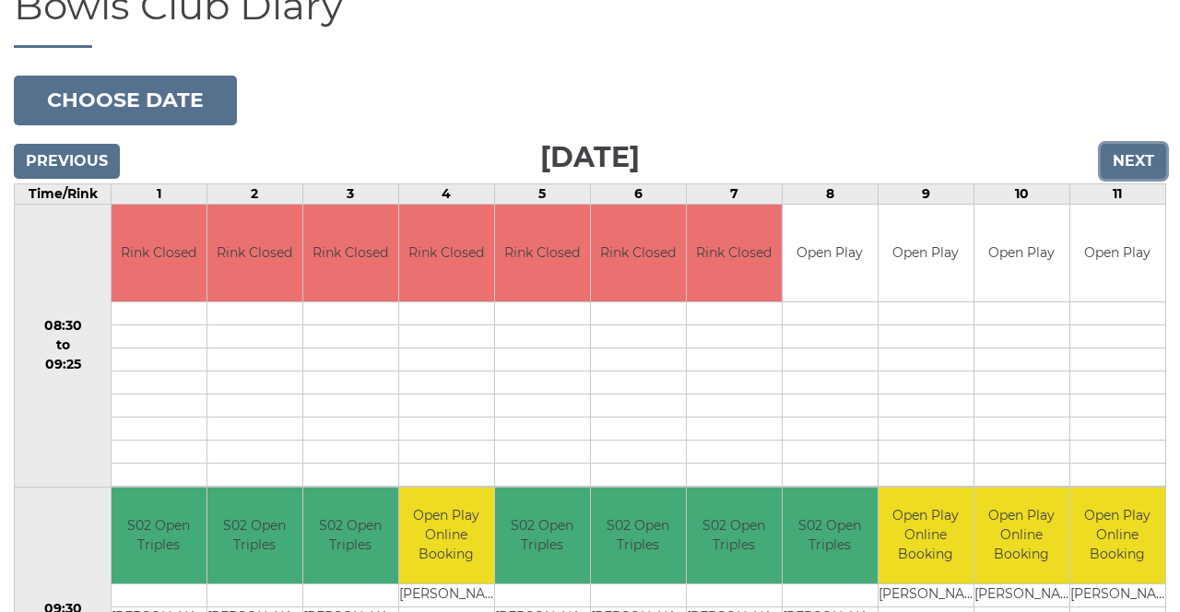
click at [1147, 156] on input "Next" at bounding box center [1133, 161] width 65 height 35
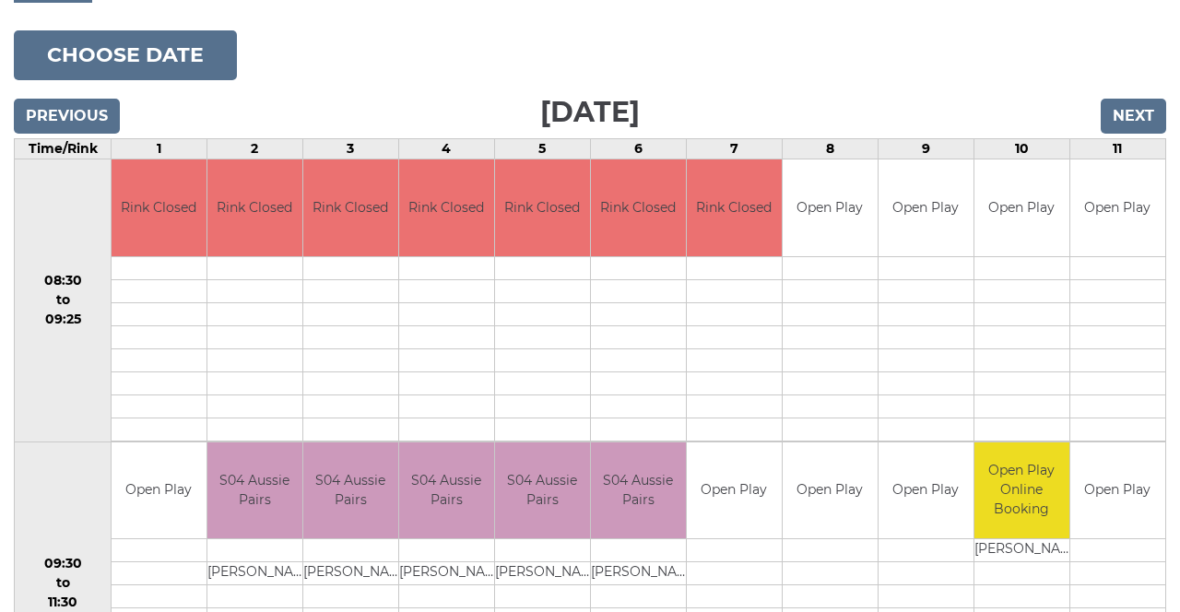
scroll to position [216, 0]
click at [1147, 118] on input "Next" at bounding box center [1133, 117] width 65 height 35
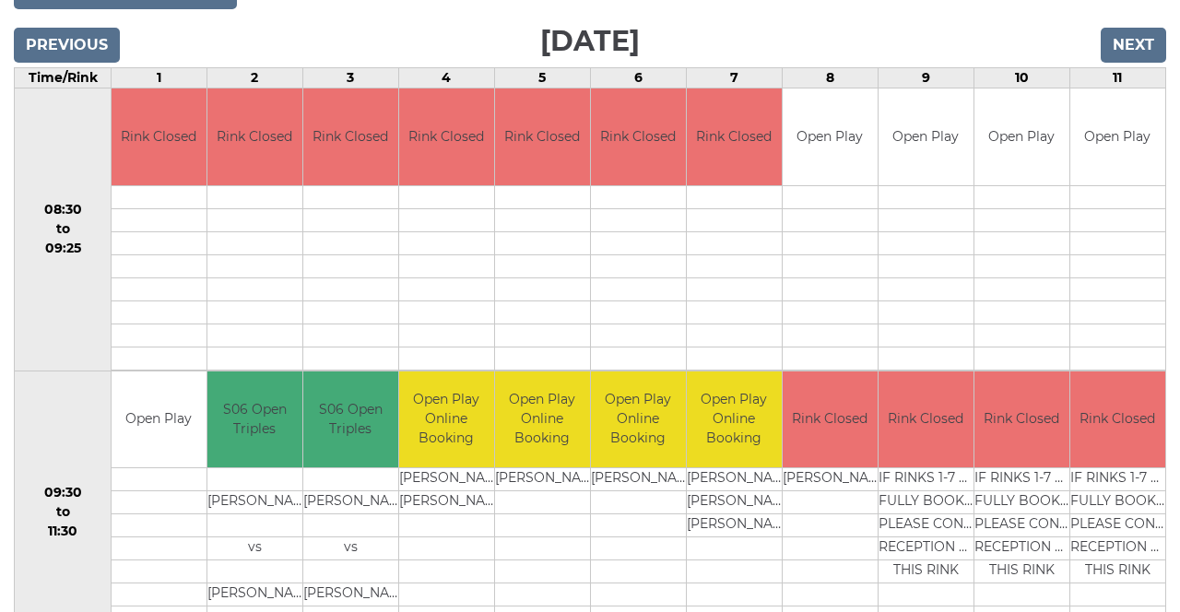
scroll to position [278, 0]
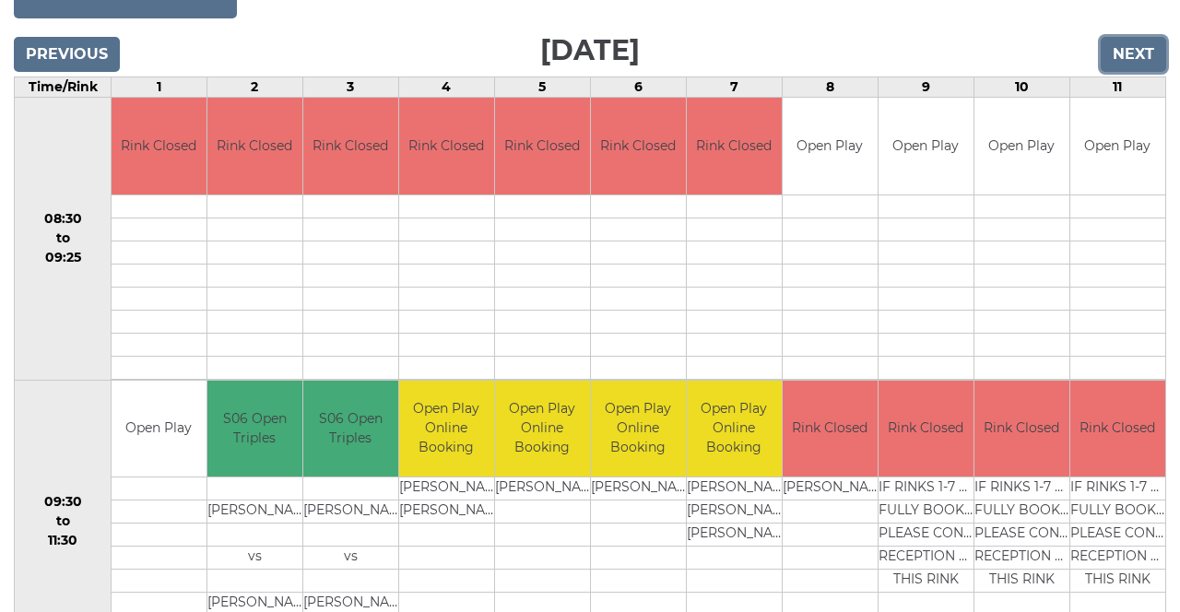
click at [1143, 52] on input "Next" at bounding box center [1133, 54] width 65 height 35
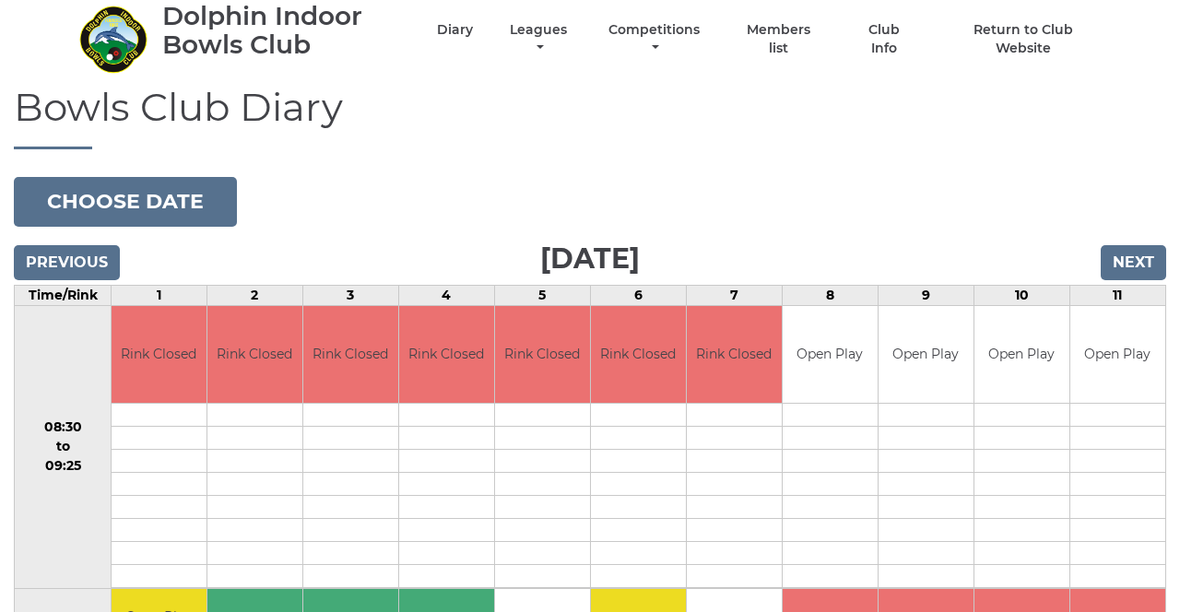
scroll to position [65, 0]
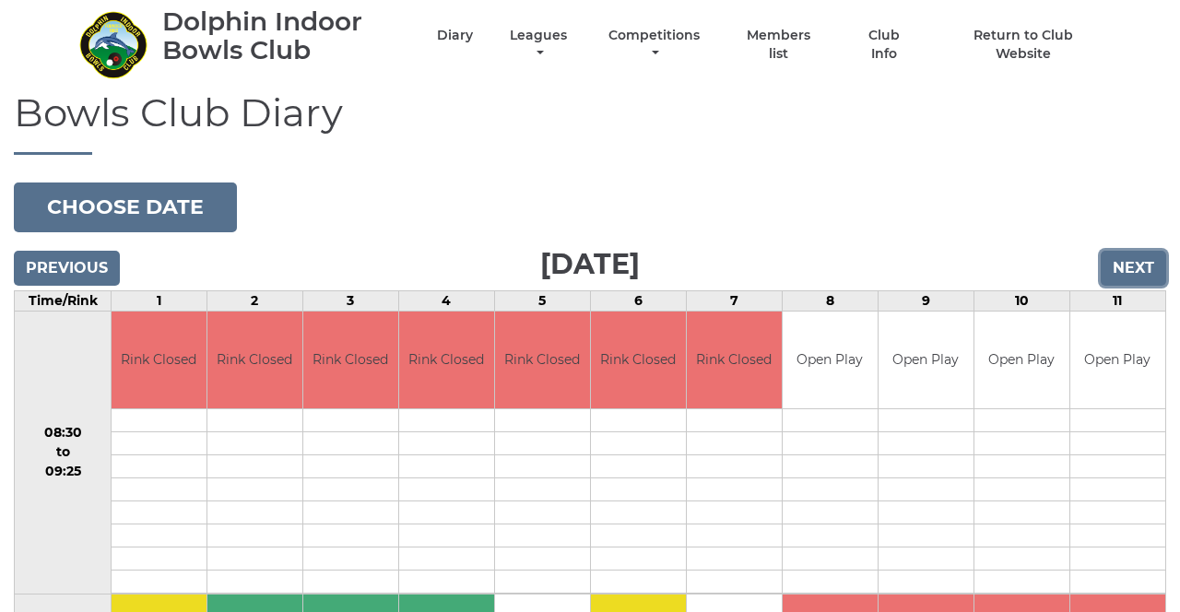
click at [1150, 256] on input "Next" at bounding box center [1133, 268] width 65 height 35
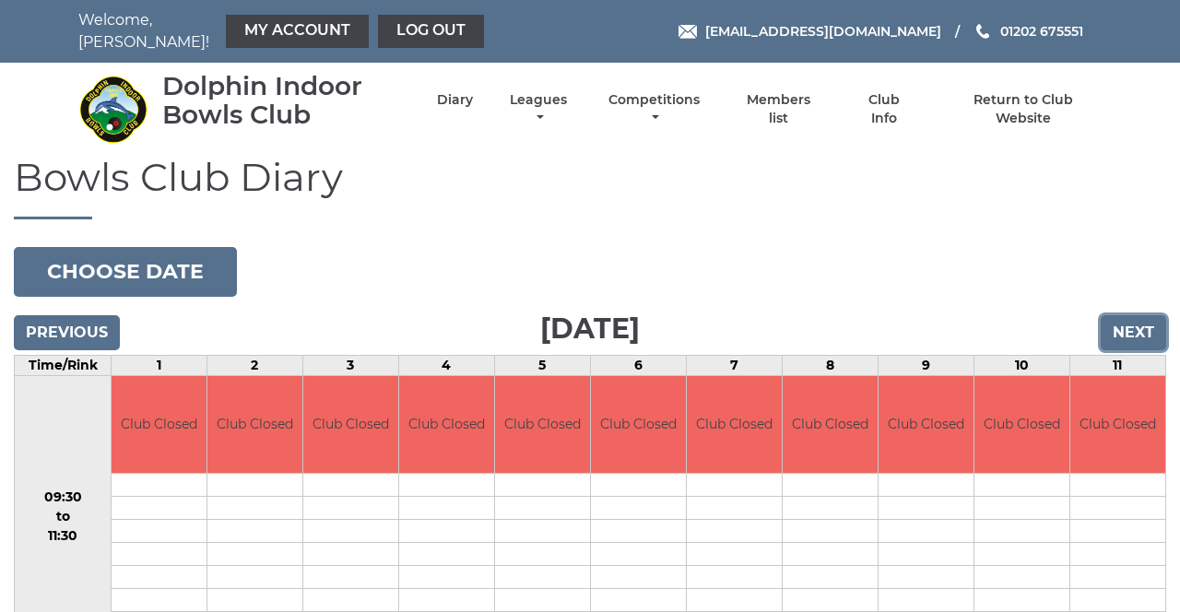
click at [1138, 333] on input "Next" at bounding box center [1133, 332] width 65 height 35
click at [1139, 330] on input "Next" at bounding box center [1133, 332] width 65 height 35
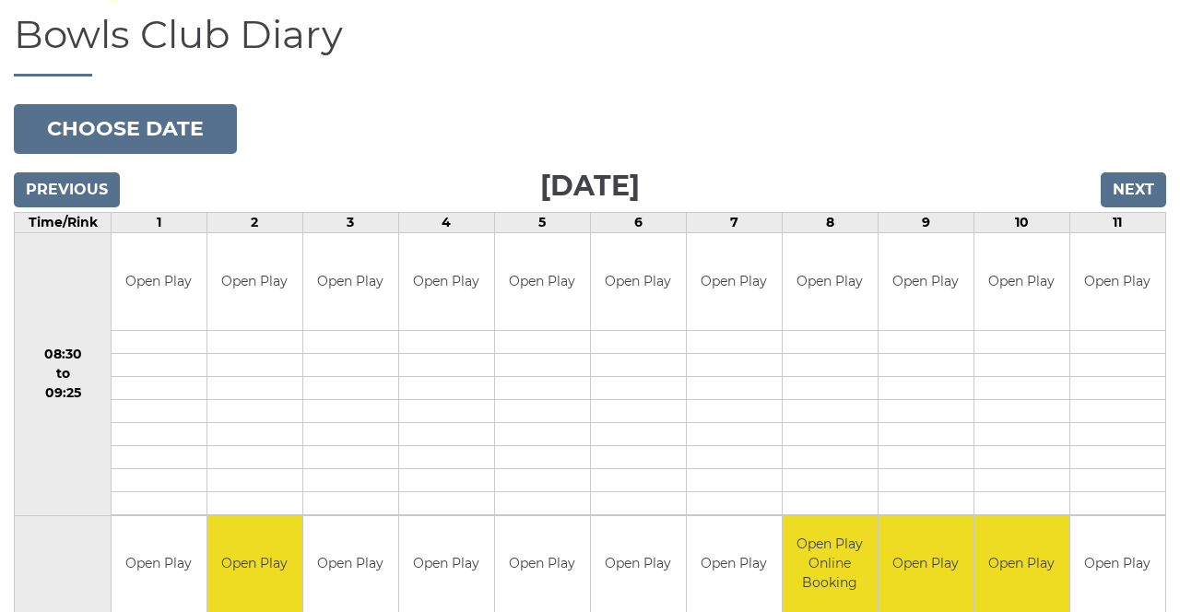
scroll to position [156, 0]
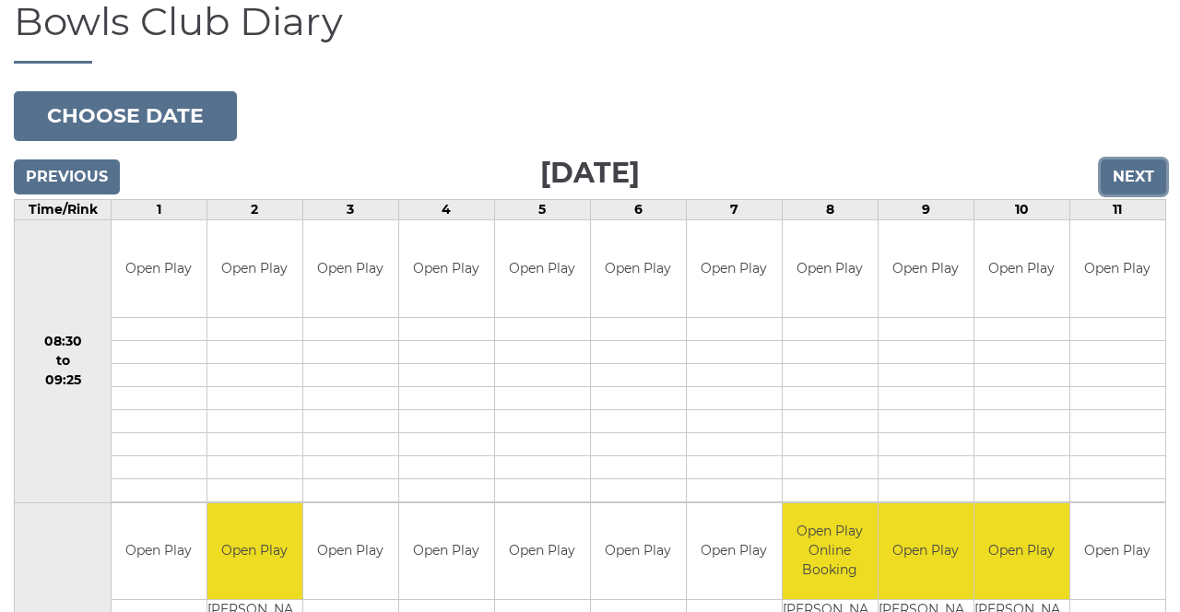
click at [1147, 170] on input "Next" at bounding box center [1133, 176] width 65 height 35
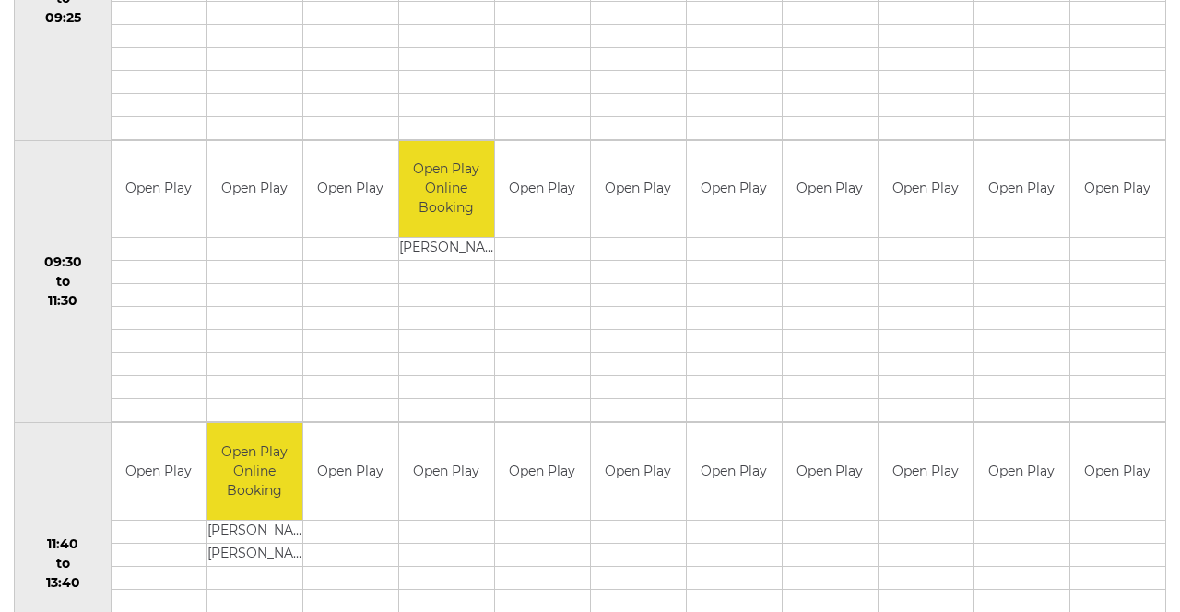
scroll to position [522, 0]
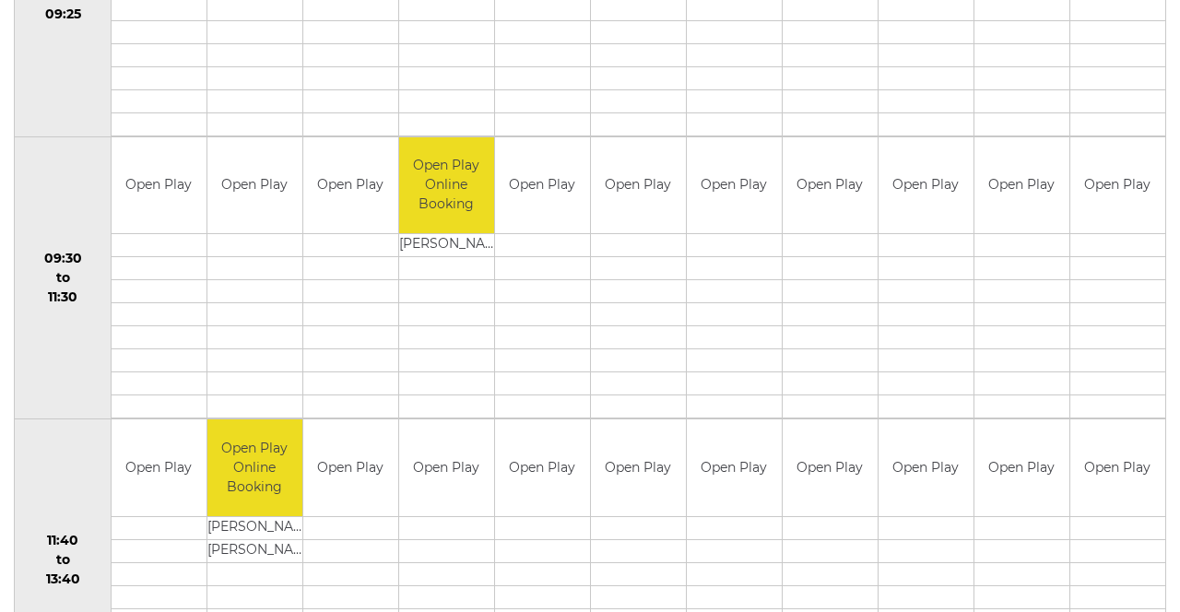
click at [263, 461] on td "Open Play Online Booking" at bounding box center [254, 467] width 95 height 97
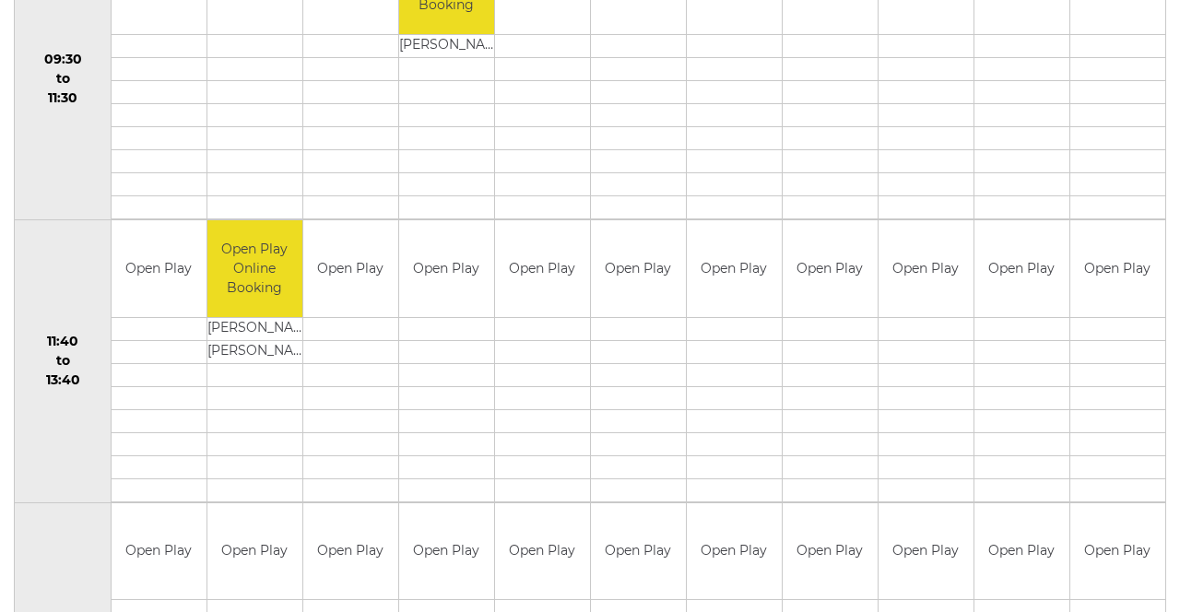
scroll to position [724, 0]
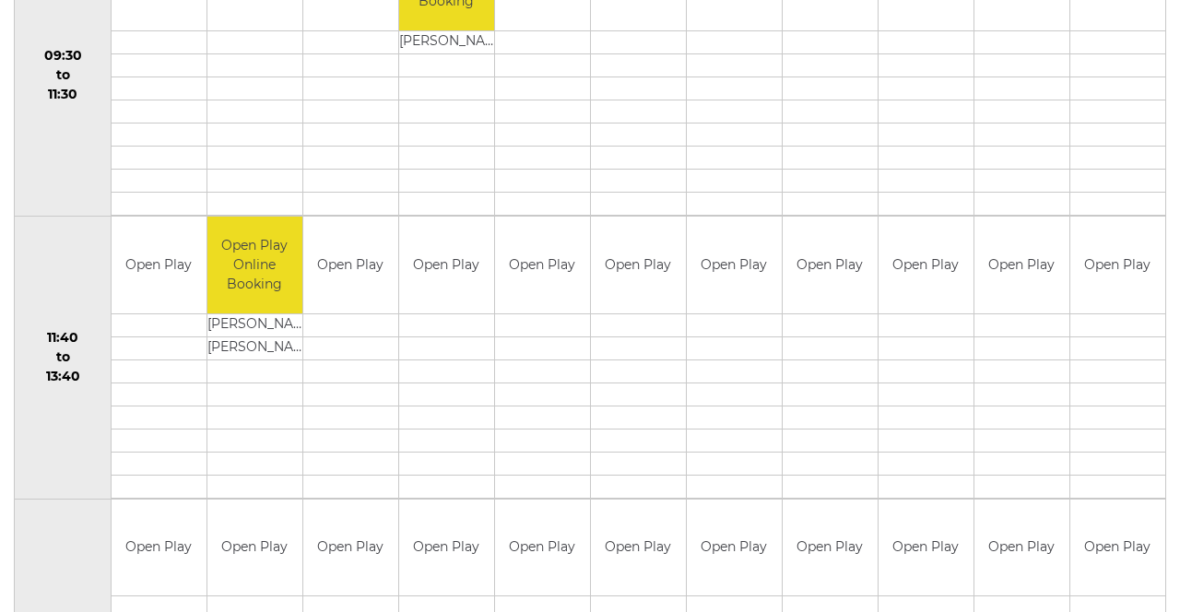
click at [280, 253] on td "Open Play Online Booking" at bounding box center [254, 265] width 95 height 97
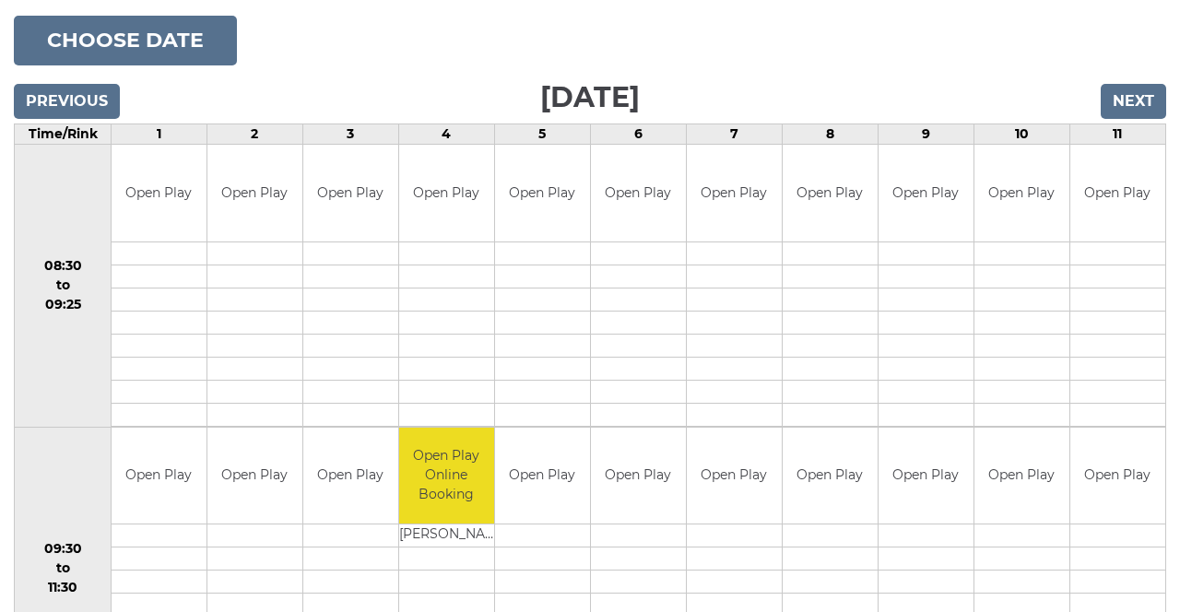
scroll to position [234, 0]
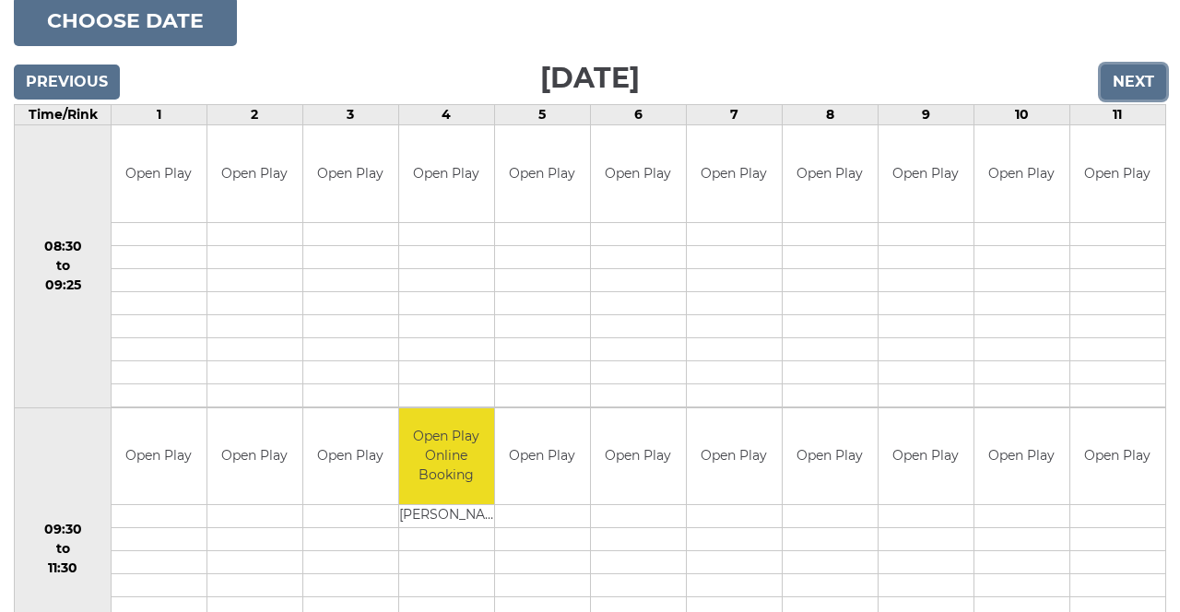
click at [1139, 74] on input "Next" at bounding box center [1133, 82] width 65 height 35
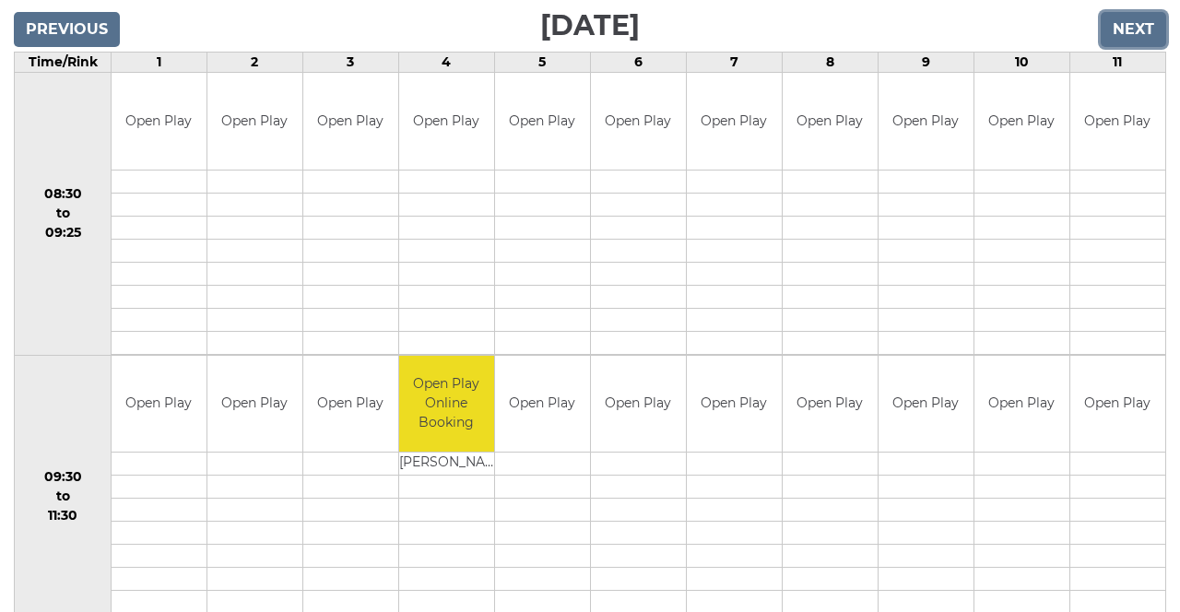
scroll to position [310, 0]
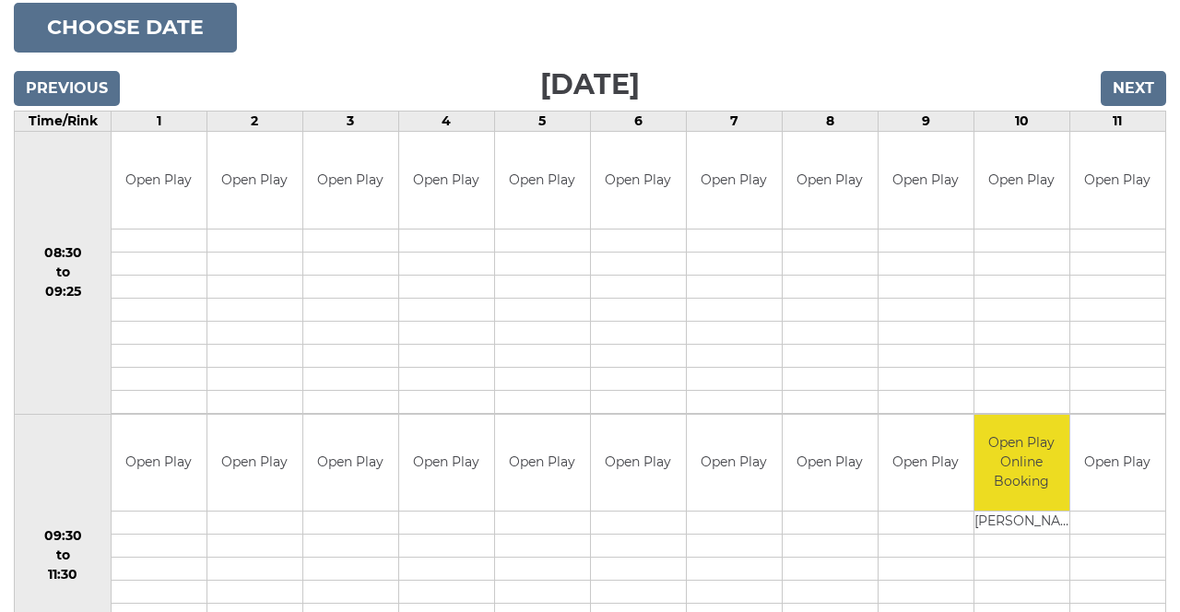
scroll to position [233, 0]
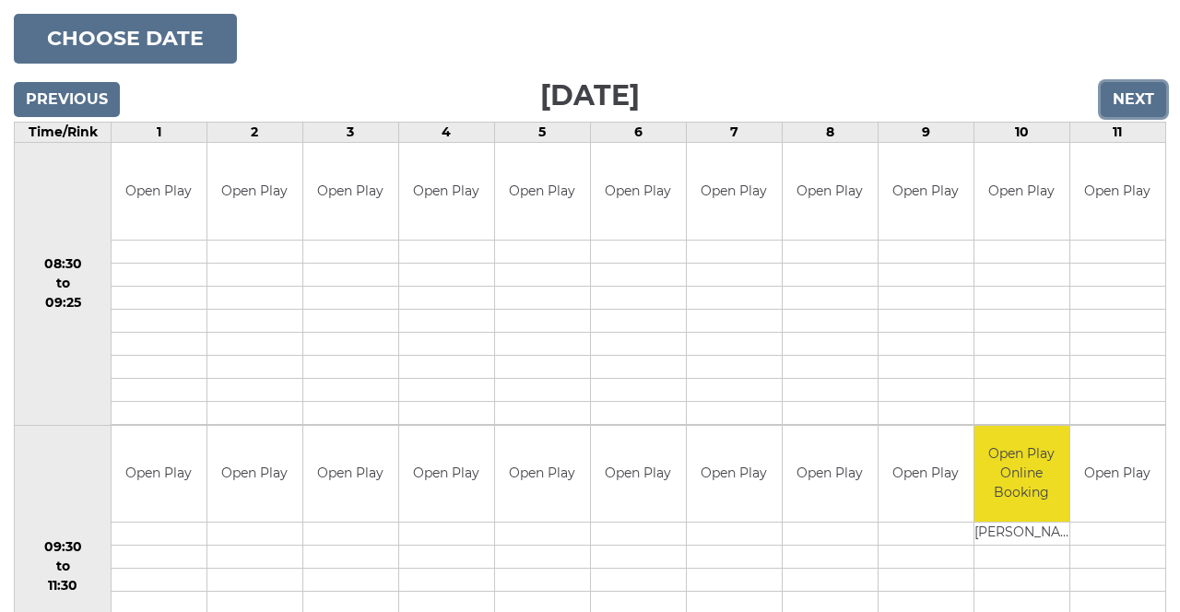
click at [1143, 100] on input "Next" at bounding box center [1133, 99] width 65 height 35
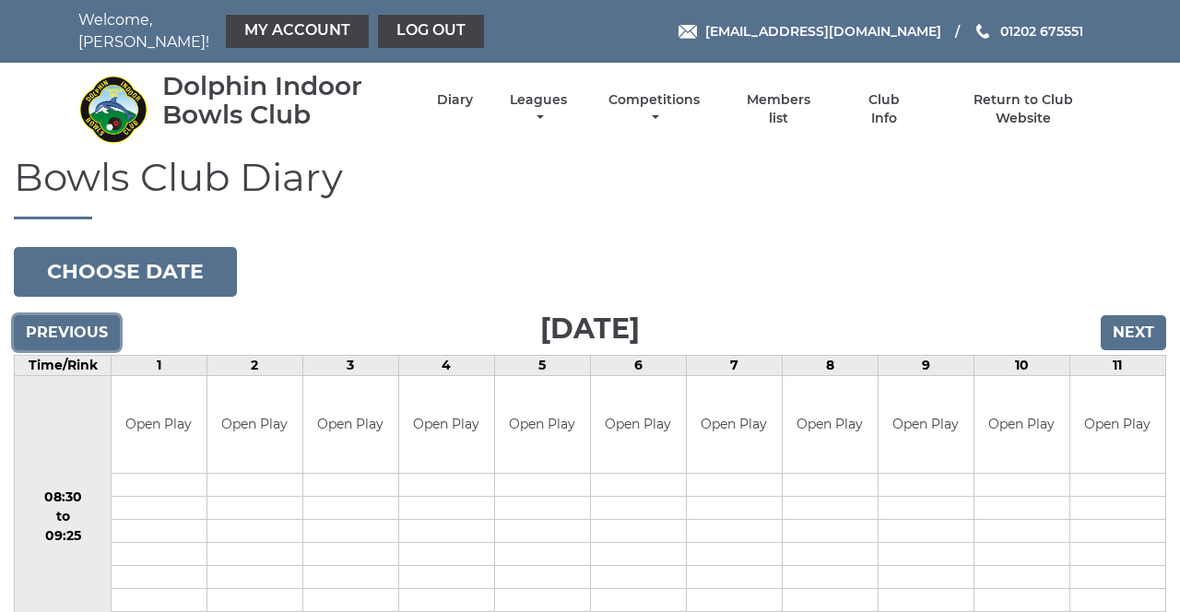
click at [100, 327] on input "Previous" at bounding box center [67, 332] width 106 height 35
click at [101, 328] on input "Previous" at bounding box center [67, 332] width 106 height 35
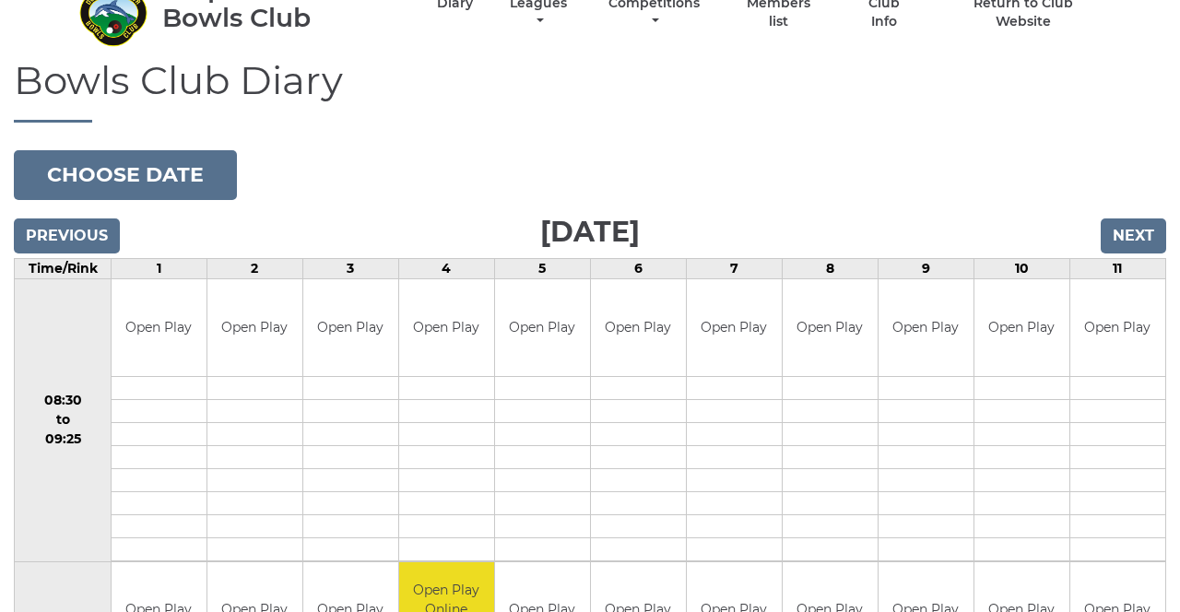
scroll to position [87, 0]
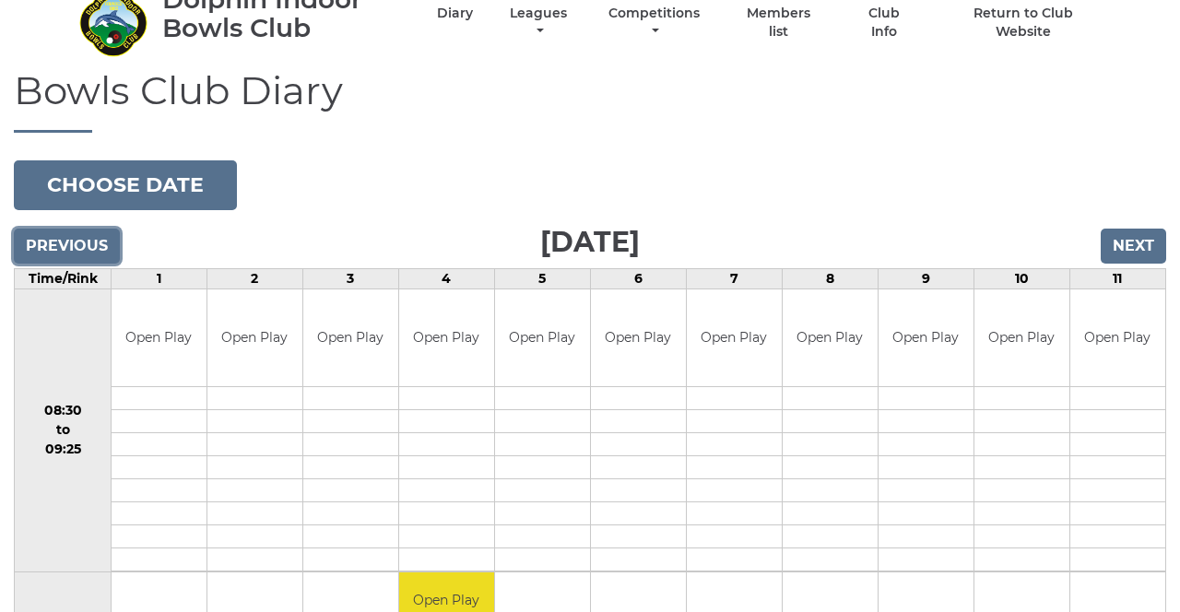
click at [83, 246] on input "Previous" at bounding box center [67, 246] width 106 height 35
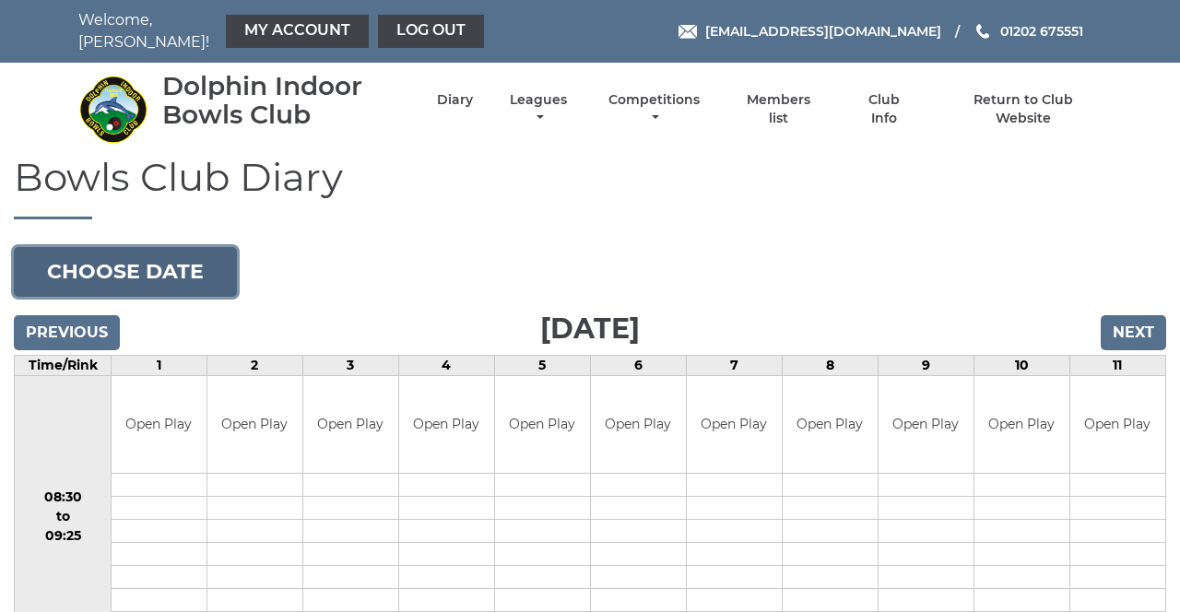
click at [190, 265] on button "Choose date" at bounding box center [125, 272] width 223 height 50
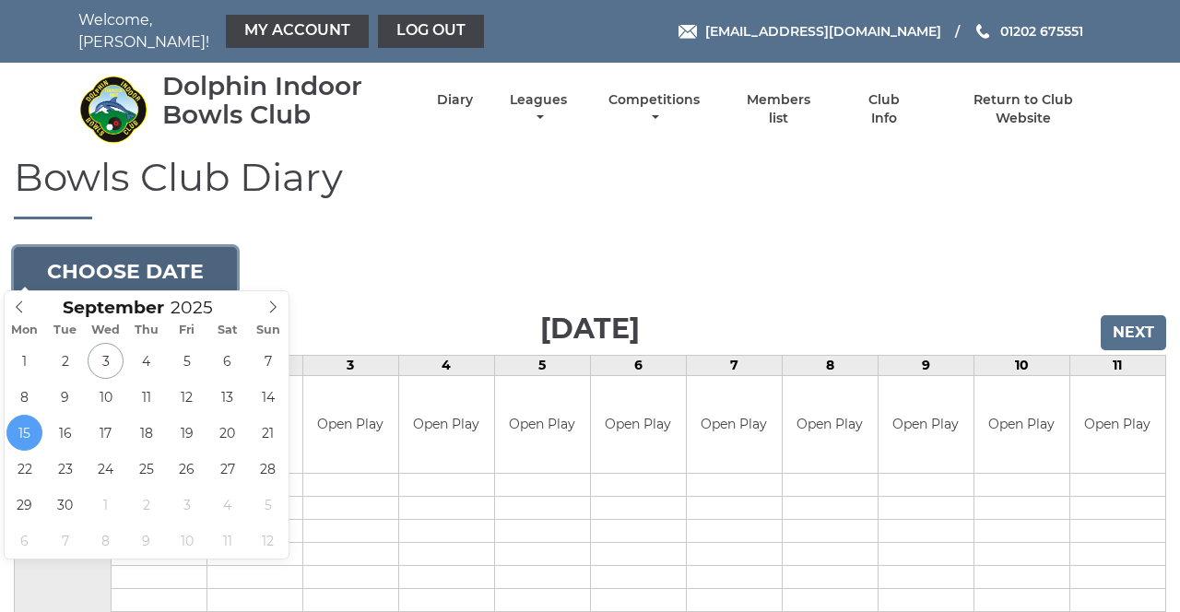
click at [77, 381] on div "1 2 3 4 5 6 7 8 9 10 11 12 13 14 15 16 17 18 19 20 21 22 23 24 25 26 27 28 29 3…" at bounding box center [147, 451] width 284 height 216
type input "2025-09-09"
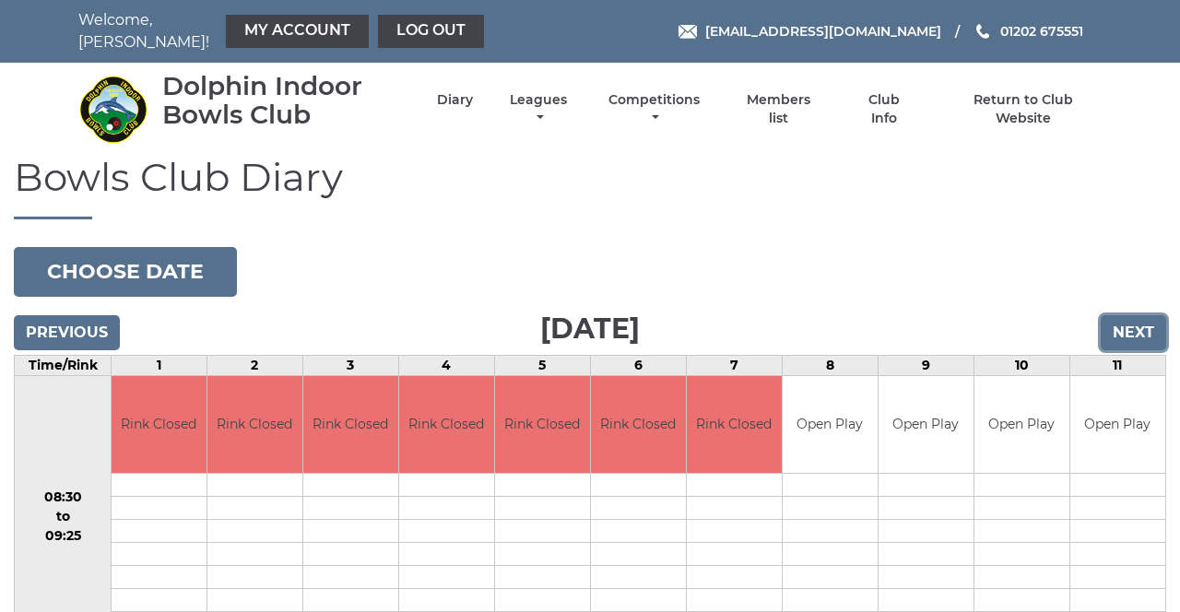
click at [1150, 320] on input "Next" at bounding box center [1133, 332] width 65 height 35
click at [0, 0] on div "Book slot" at bounding box center [0, 0] width 0 height 0
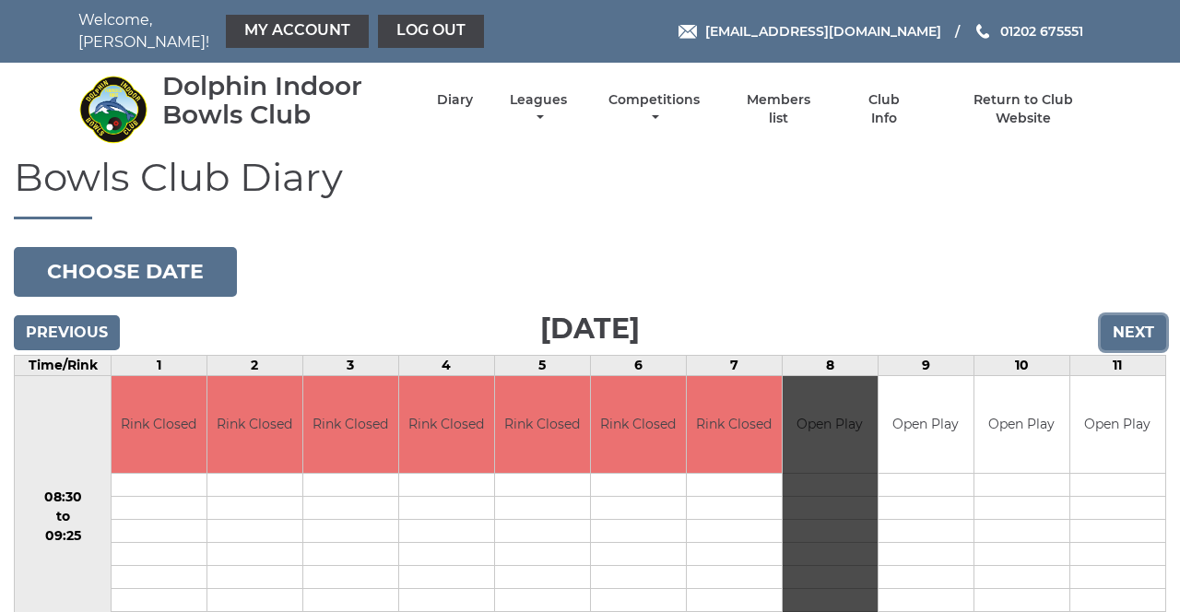
click at [1148, 324] on input "Next" at bounding box center [1133, 332] width 65 height 35
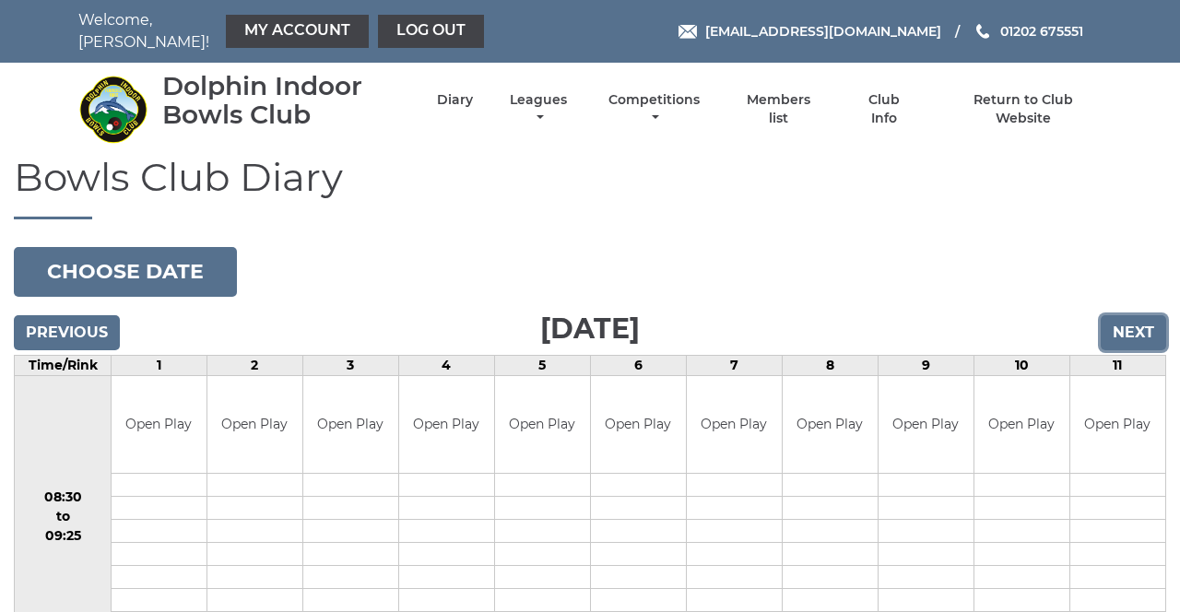
click at [1137, 331] on input "Next" at bounding box center [1133, 332] width 65 height 35
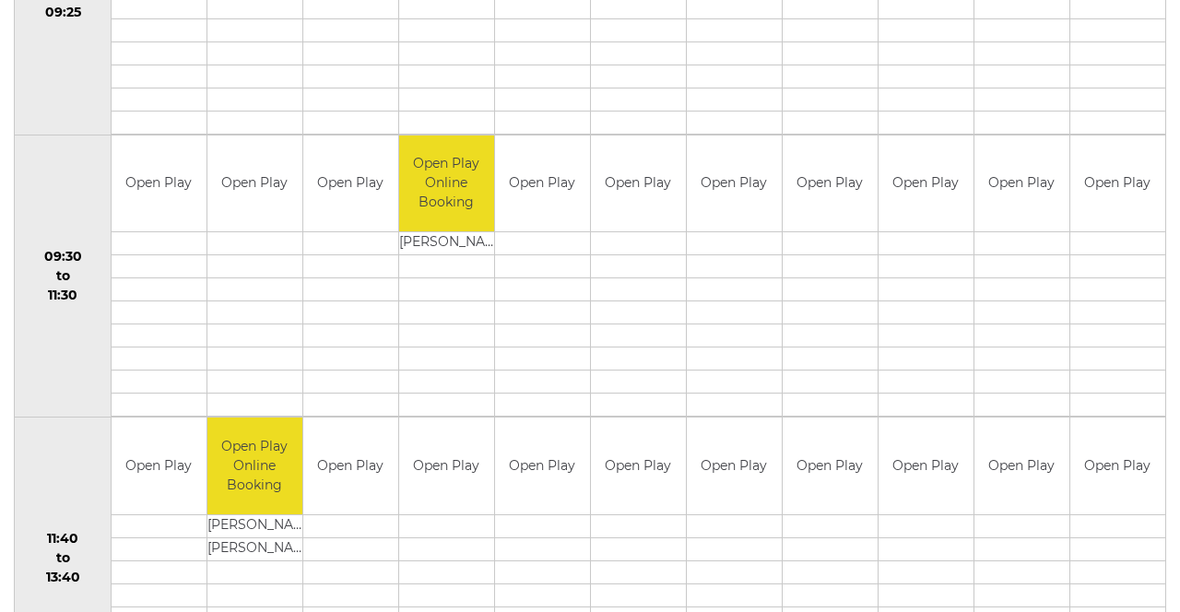
scroll to position [524, 0]
click at [265, 452] on td "Open Play Online Booking" at bounding box center [254, 465] width 95 height 97
click at [275, 489] on td "Open Play Online Booking" at bounding box center [254, 465] width 95 height 97
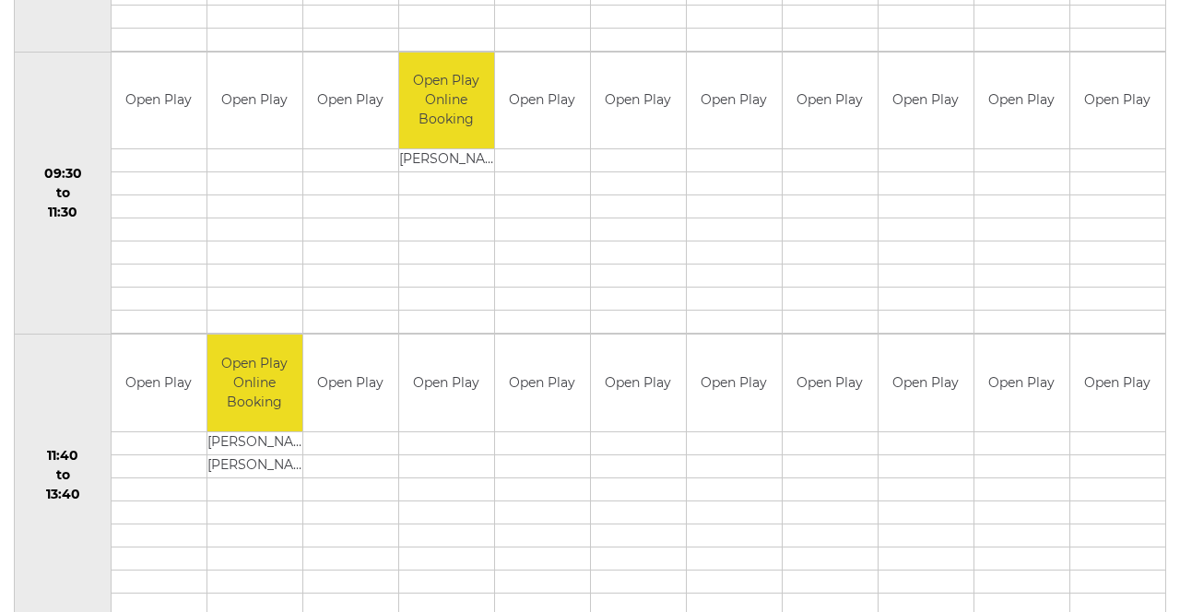
scroll to position [600, 0]
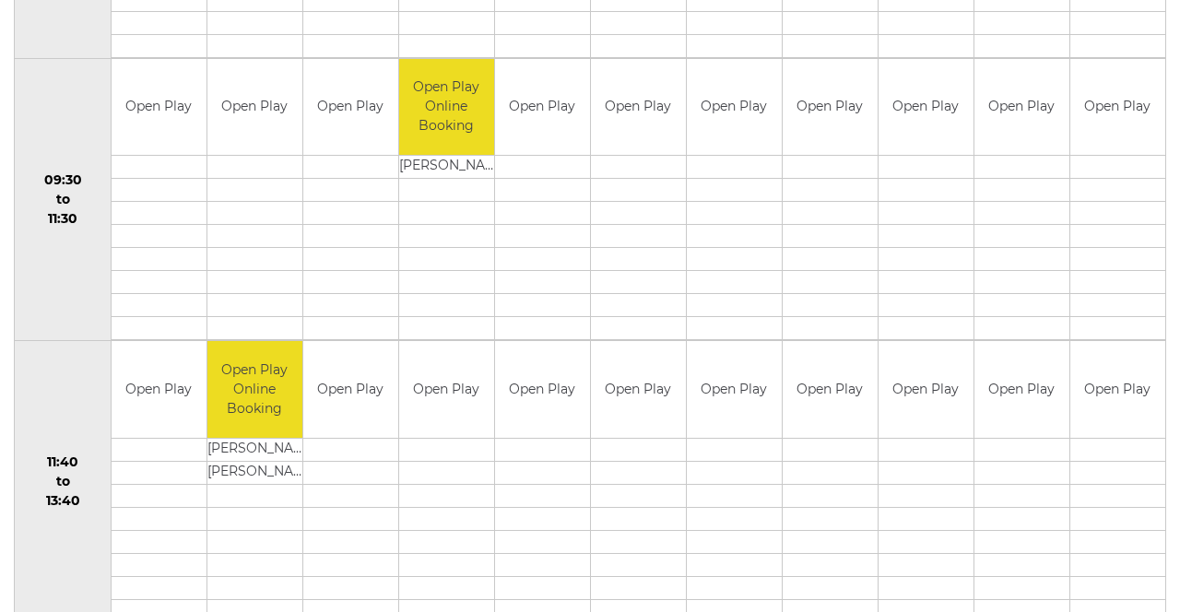
click at [267, 411] on td "Open Play Online Booking" at bounding box center [254, 389] width 95 height 97
click at [259, 461] on td "[PERSON_NAME]" at bounding box center [254, 472] width 95 height 23
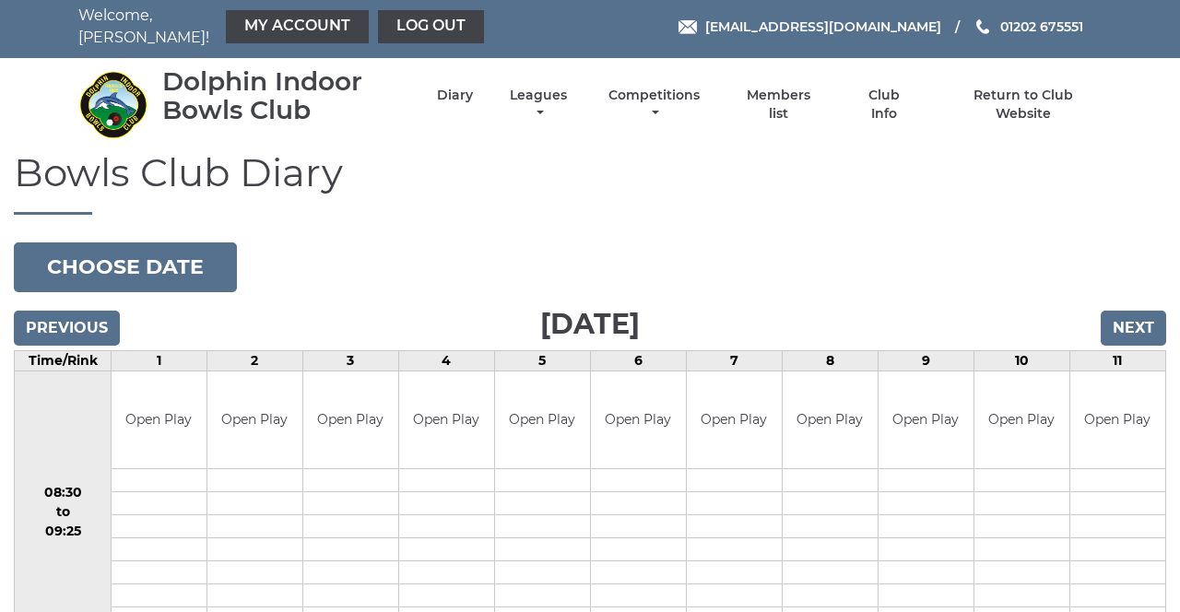
scroll to position [0, 0]
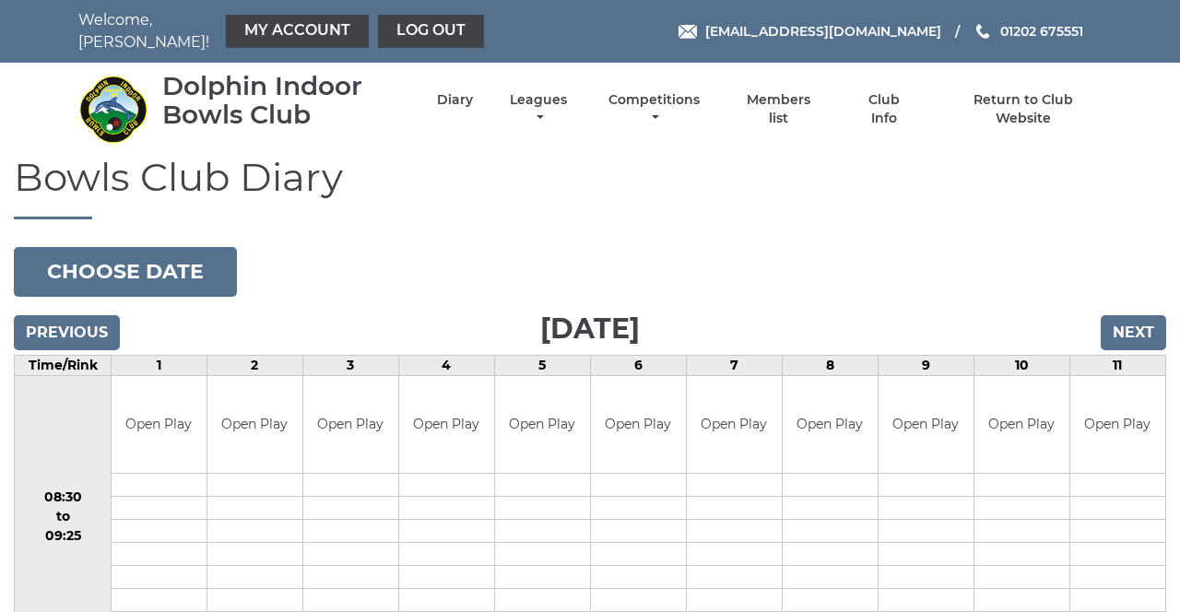
click at [296, 31] on link "My Account" at bounding box center [297, 31] width 143 height 33
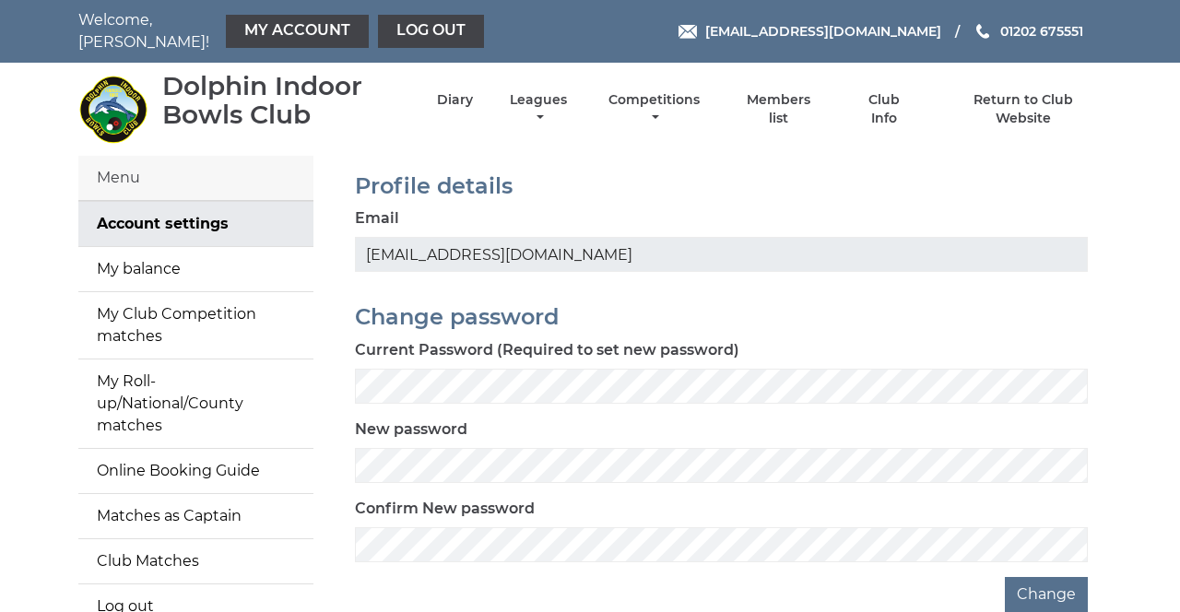
click at [232, 392] on link "My Roll-up/National/County matches" at bounding box center [195, 403] width 235 height 88
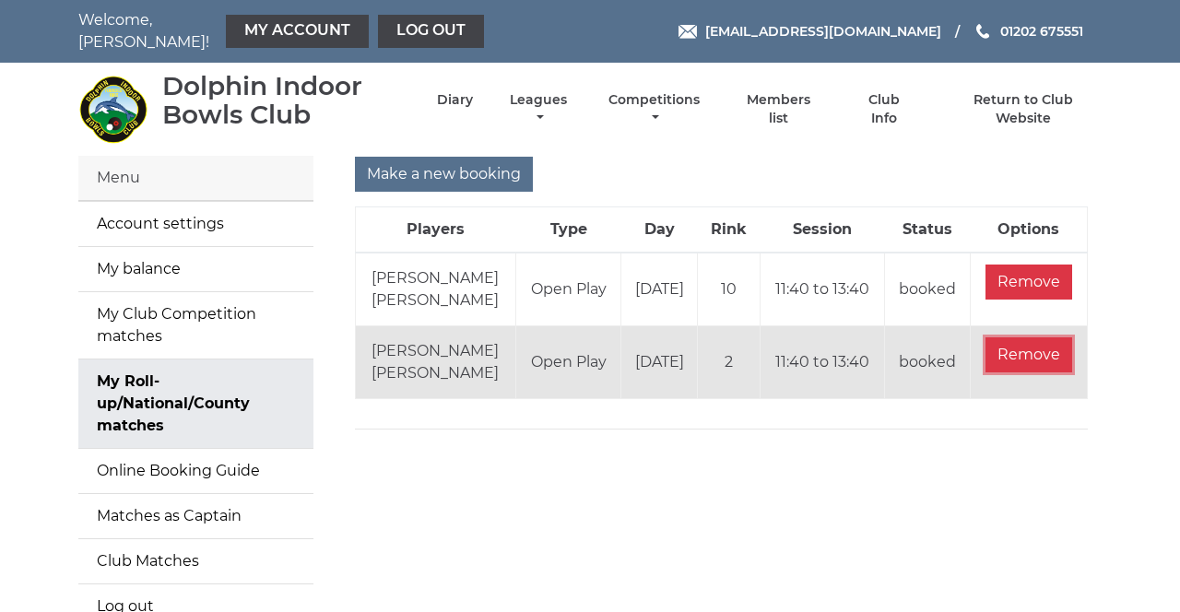
click at [1058, 341] on input "Remove" at bounding box center [1028, 354] width 87 height 35
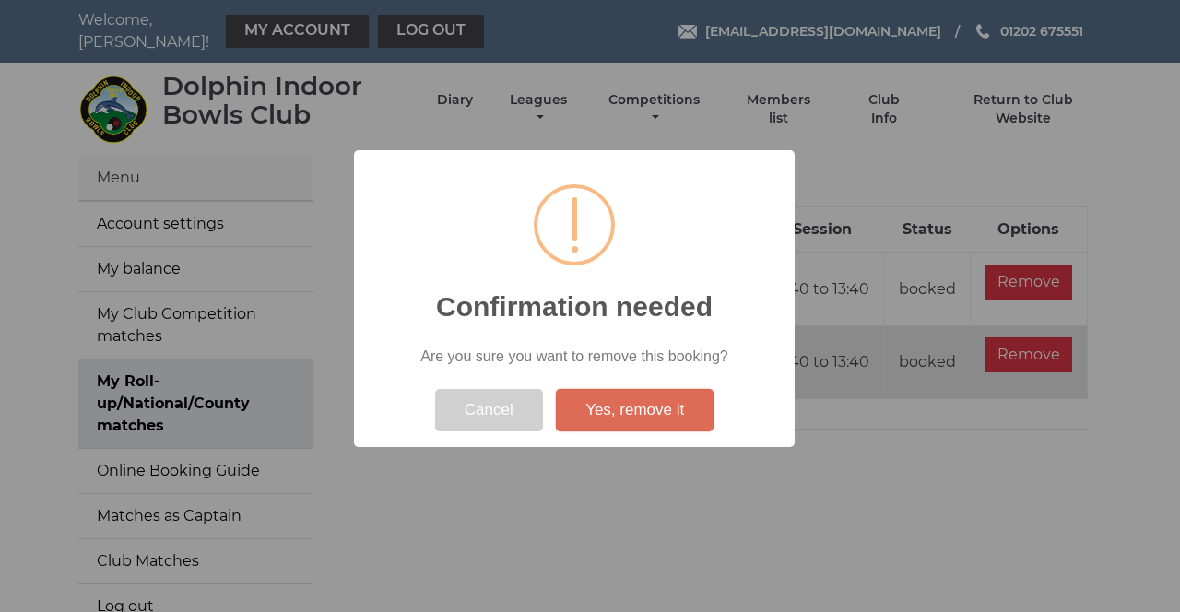
click at [695, 416] on button "Yes, remove it" at bounding box center [635, 410] width 158 height 42
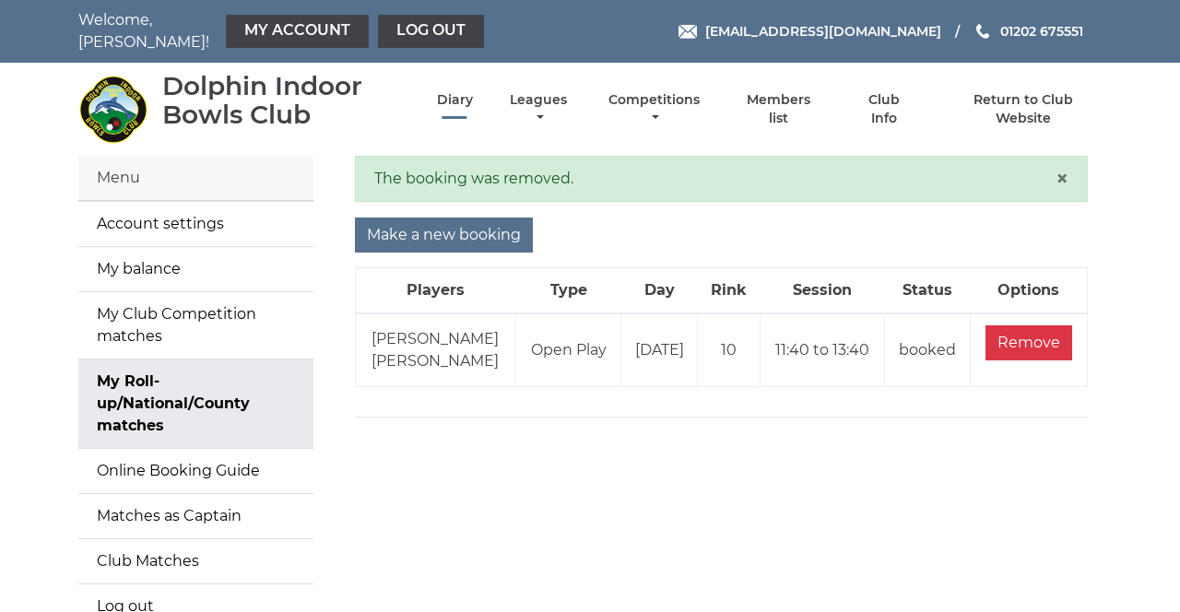
click at [466, 94] on link "Diary" at bounding box center [455, 100] width 36 height 18
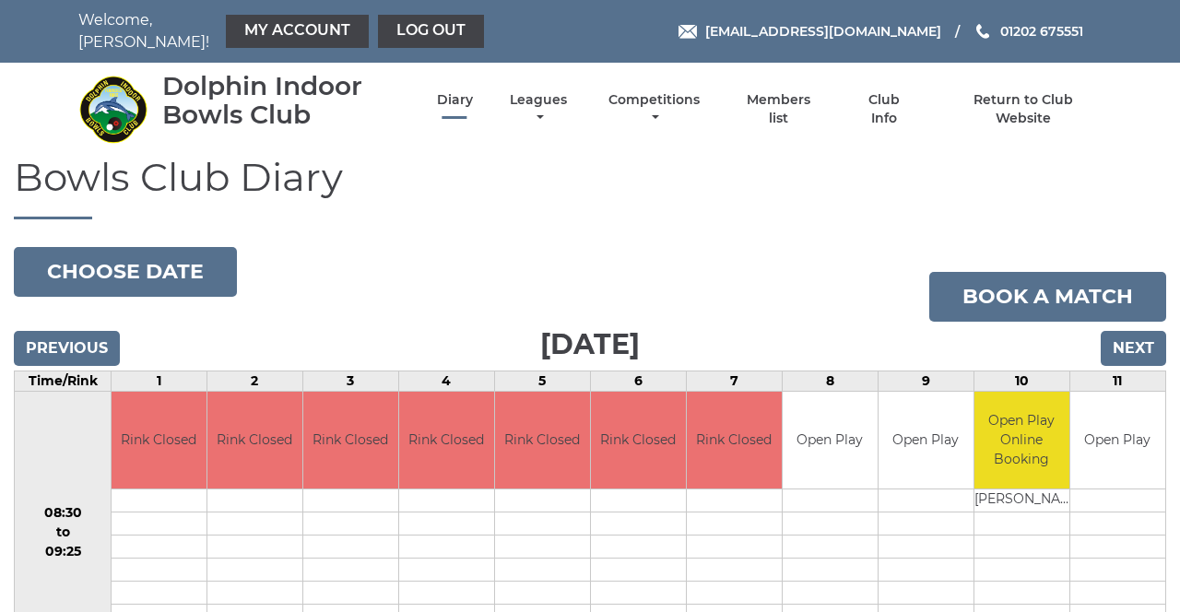
click at [457, 96] on link "Diary" at bounding box center [455, 100] width 36 height 18
click at [465, 94] on link "Diary" at bounding box center [455, 100] width 36 height 18
click at [320, 29] on link "My Account" at bounding box center [297, 31] width 143 height 33
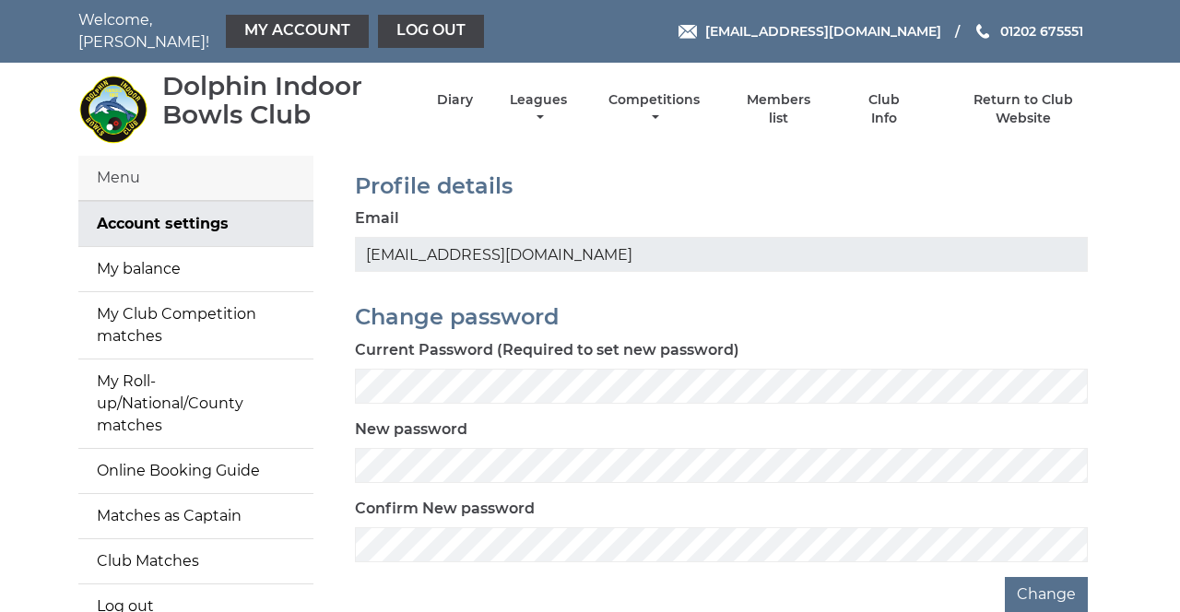
click at [236, 461] on link "Online Booking Guide" at bounding box center [195, 471] width 235 height 44
click at [449, 96] on link "Diary" at bounding box center [455, 100] width 36 height 18
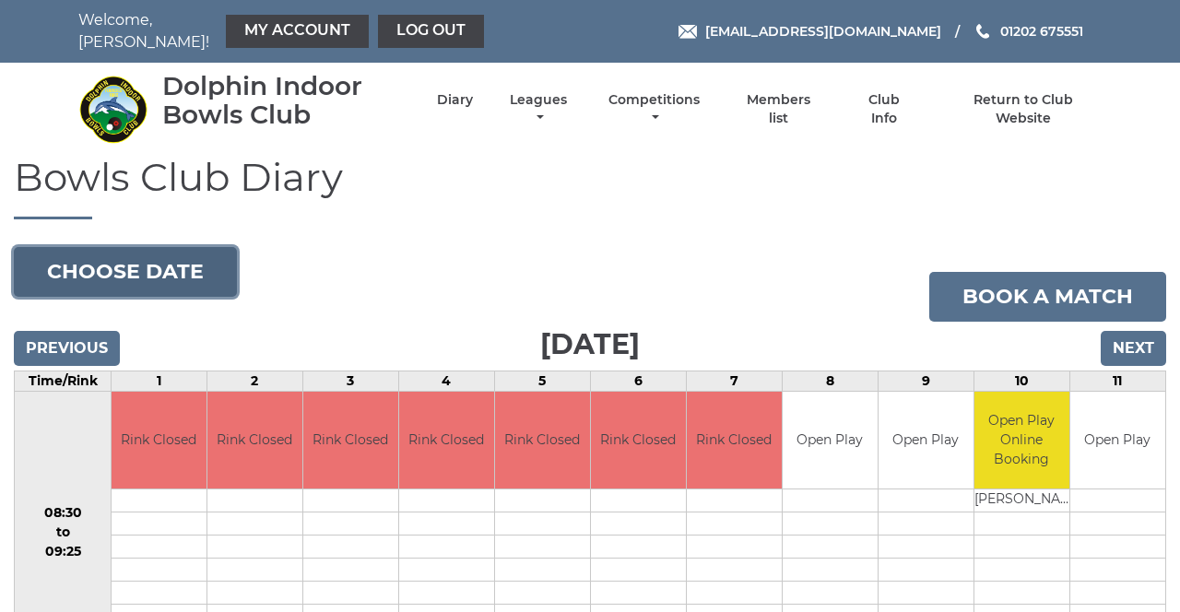
click at [201, 264] on button "Choose date" at bounding box center [125, 272] width 223 height 50
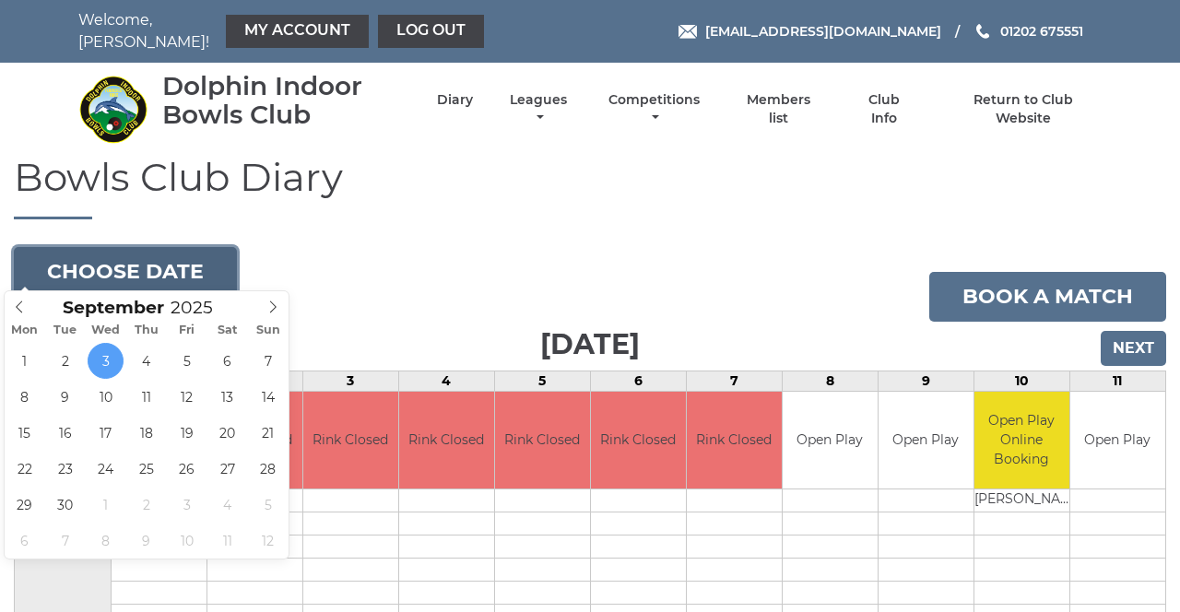
type input "2025-09-16"
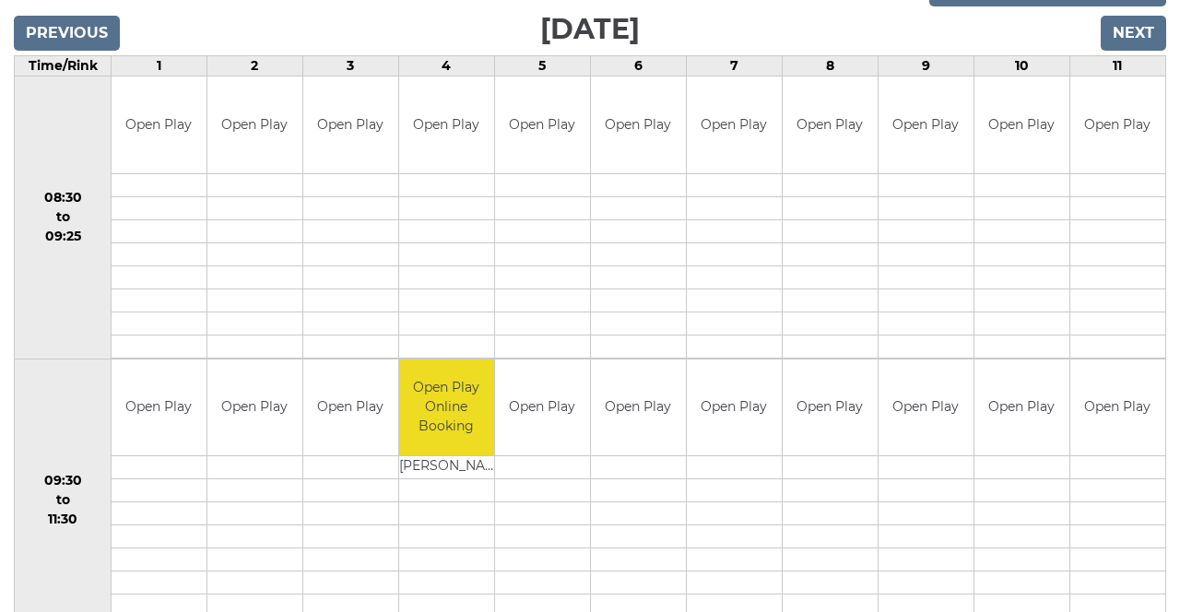
scroll to position [319, 0]
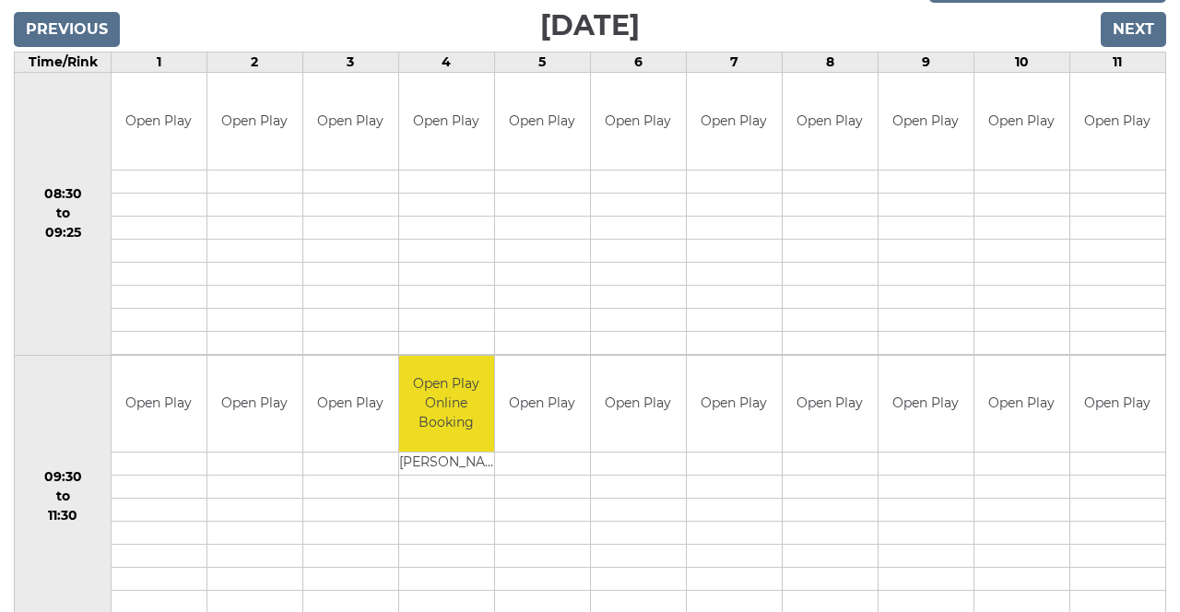
click at [748, 398] on td "Open Play" at bounding box center [734, 404] width 95 height 97
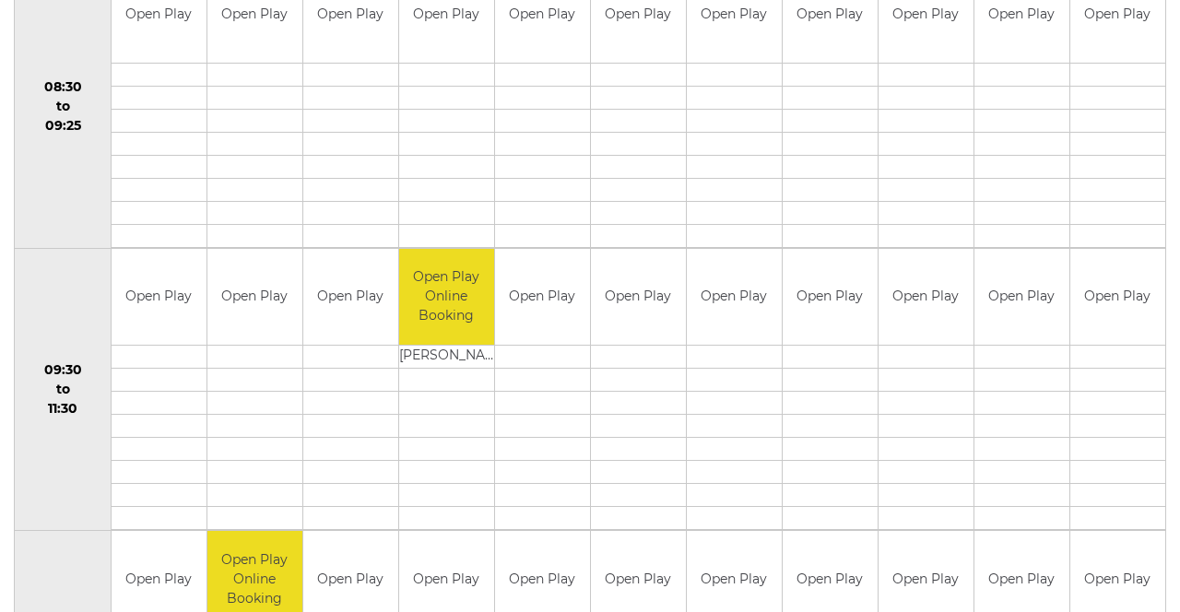
scroll to position [427, 0]
click at [754, 506] on td at bounding box center [734, 517] width 95 height 23
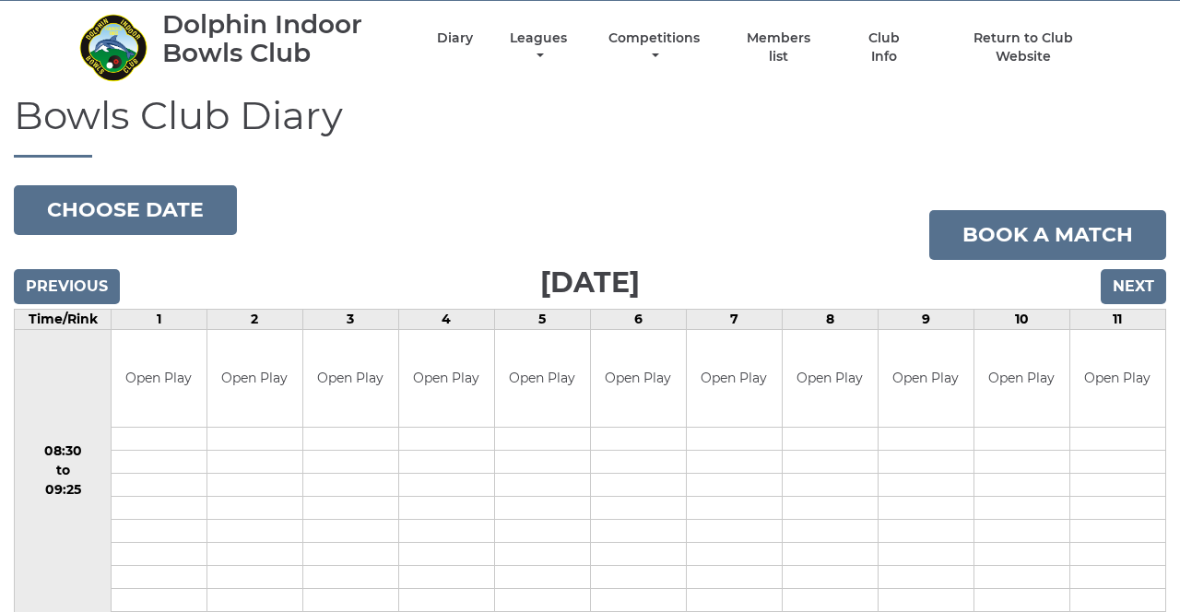
scroll to position [0, 0]
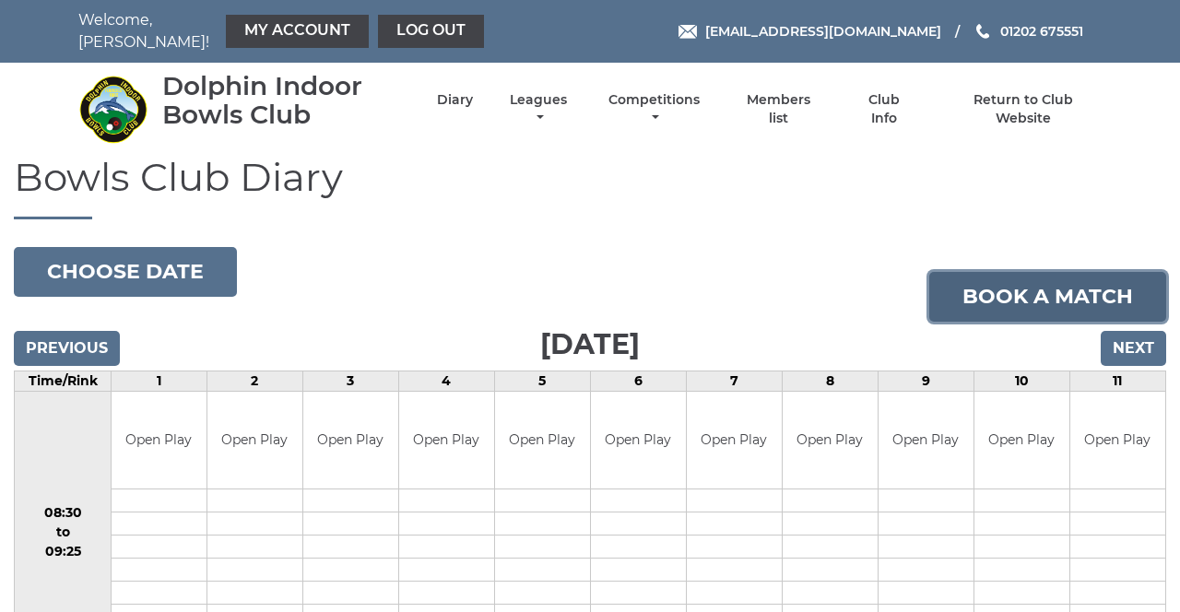
click at [1054, 289] on link "Book a match" at bounding box center [1047, 297] width 237 height 50
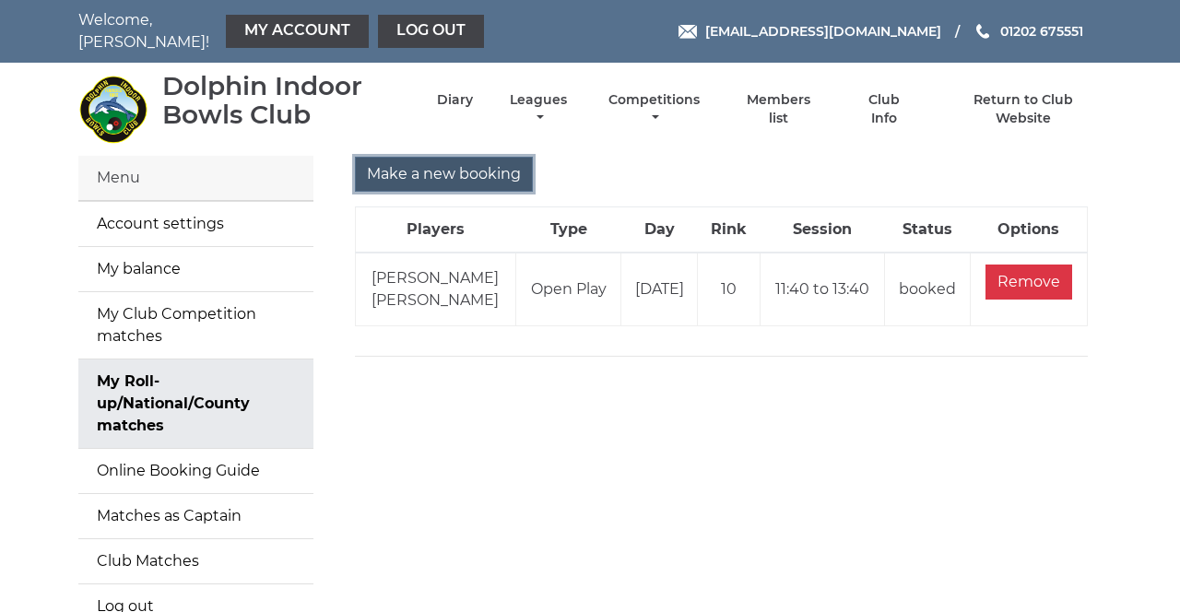
click at [489, 167] on input "Make a new booking" at bounding box center [444, 174] width 178 height 35
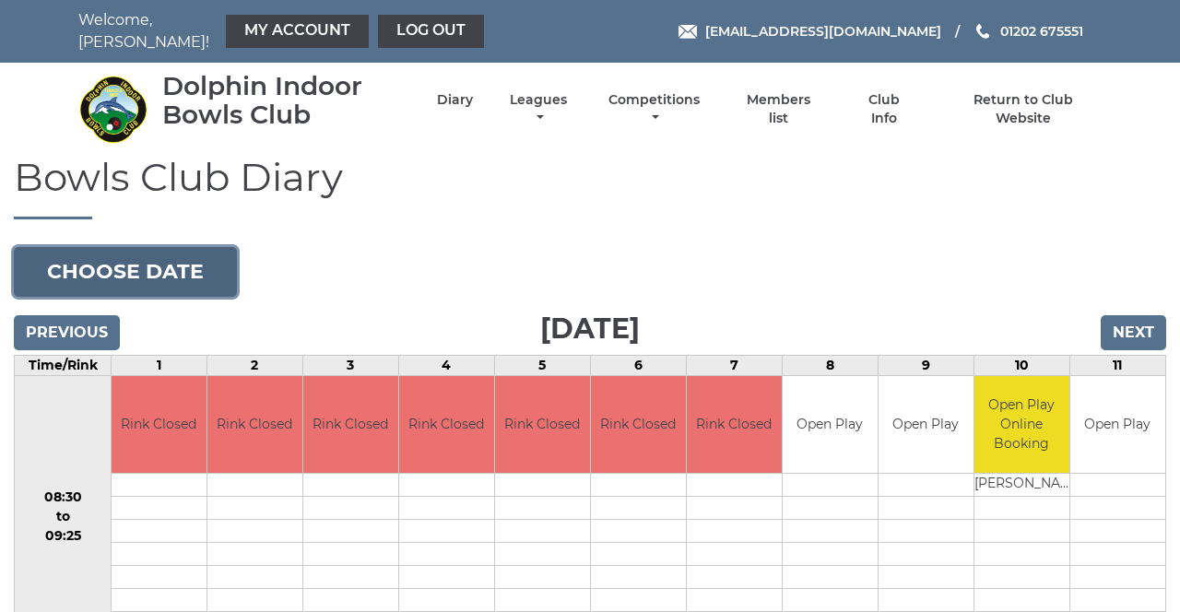
click at [203, 263] on button "Choose date" at bounding box center [125, 272] width 223 height 50
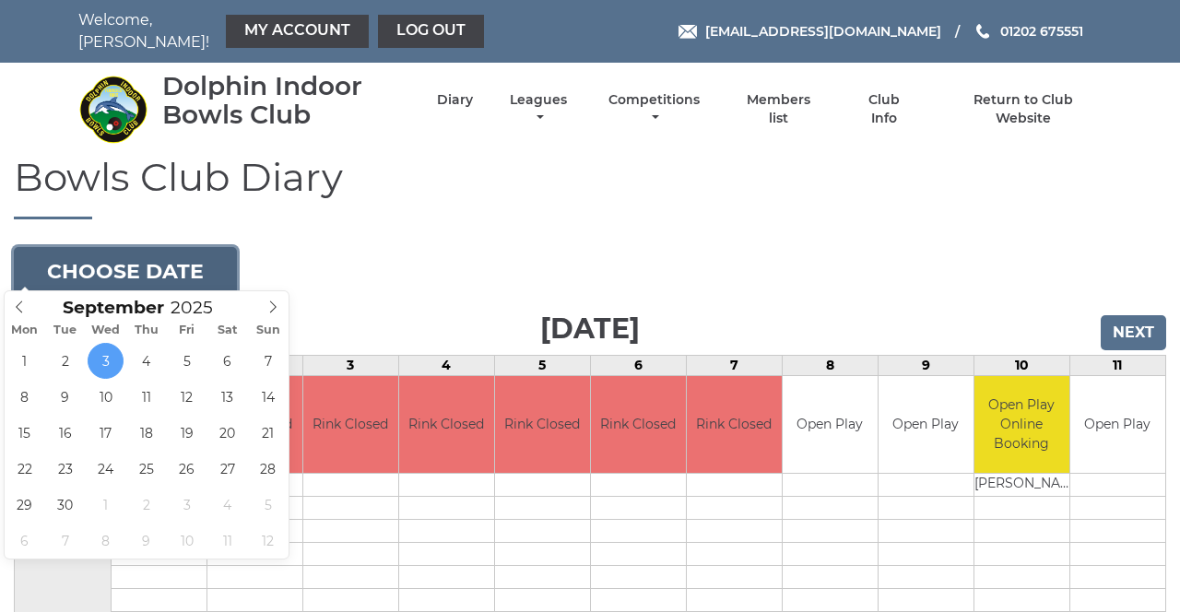
type input "2025-09-16"
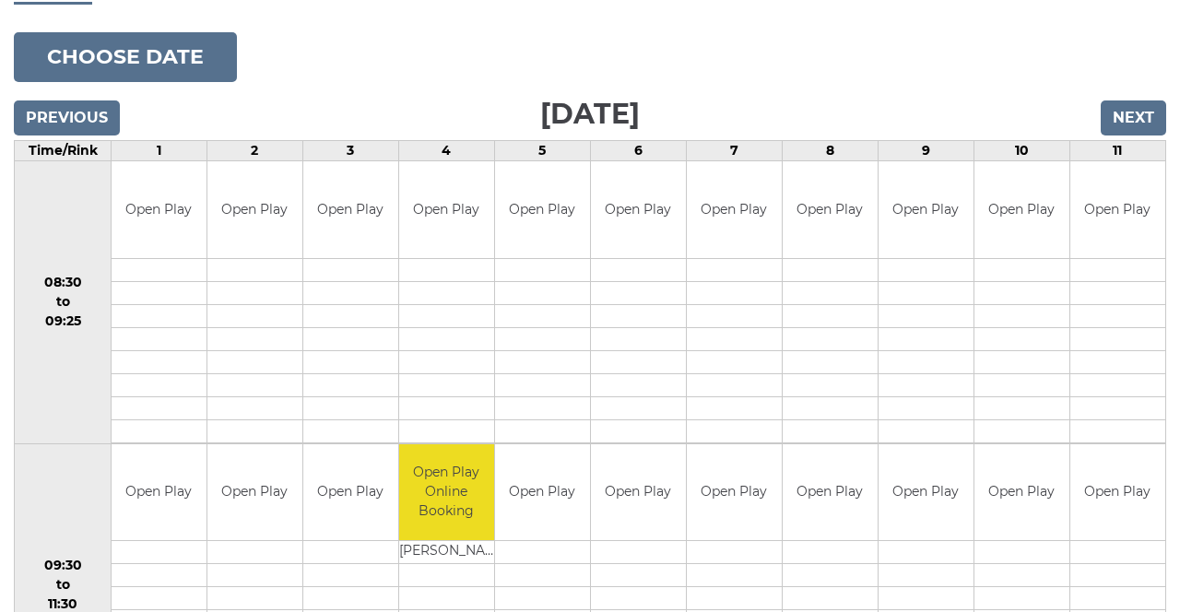
scroll to position [214, 0]
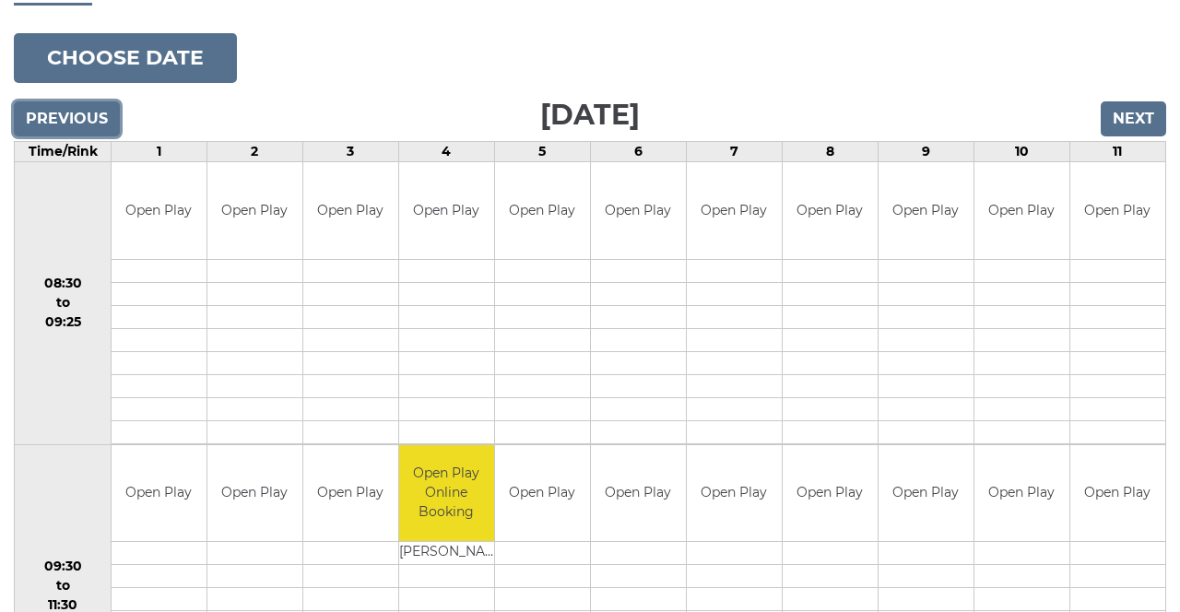
click at [87, 116] on input "Previous" at bounding box center [67, 118] width 106 height 35
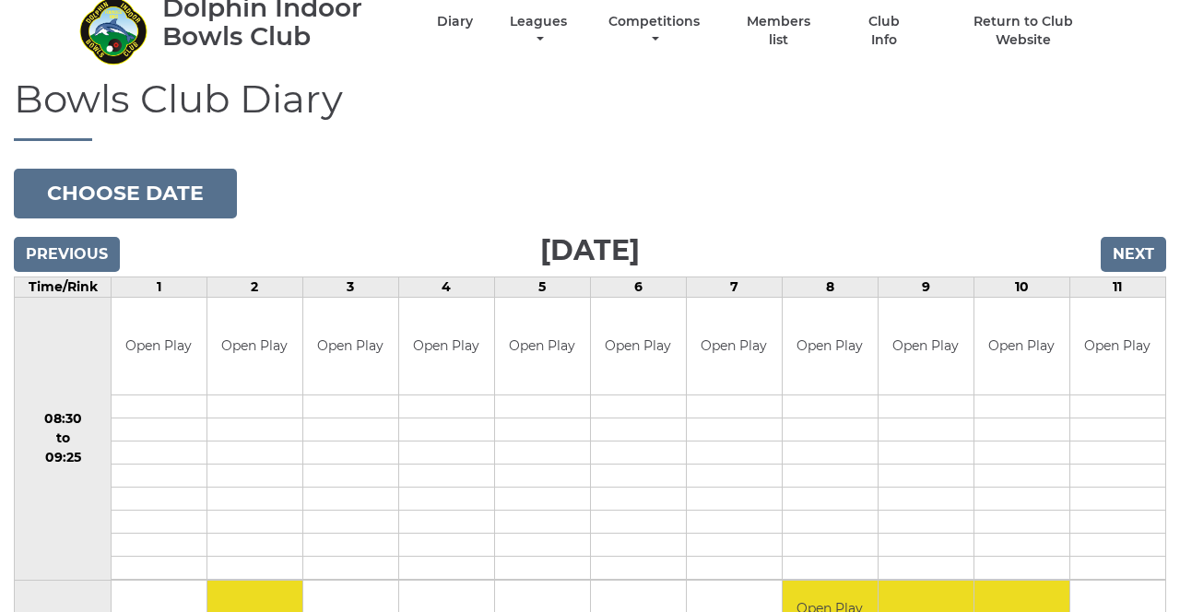
scroll to position [77, 0]
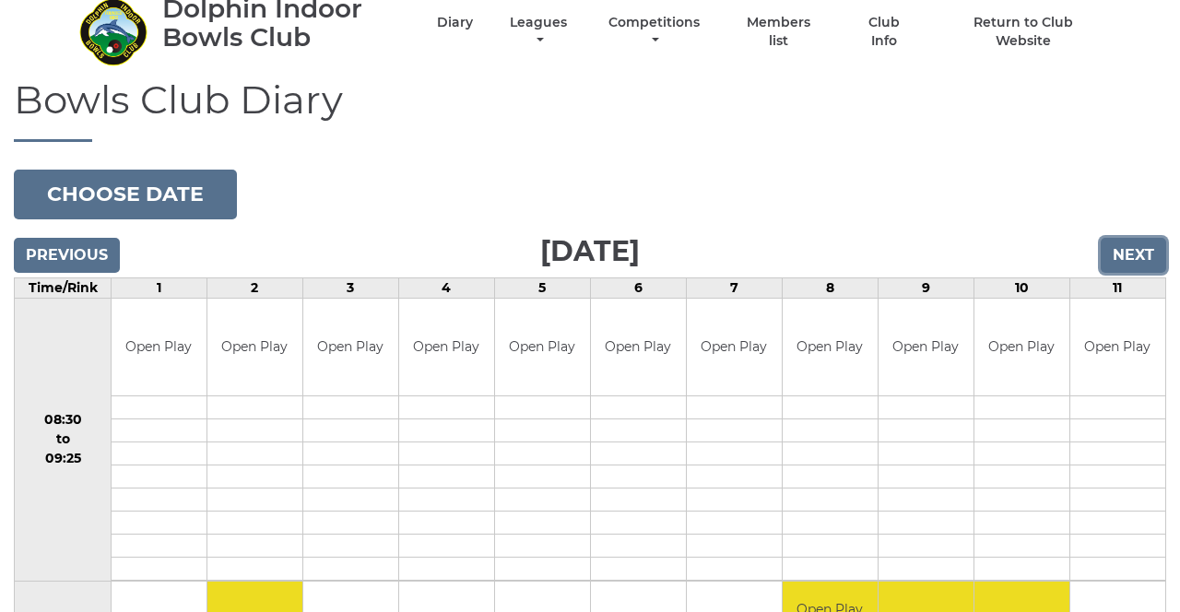
click at [1149, 251] on input "Next" at bounding box center [1133, 255] width 65 height 35
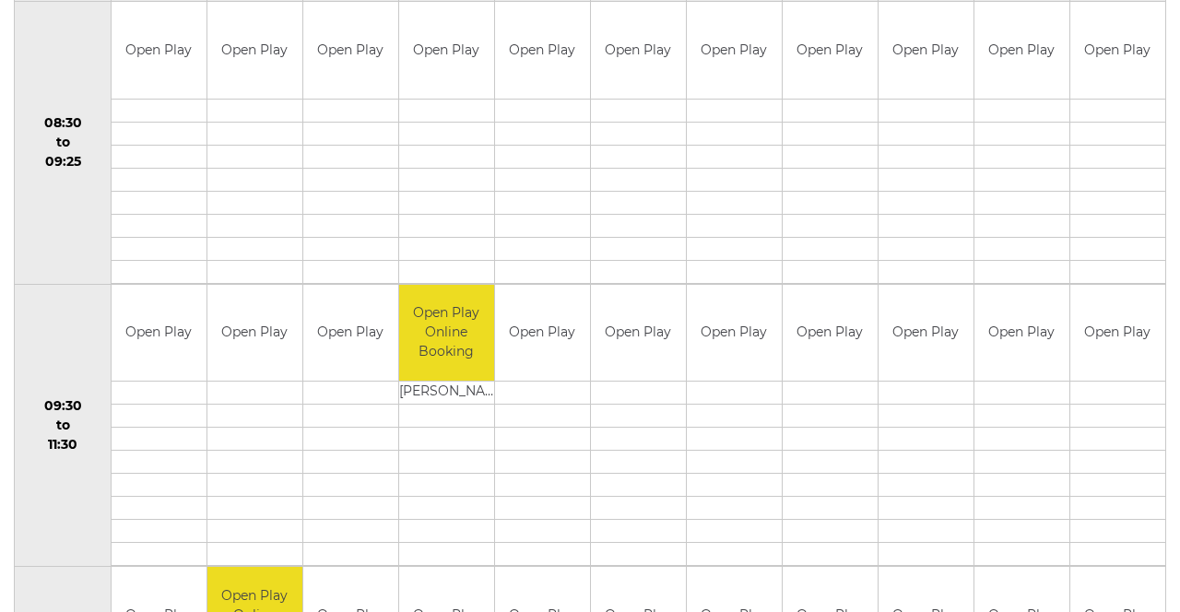
scroll to position [365, 0]
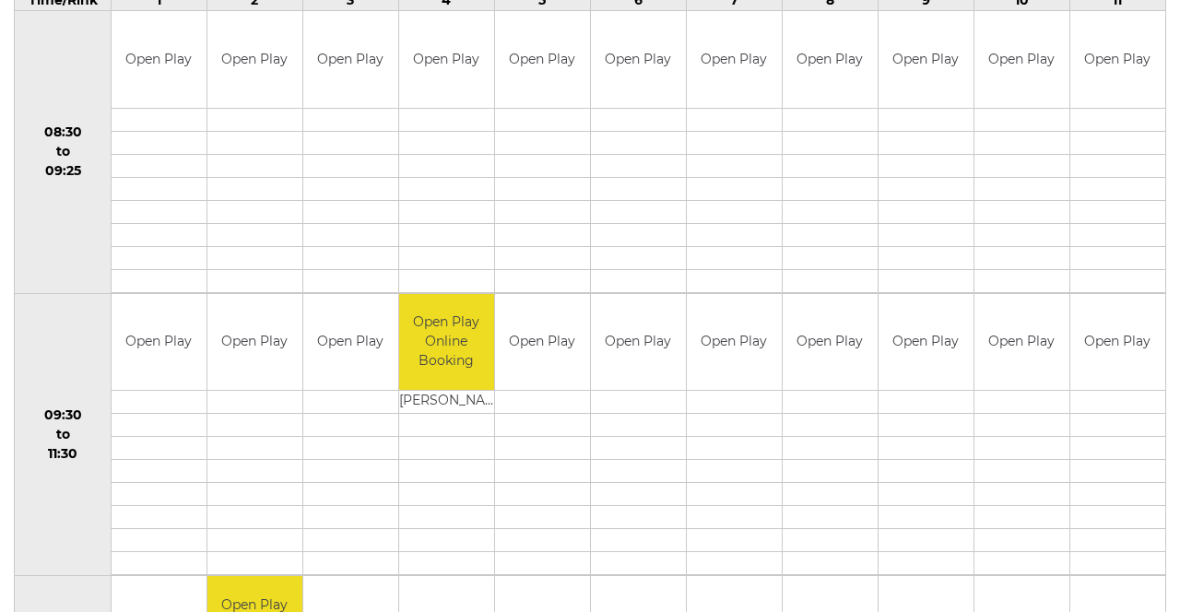
click at [0, 0] on div "Book slot" at bounding box center [0, 0] width 0 height 0
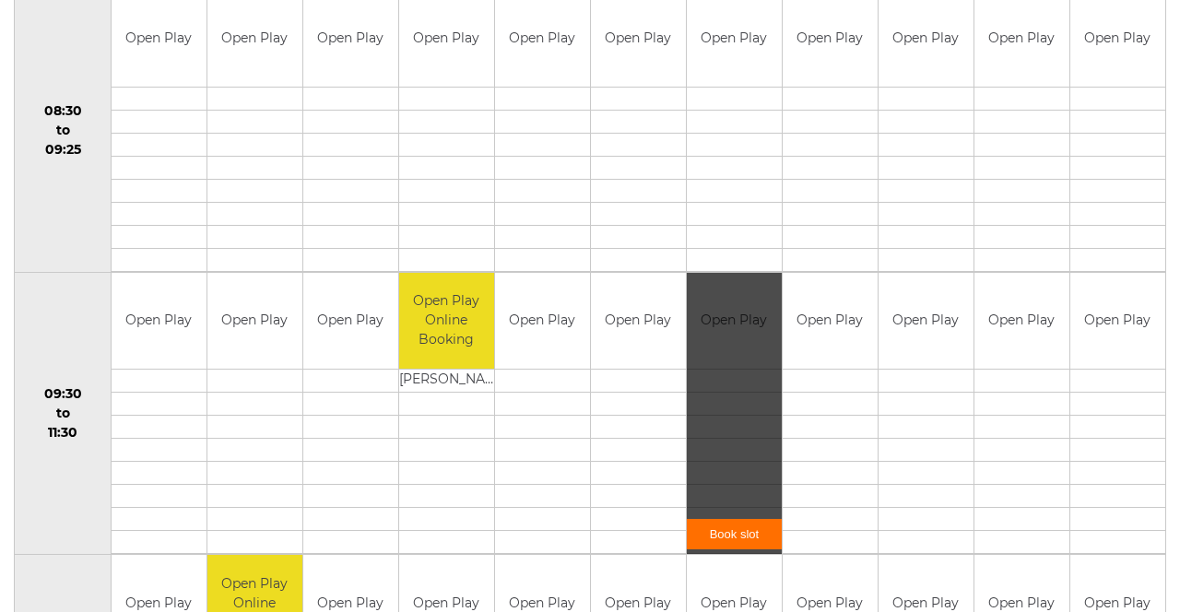
scroll to position [455, 0]
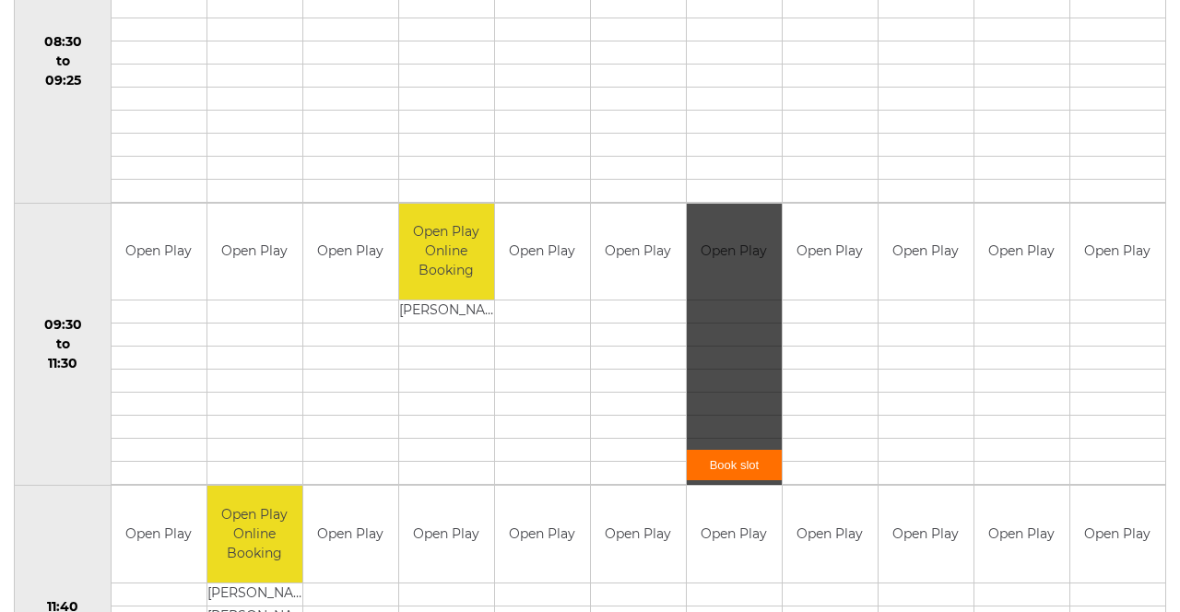
click at [755, 451] on link "Book slot" at bounding box center [734, 465] width 95 height 30
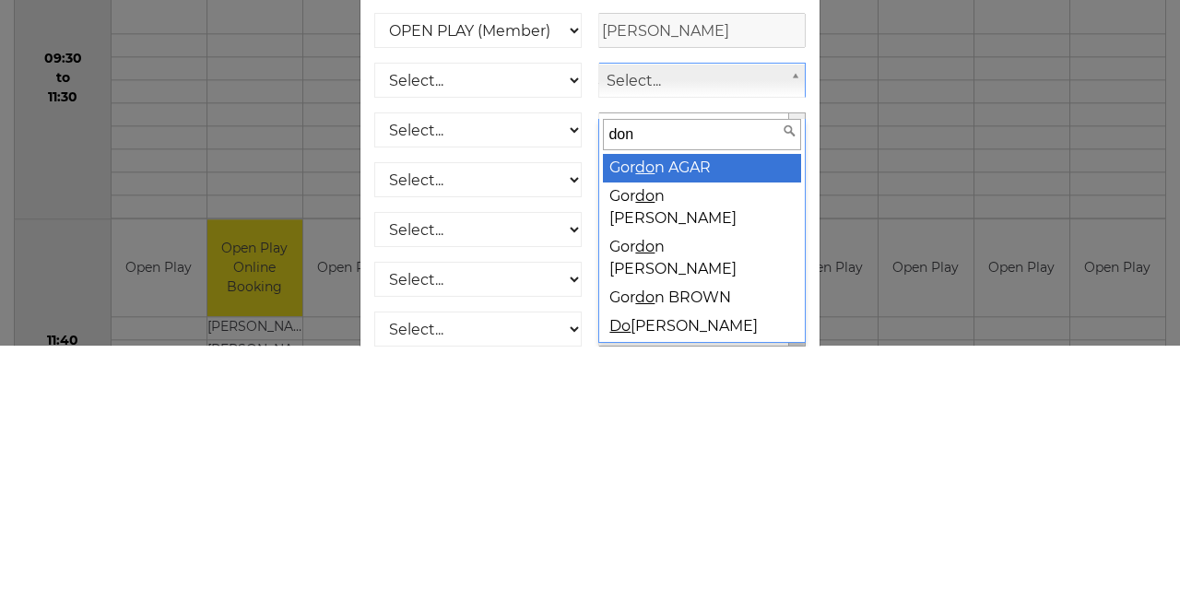
type input "donn"
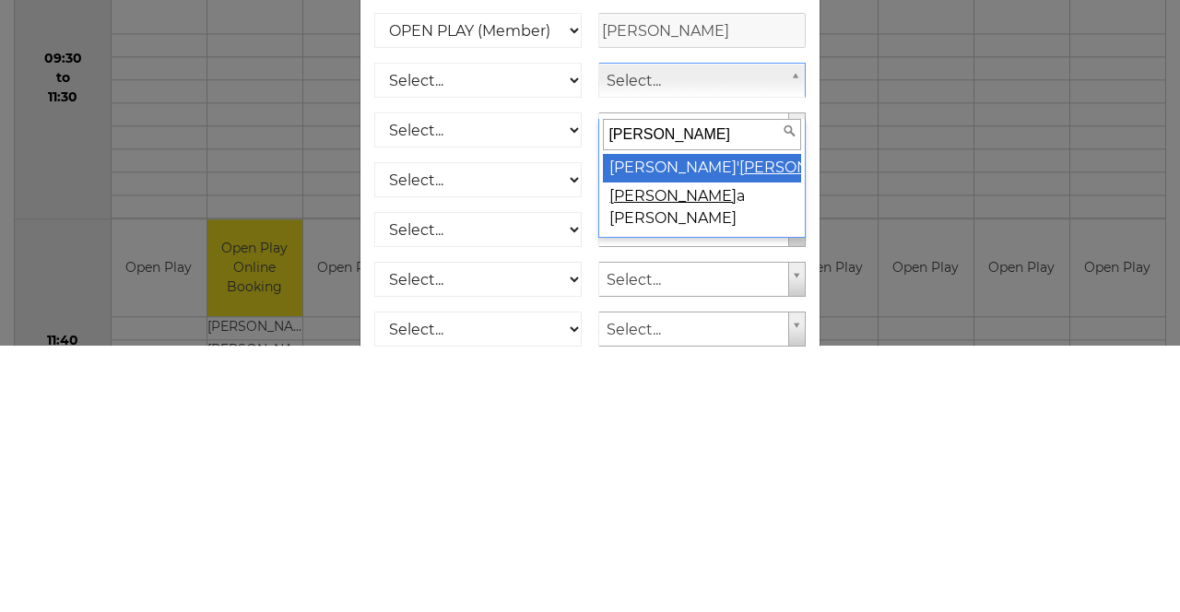
select select "2092"
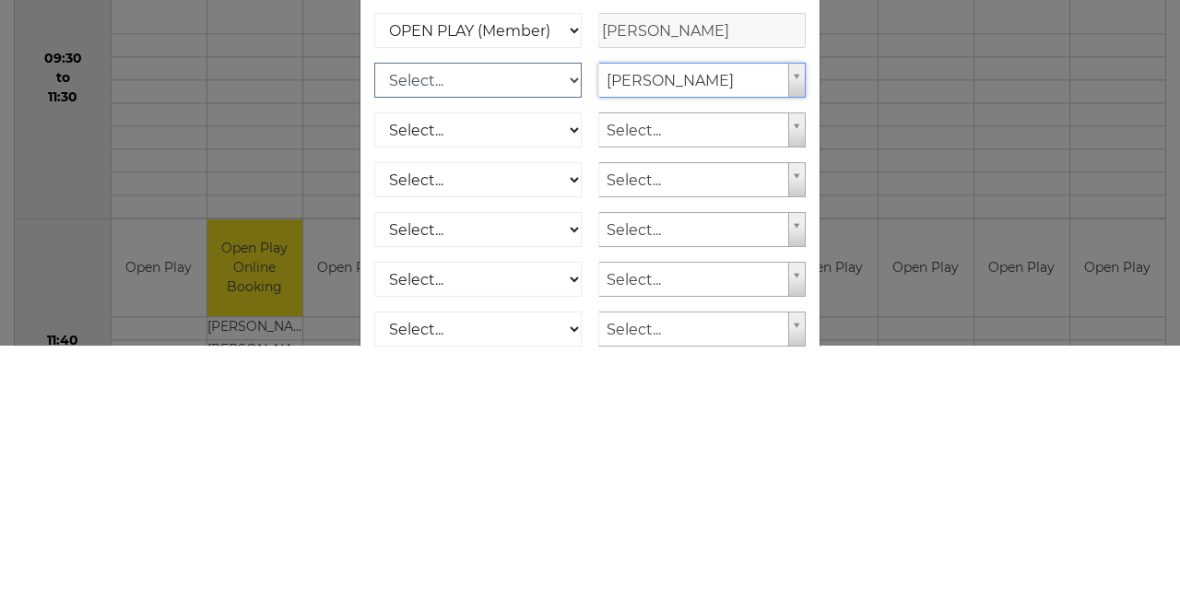
click at [531, 364] on select "Select... OPEN PLAY (Member) OPEN PLAY (Visitor) SPOONS (Member) SPOONS (Visito…" at bounding box center [477, 346] width 207 height 35
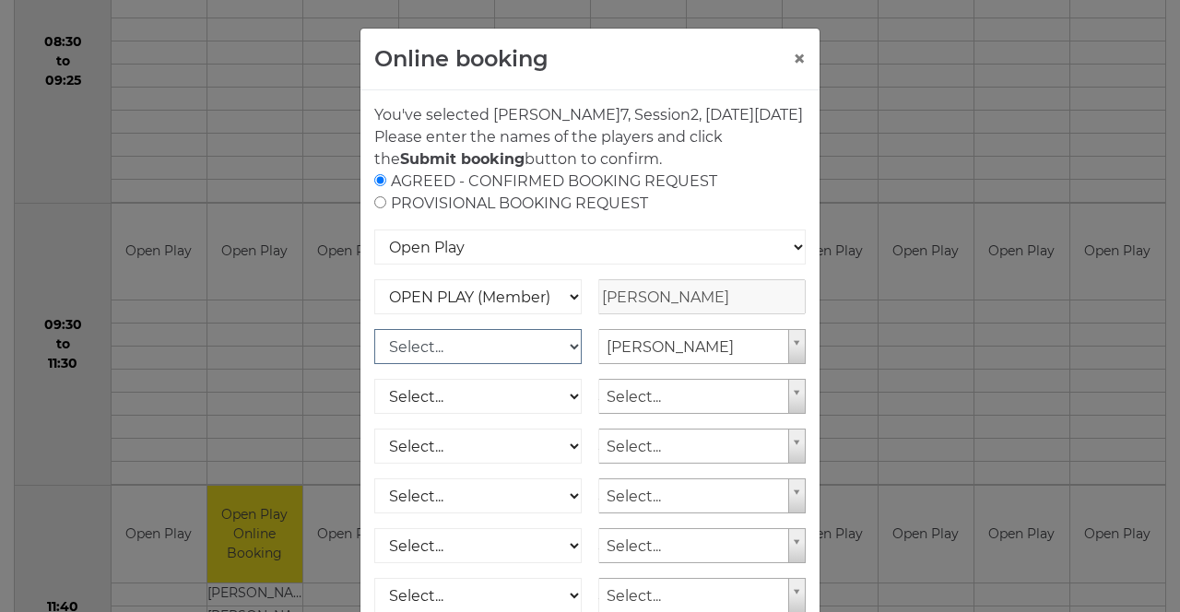
select select "1_12"
click at [374, 350] on select "Select... OPEN PLAY (Member) OPEN PLAY (Visitor) SPOONS (Member) SPOONS (Visito…" at bounding box center [477, 346] width 207 height 35
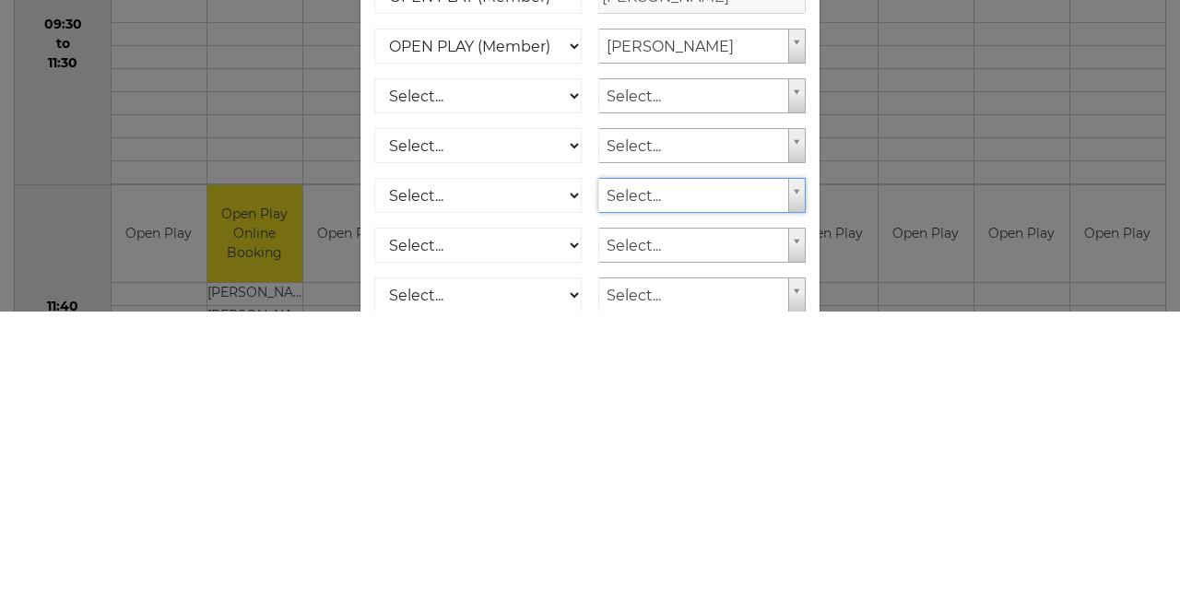
click at [936, 400] on div "Online booking × You've selected Rink 7 , Session 2 , on Tuesday 16th of Septem…" at bounding box center [590, 306] width 1180 height 612
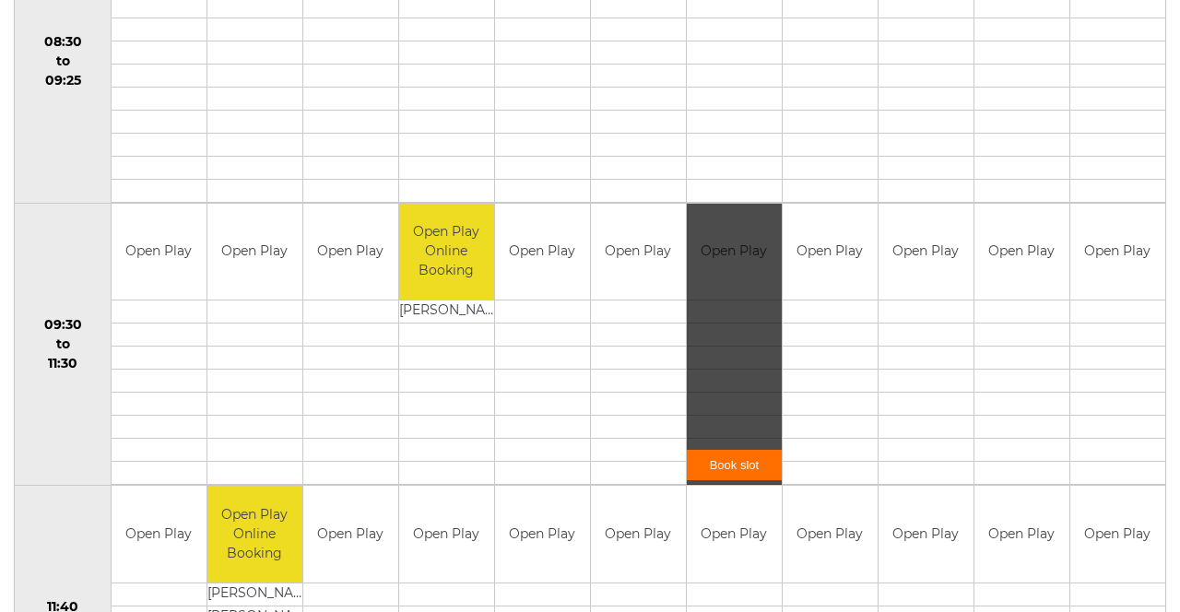
click at [750, 450] on link "Book slot" at bounding box center [734, 465] width 95 height 30
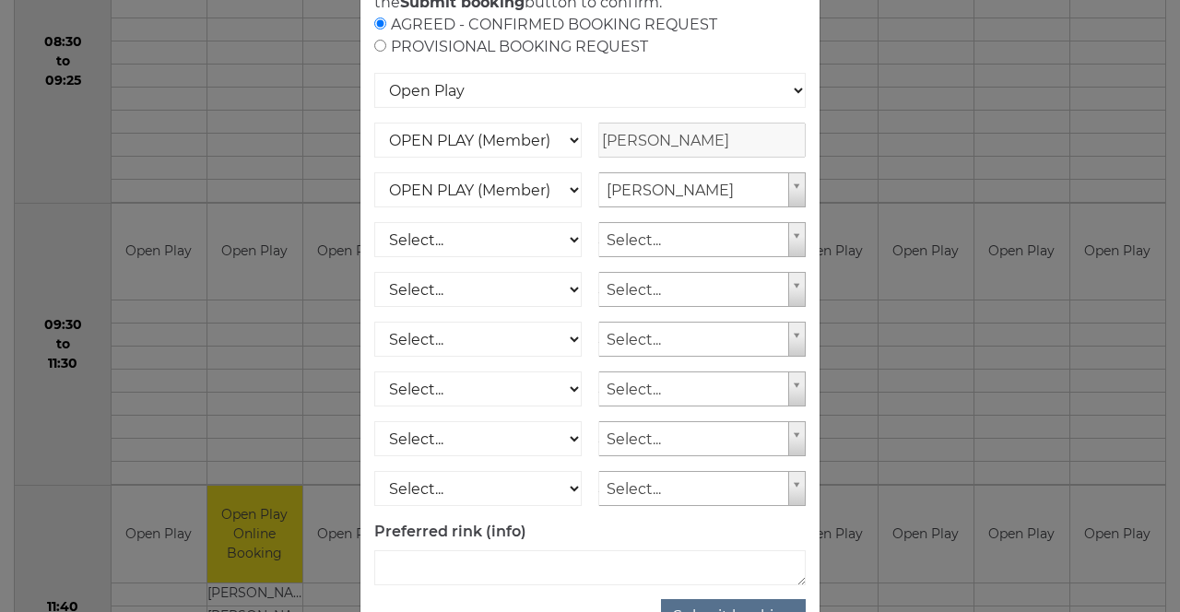
scroll to position [183, 0]
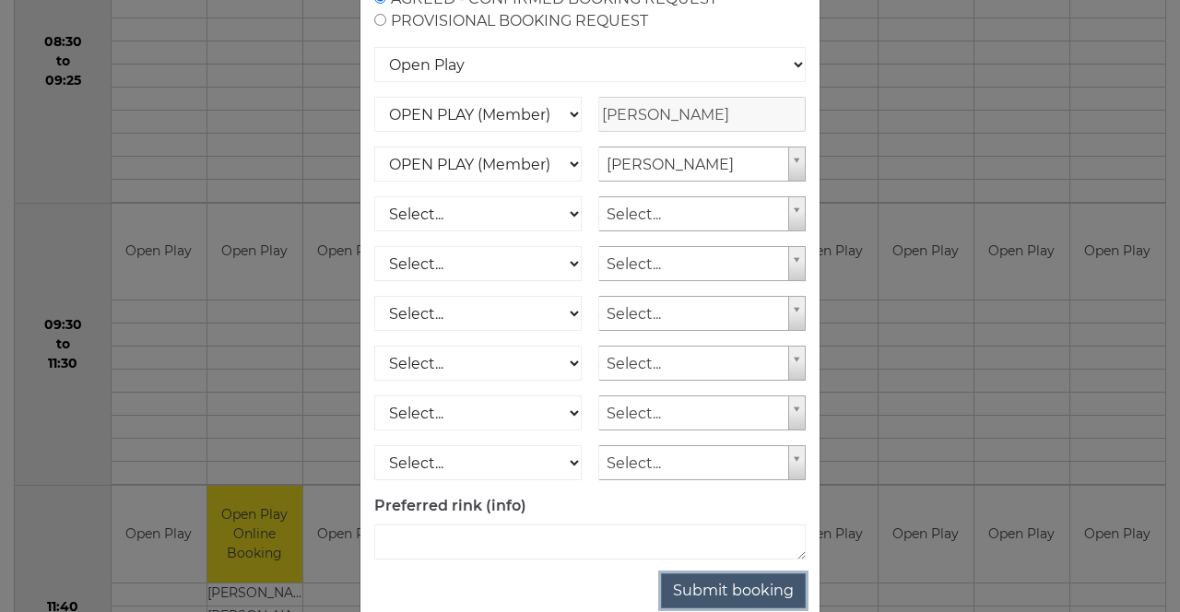
click at [767, 608] on button "Submit booking" at bounding box center [733, 590] width 145 height 35
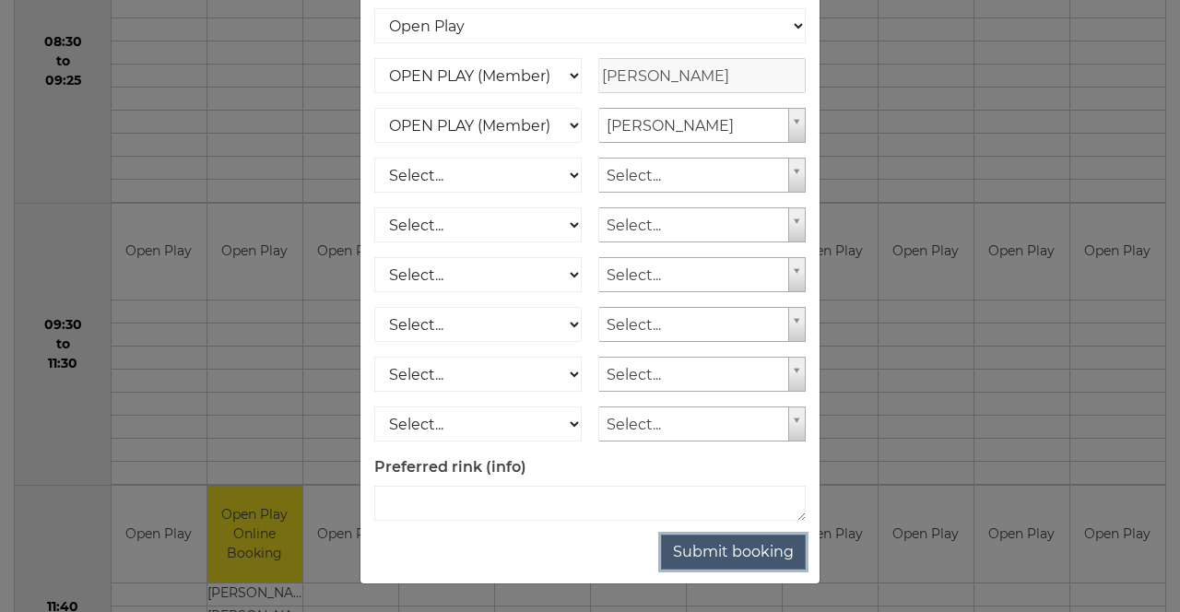
scroll to position [238, 0]
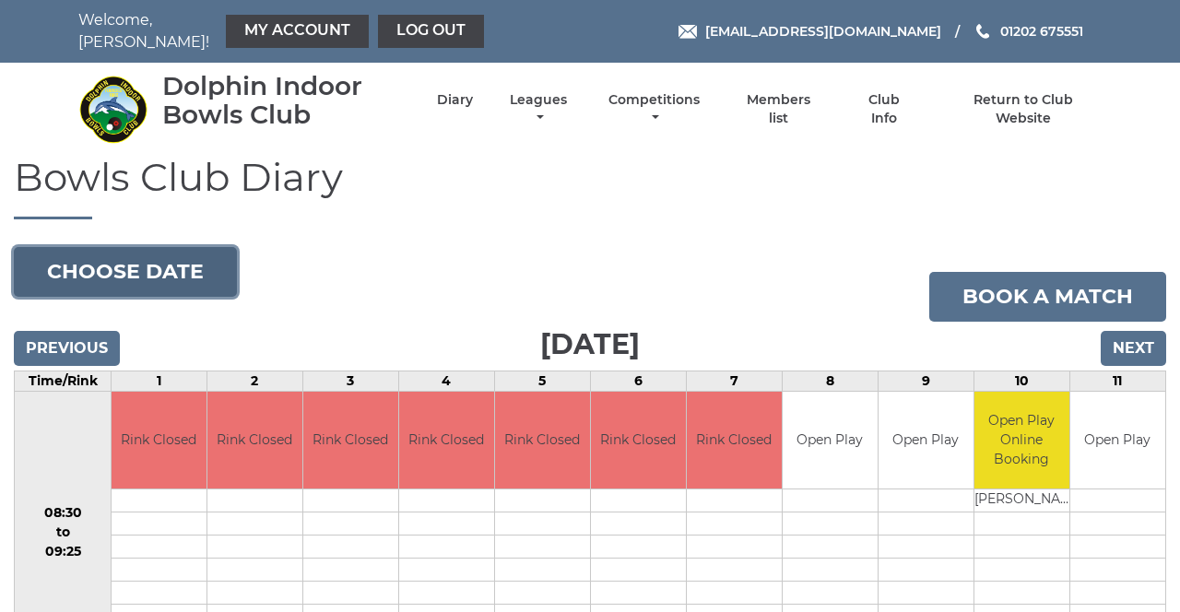
click at [192, 259] on button "Choose date" at bounding box center [125, 272] width 223 height 50
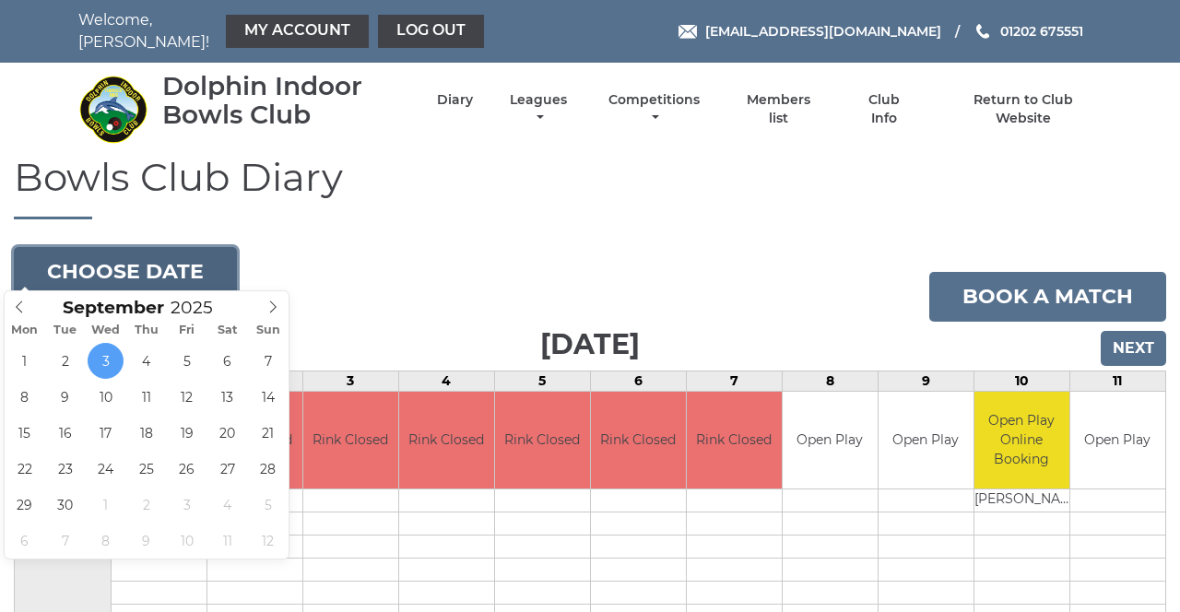
type input "[DATE]"
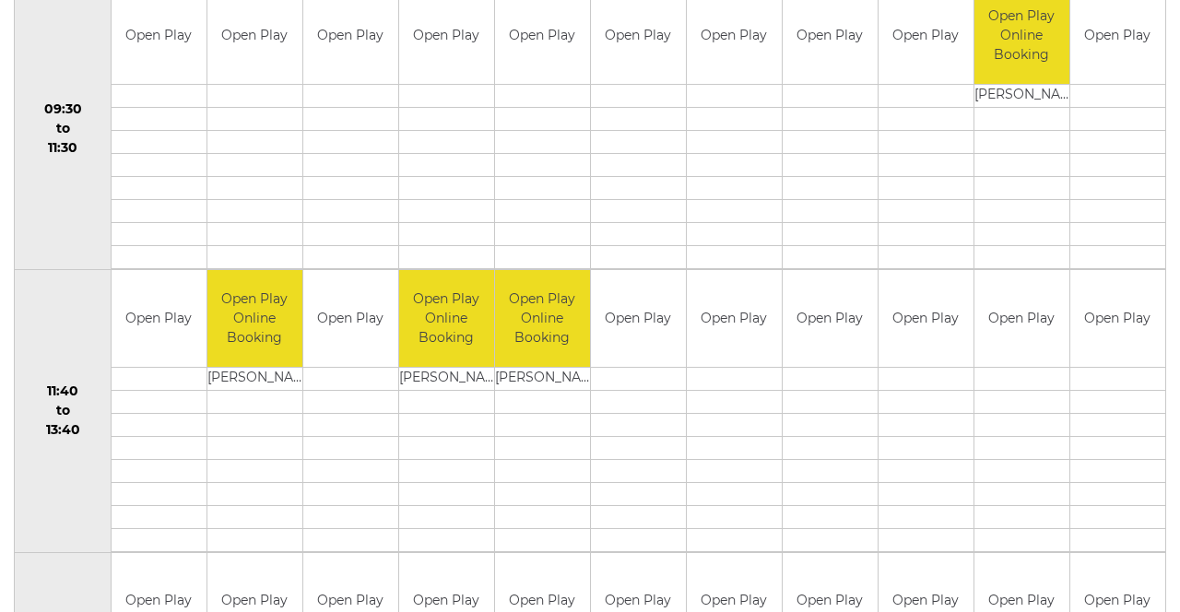
scroll to position [694, 0]
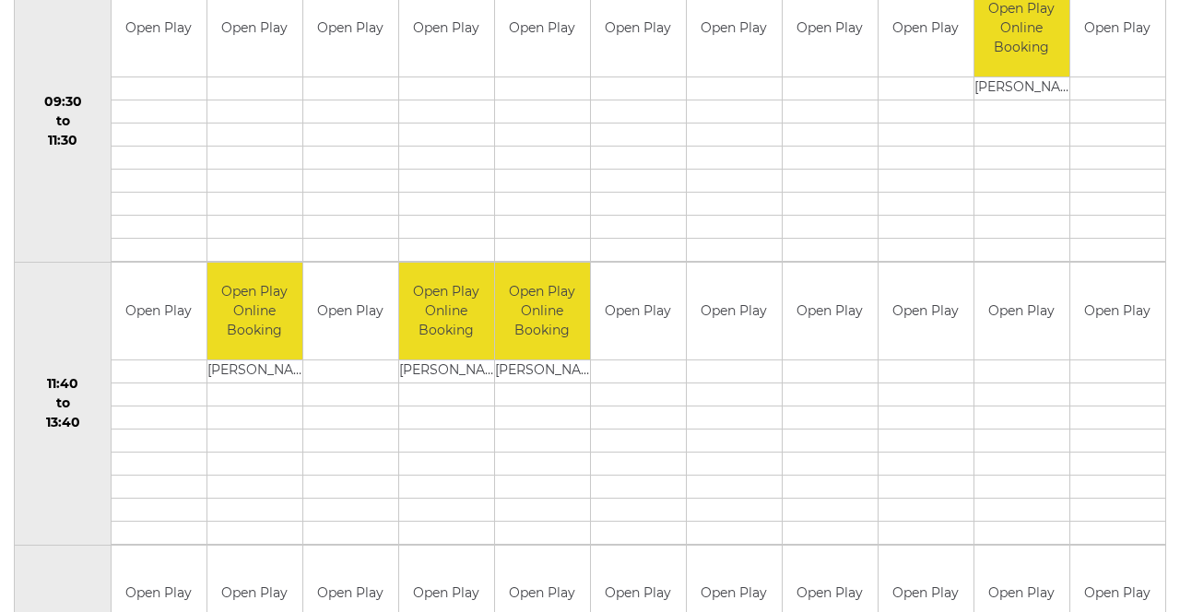
click at [564, 326] on td "Open Play Online Booking" at bounding box center [542, 311] width 95 height 97
click at [556, 359] on td "[PERSON_NAME]" at bounding box center [542, 370] width 95 height 23
click at [568, 294] on td "Open Play Online Booking" at bounding box center [542, 311] width 95 height 97
click at [560, 307] on td "Open Play Online Booking" at bounding box center [542, 311] width 95 height 97
click at [548, 310] on td "Open Play Online Booking" at bounding box center [542, 311] width 95 height 97
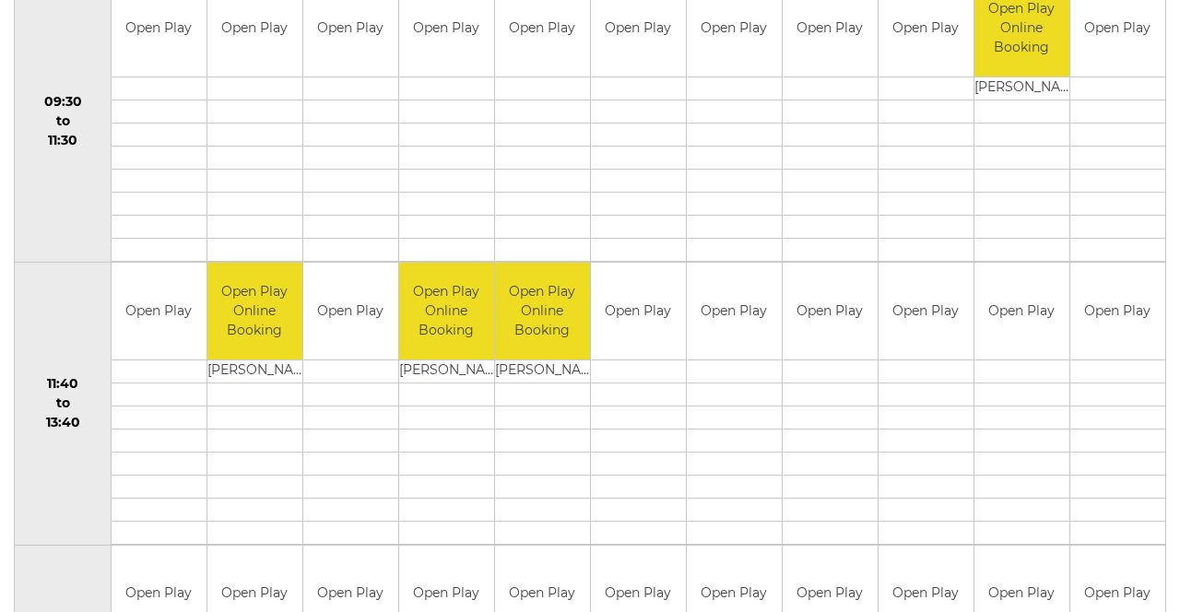
click at [459, 317] on td "Open Play Online Booking" at bounding box center [446, 311] width 95 height 97
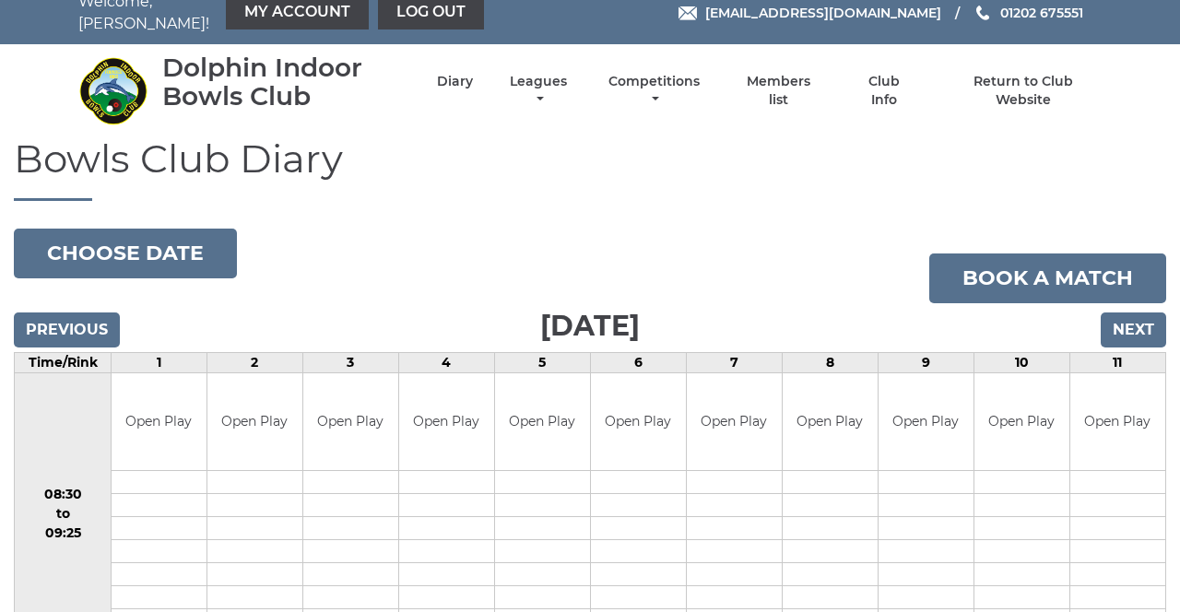
scroll to position [0, 0]
